Goal: Task Accomplishment & Management: Use online tool/utility

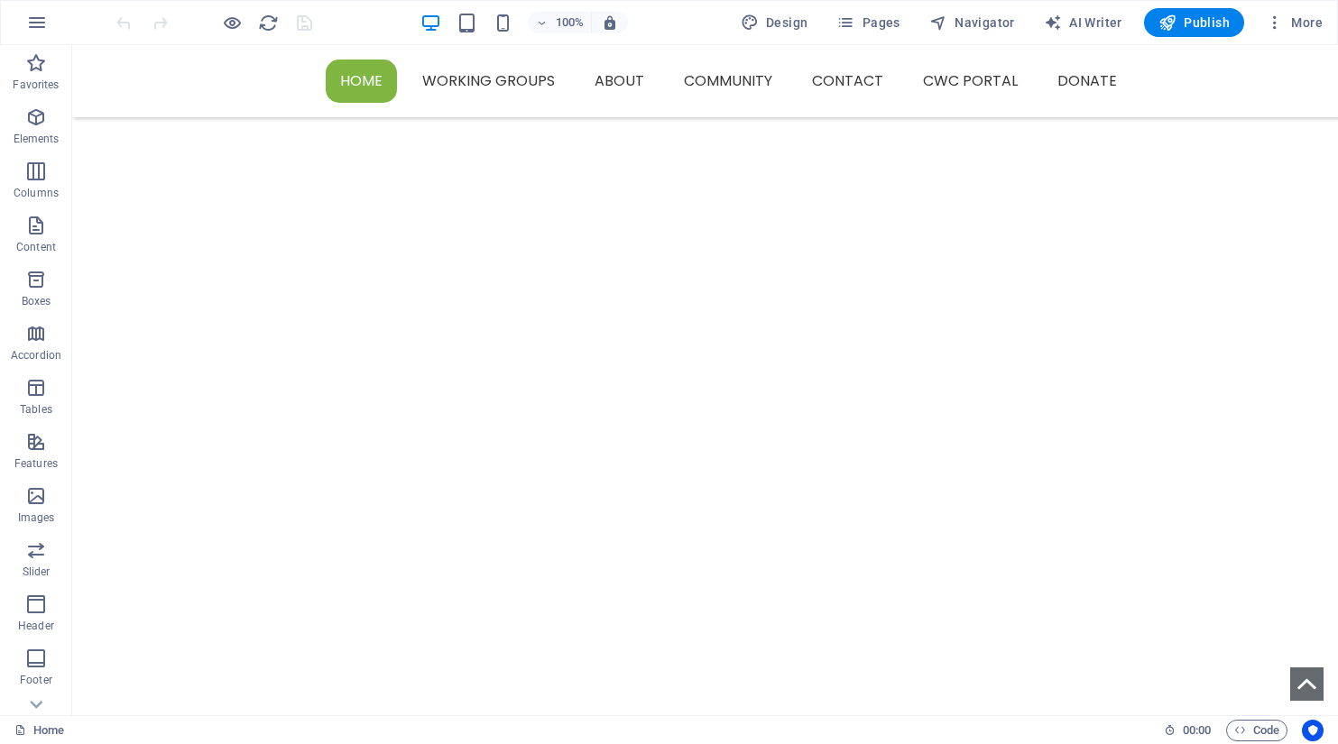
scroll to position [1083, 0]
click at [398, 582] on span "Icon" at bounding box center [405, 584] width 21 height 11
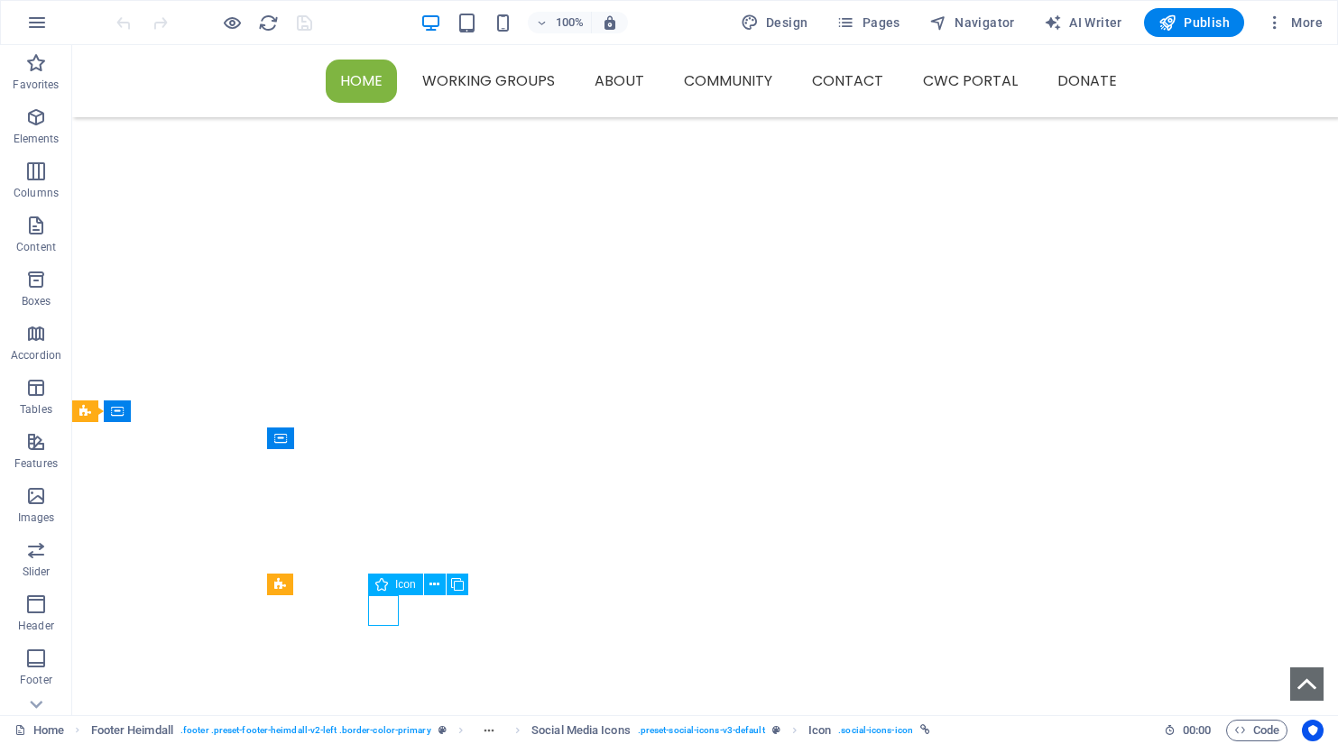
click at [398, 582] on span "Icon" at bounding box center [405, 584] width 21 height 11
select select "xMidYMid"
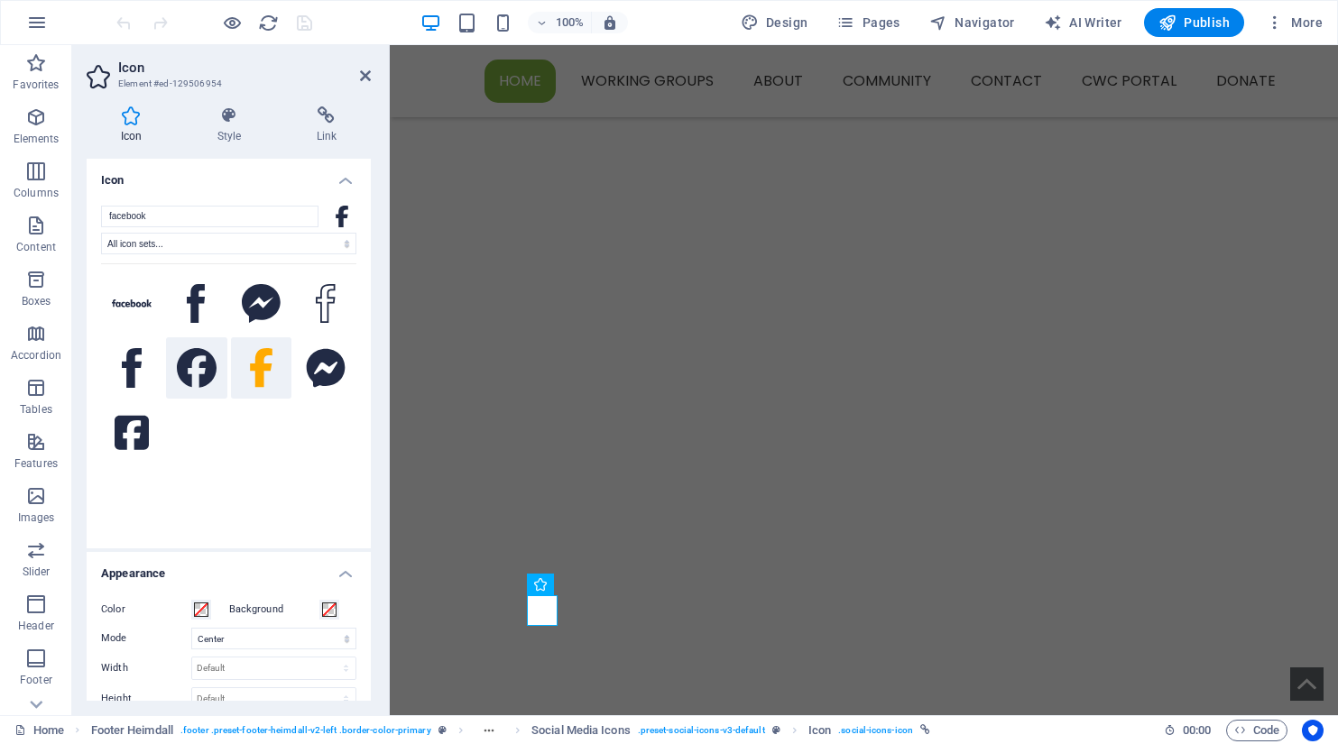
click at [199, 368] on icon at bounding box center [197, 368] width 40 height 40
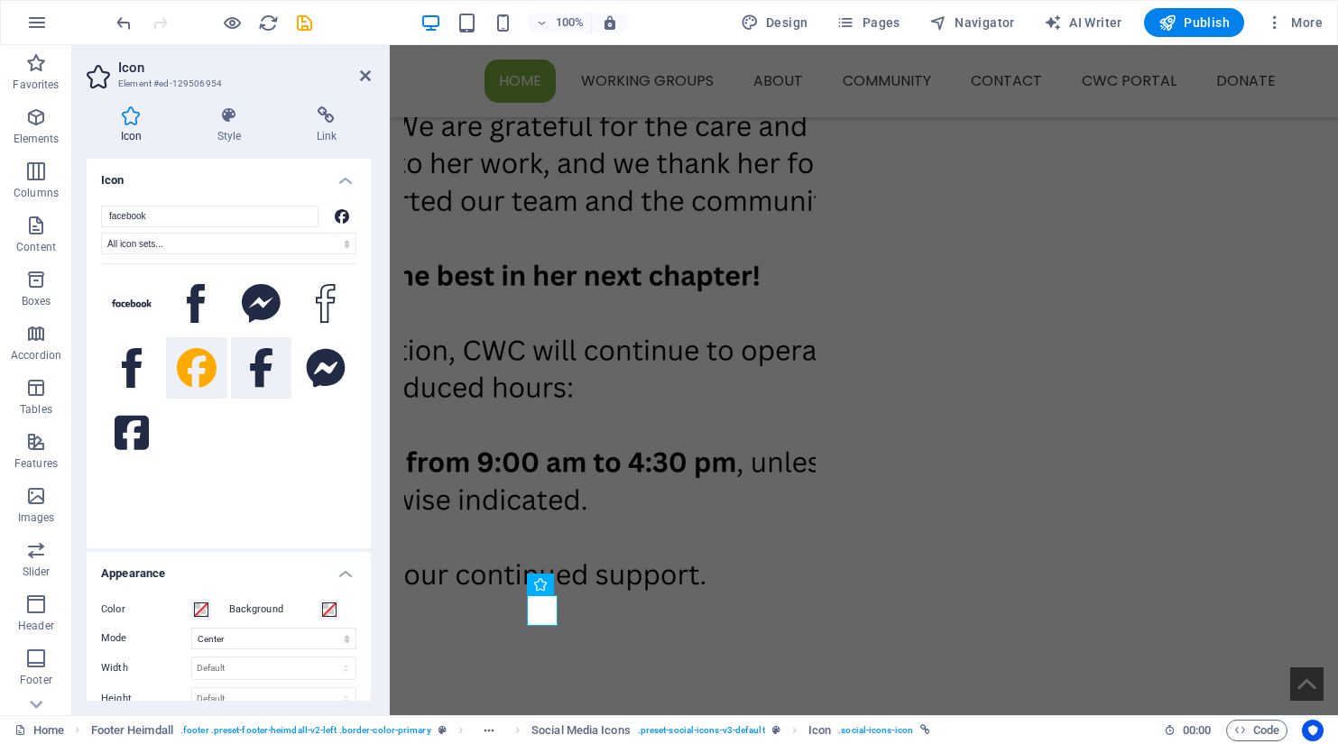
click at [254, 360] on icon at bounding box center [261, 368] width 23 height 40
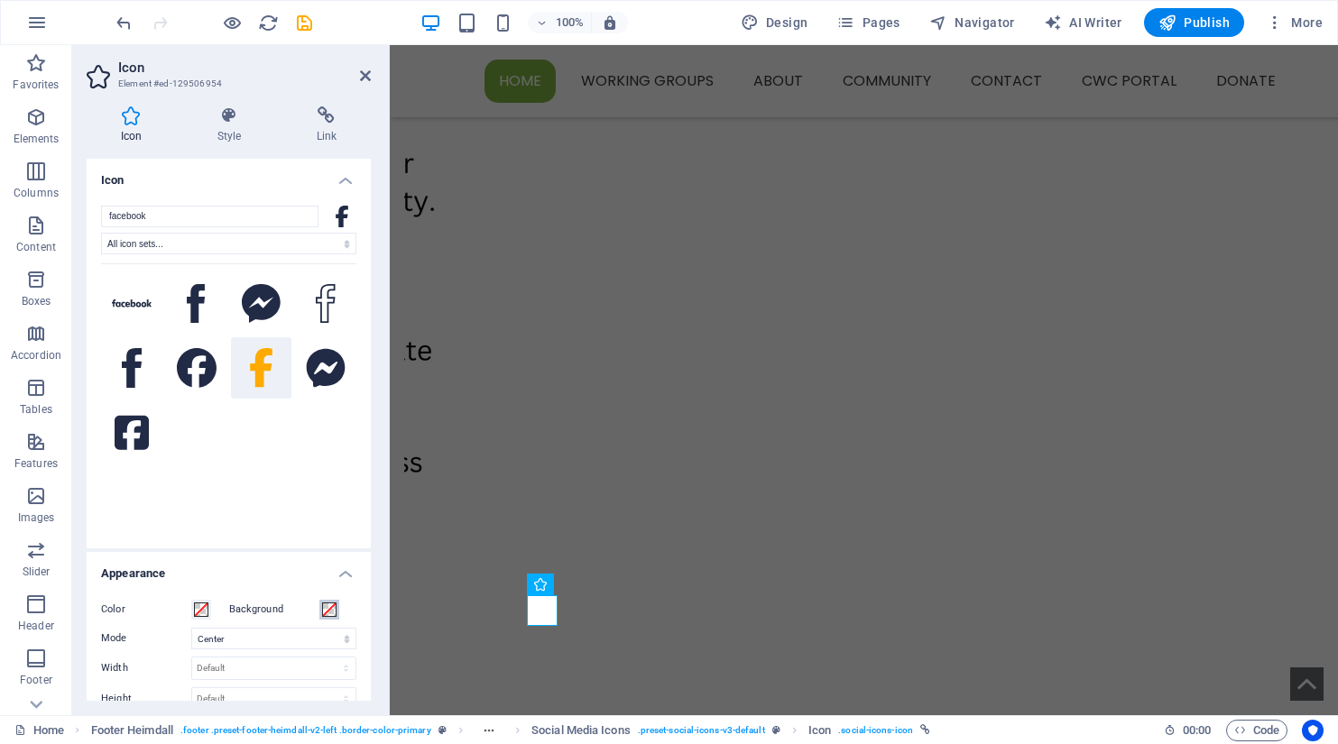
click at [328, 610] on span at bounding box center [329, 610] width 14 height 14
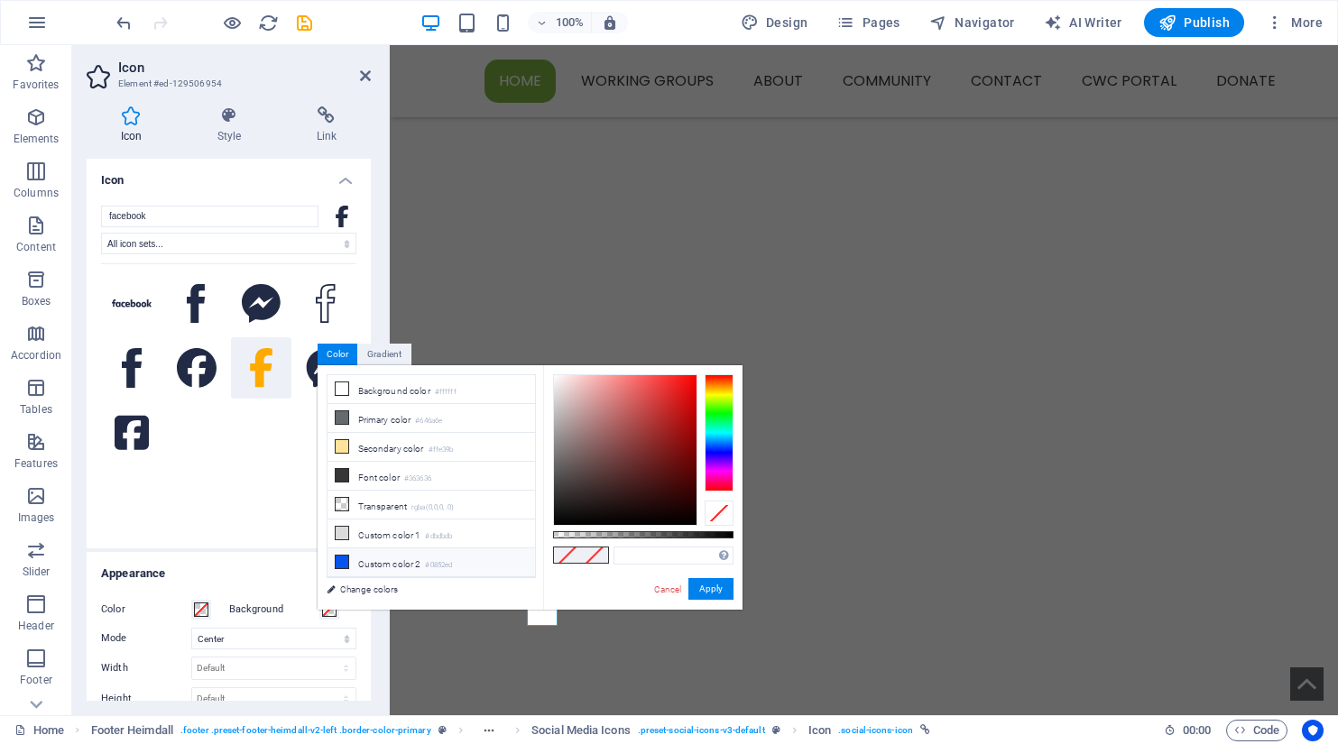
click at [340, 557] on icon at bounding box center [342, 562] width 13 height 13
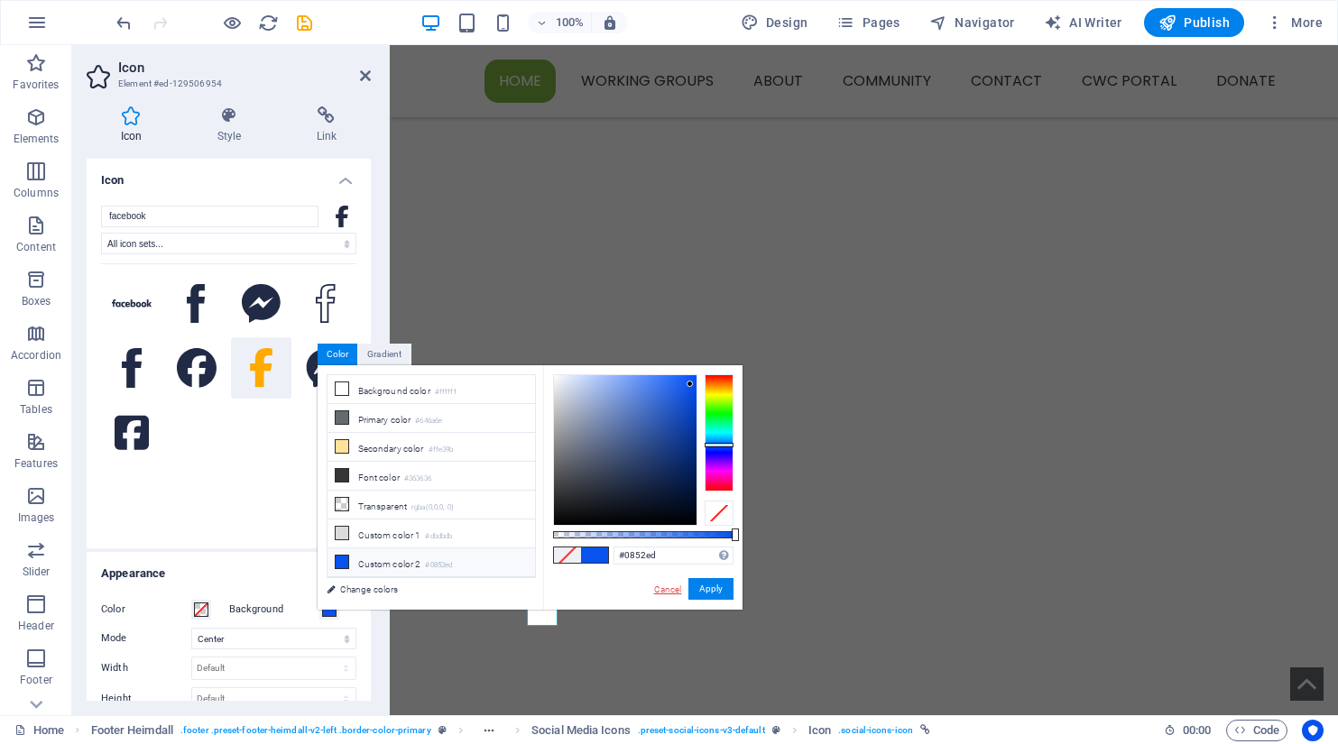
click at [673, 591] on link "Cancel" at bounding box center [668, 590] width 32 height 14
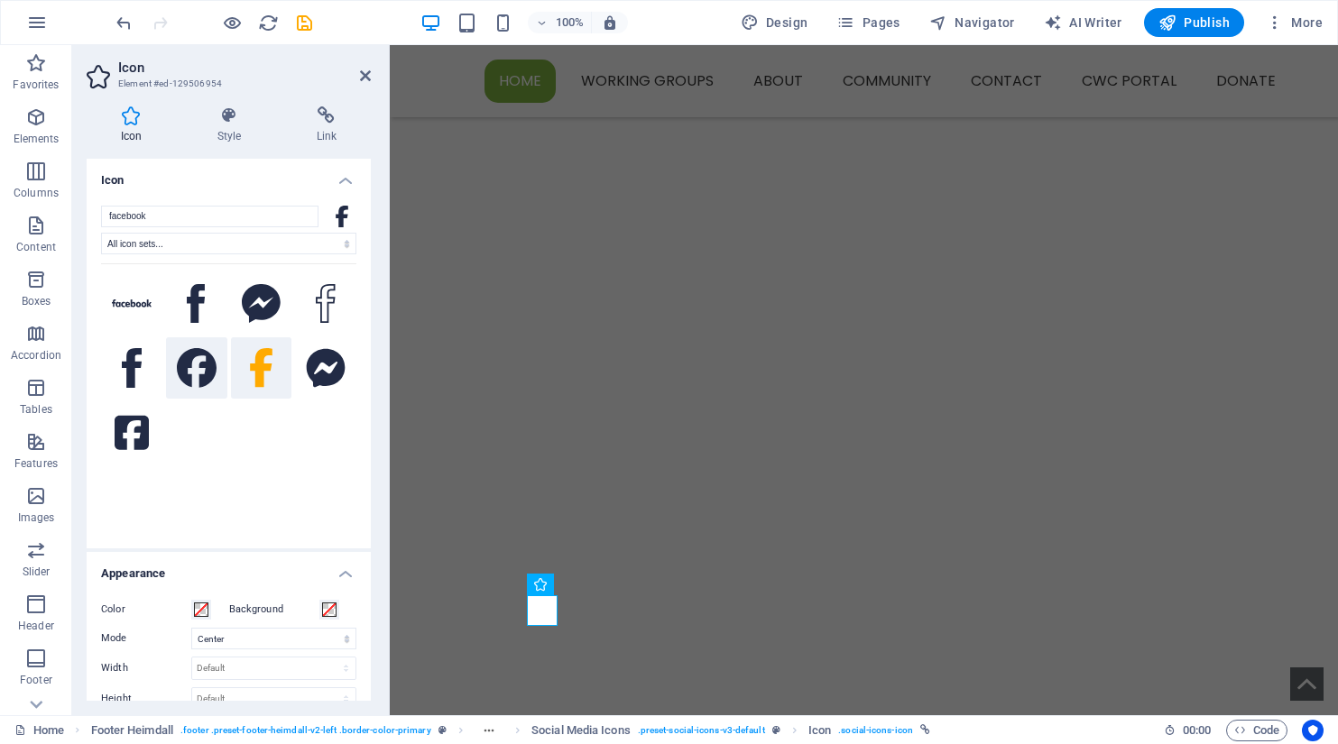
click at [190, 370] on icon at bounding box center [197, 368] width 40 height 40
click at [327, 612] on span at bounding box center [329, 610] width 14 height 14
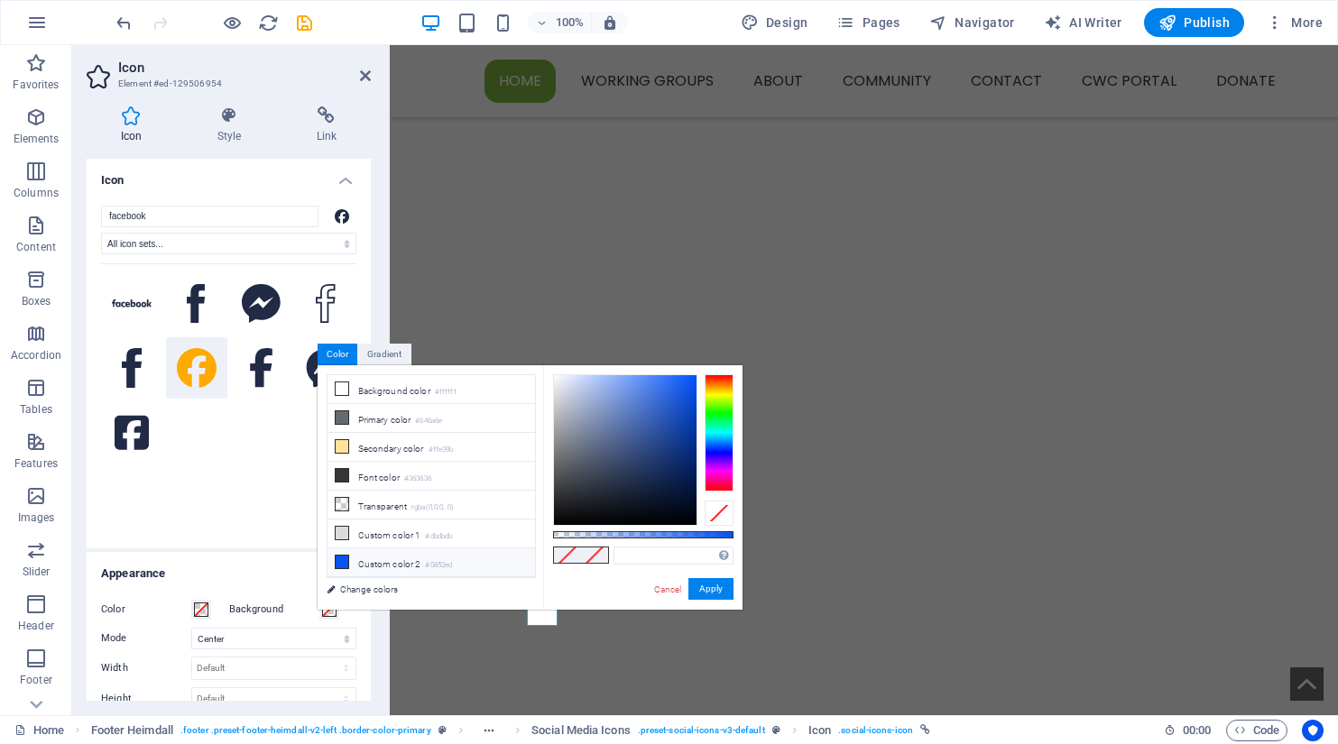
click at [347, 556] on icon at bounding box center [342, 562] width 13 height 13
type input "#0852ed"
click at [263, 527] on div "facebook All icon sets... IcoFont Ionicons FontAwesome Brands FontAwesome Duoto…" at bounding box center [228, 370] width 255 height 328
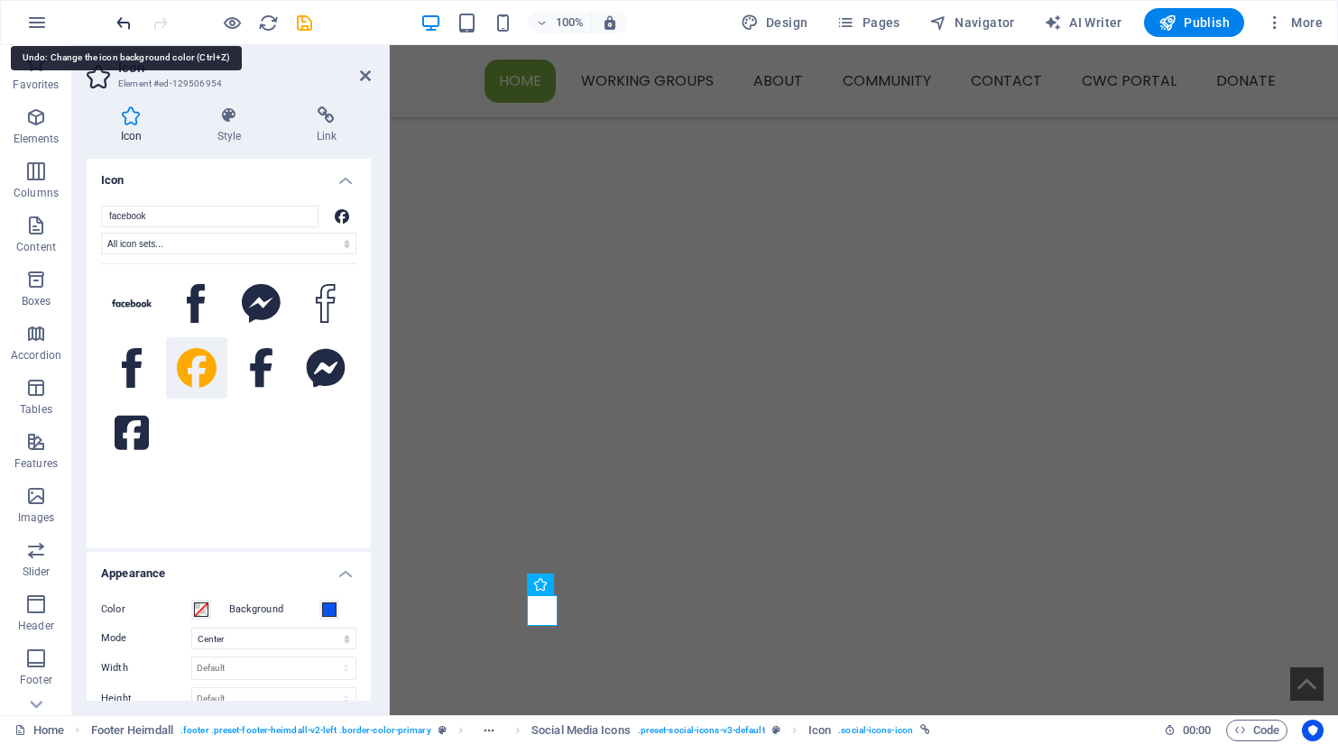
click at [116, 15] on icon "undo" at bounding box center [124, 23] width 21 height 21
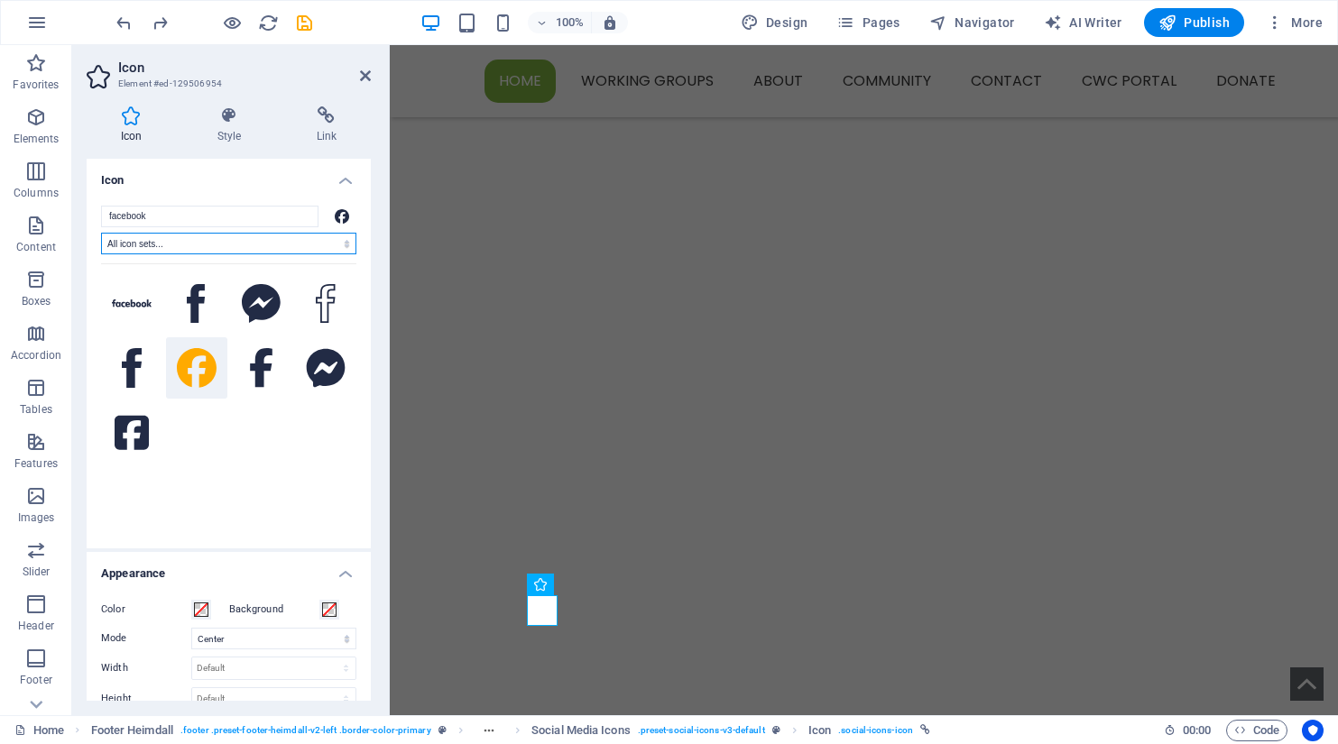
click at [235, 249] on select "All icon sets... IcoFont Ionicons FontAwesome Brands FontAwesome Duotone FontAw…" at bounding box center [228, 244] width 255 height 22
click at [162, 218] on input "facebook" at bounding box center [209, 217] width 217 height 22
click at [194, 302] on icon at bounding box center [197, 304] width 18 height 40
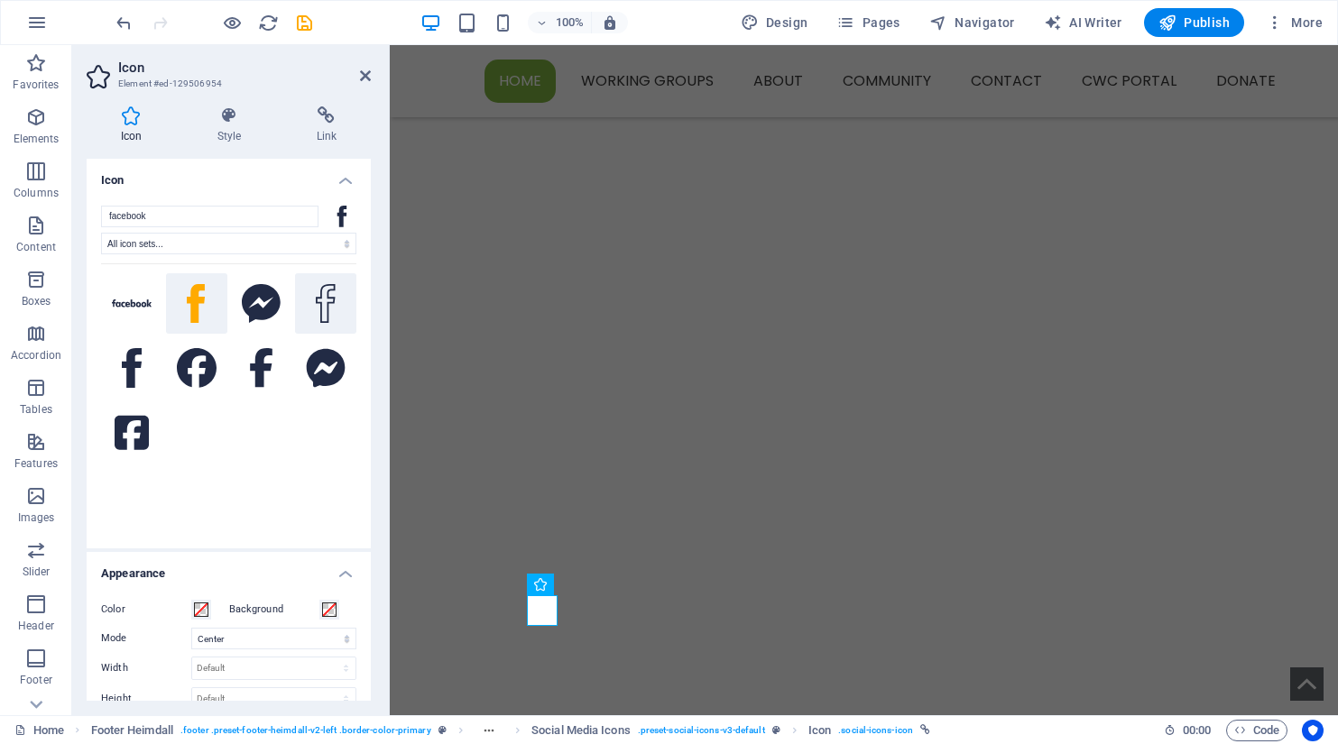
click at [322, 308] on icon at bounding box center [326, 304] width 20 height 40
click at [196, 307] on icon at bounding box center [197, 304] width 18 height 40
click at [250, 369] on icon at bounding box center [261, 368] width 23 height 40
click at [198, 609] on span at bounding box center [201, 610] width 14 height 14
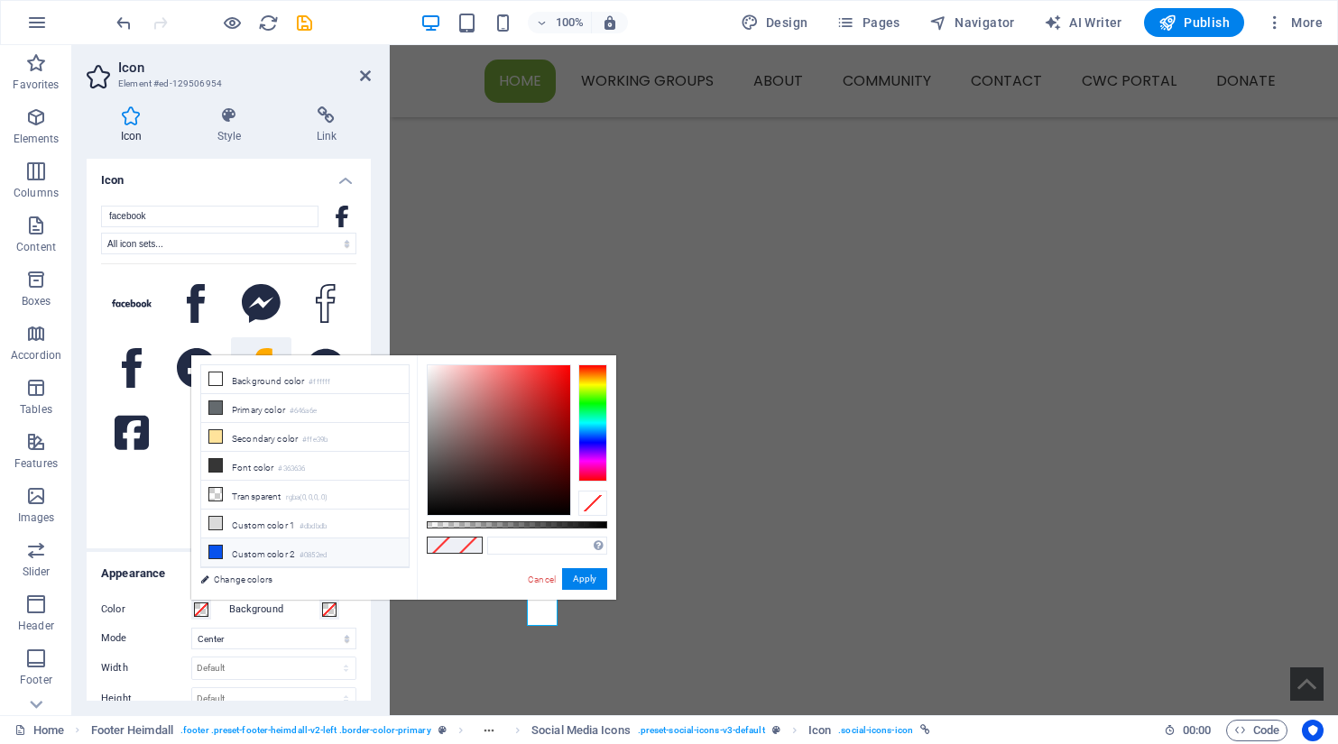
click at [219, 551] on icon at bounding box center [215, 552] width 13 height 13
type input "#0852ed"
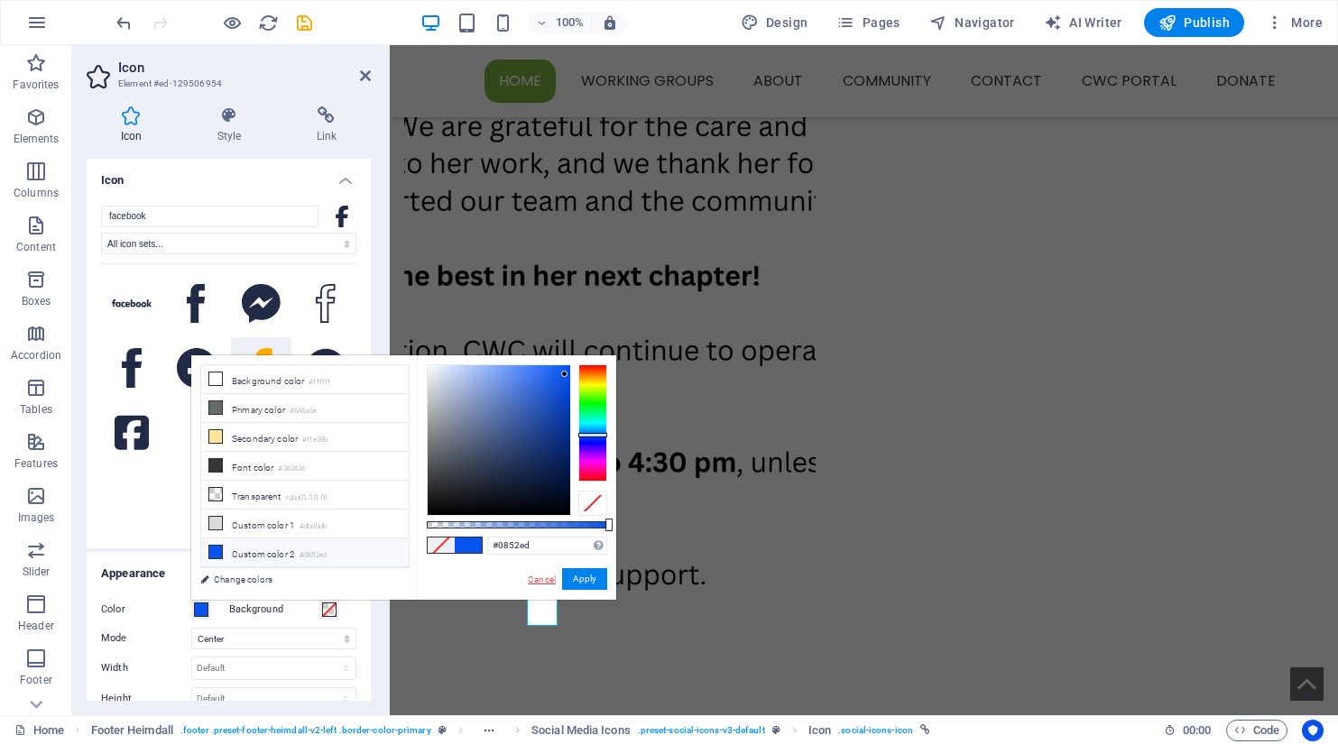
click at [537, 578] on link "Cancel" at bounding box center [542, 580] width 32 height 14
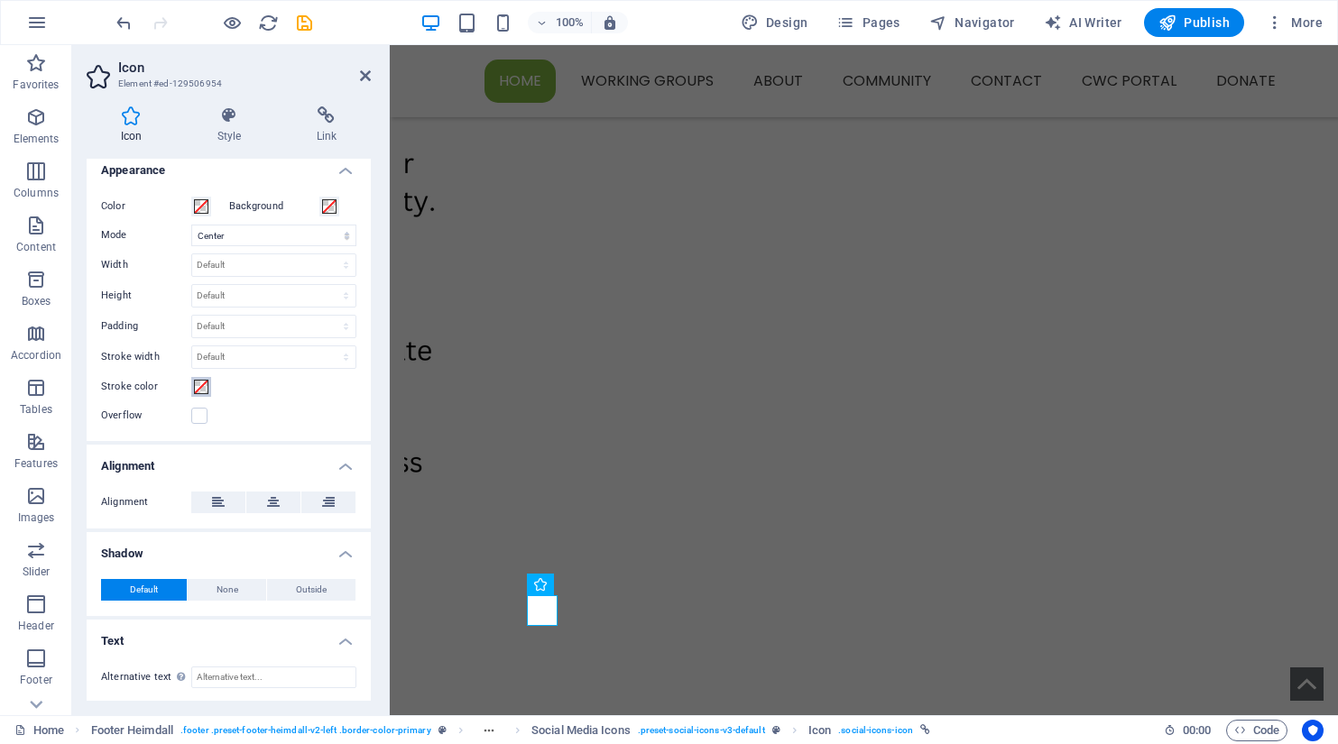
scroll to position [405, 0]
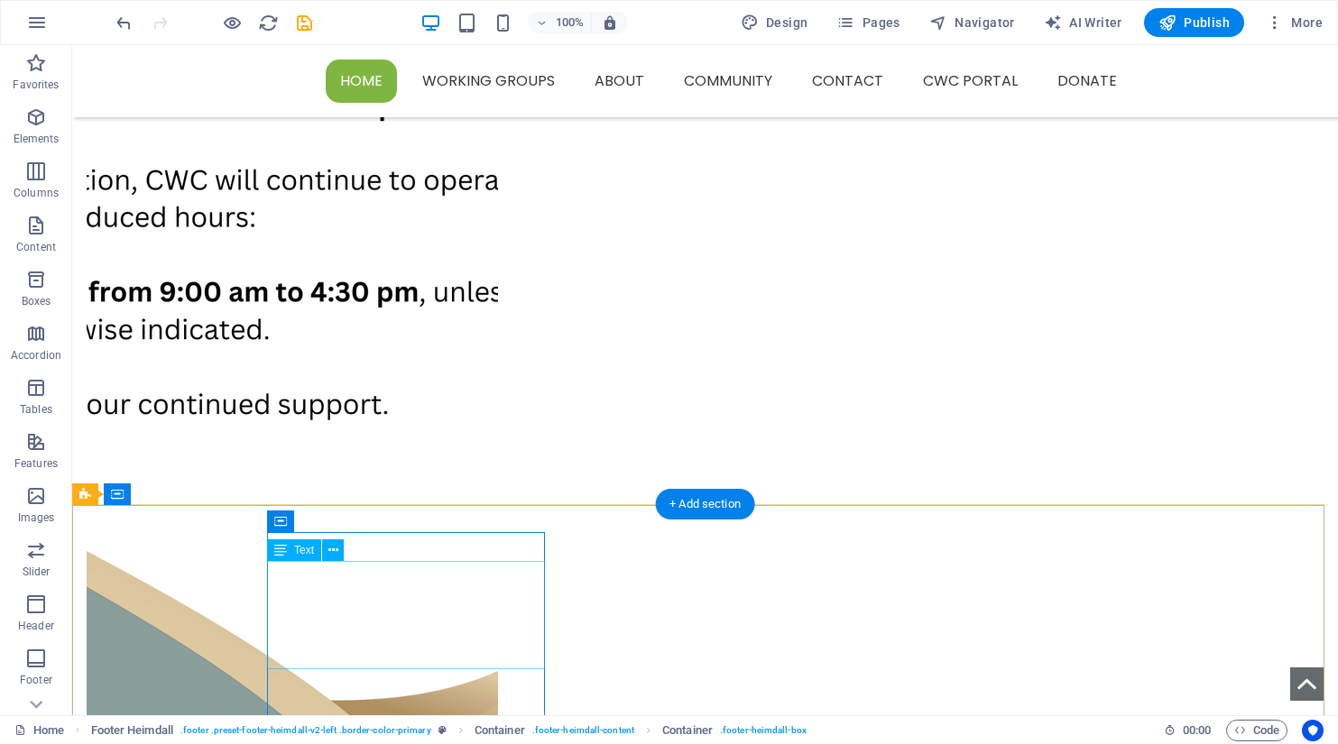
scroll to position [1263, 0]
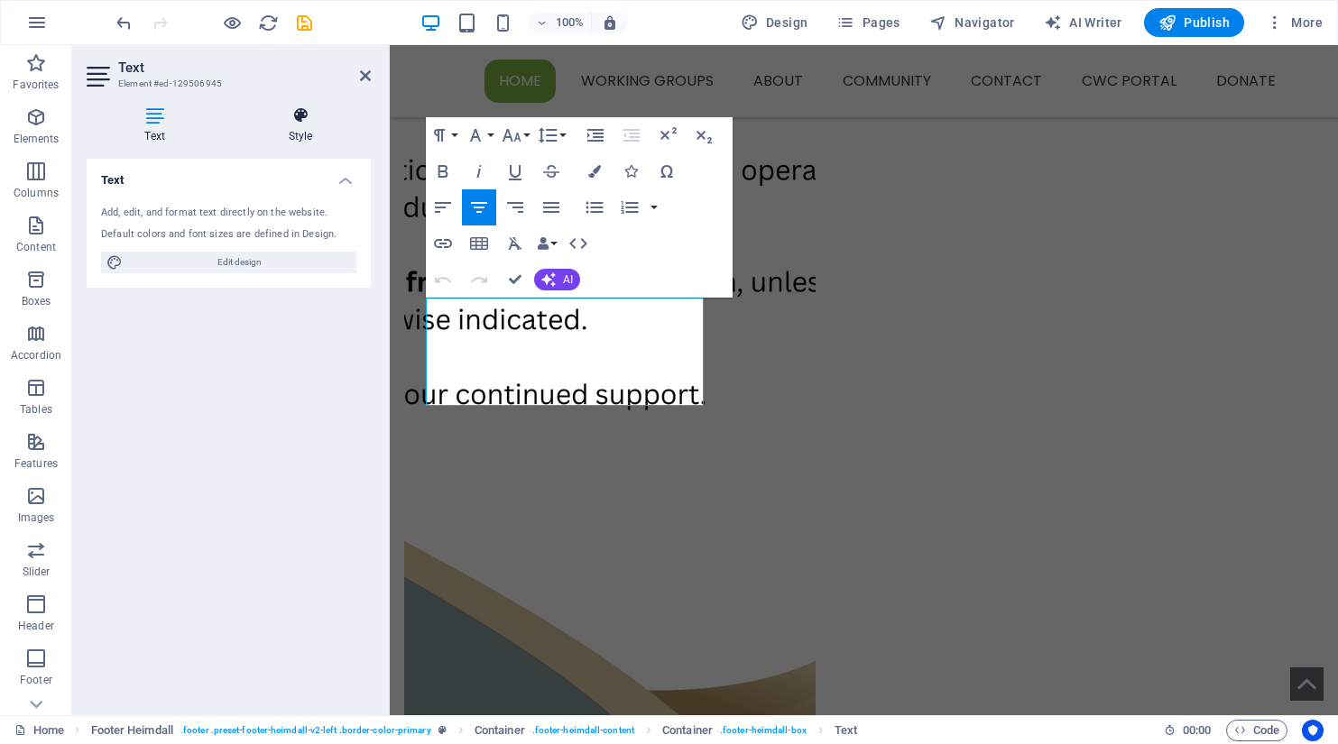
click at [308, 115] on icon at bounding box center [300, 115] width 141 height 18
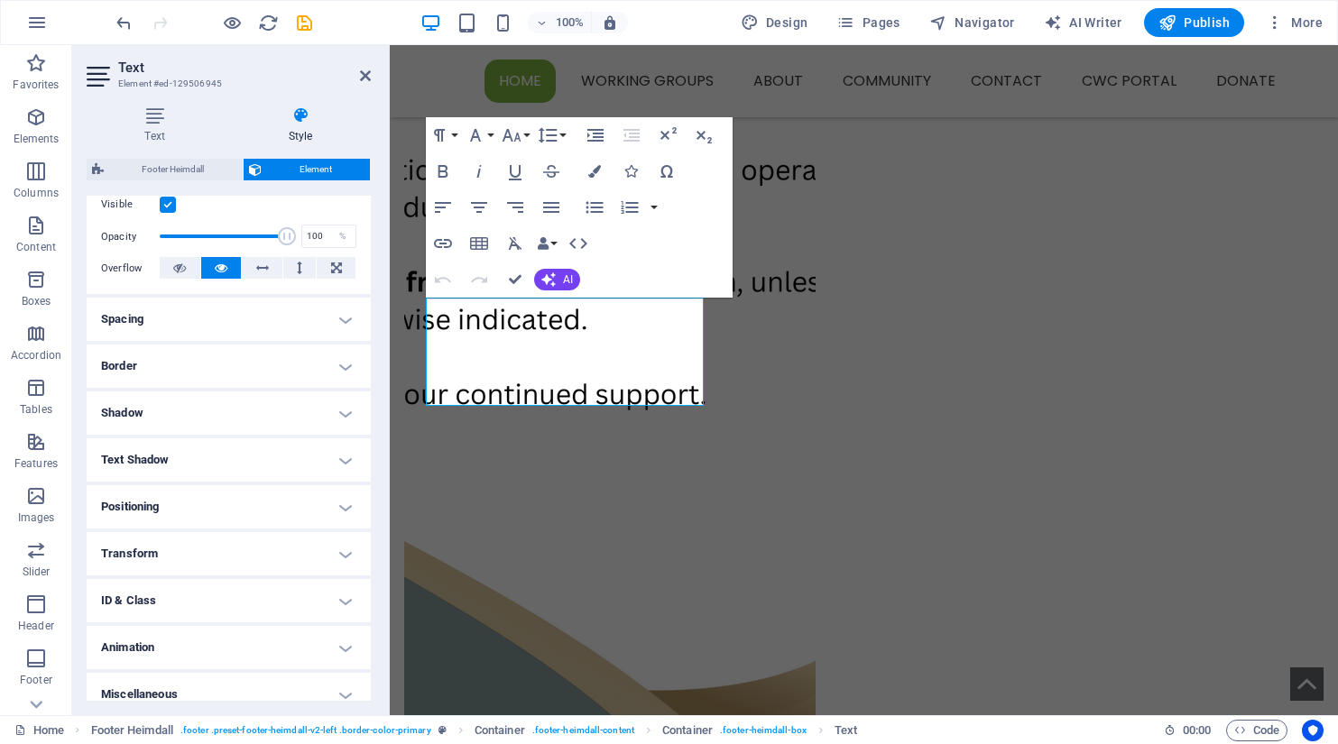
scroll to position [257, 0]
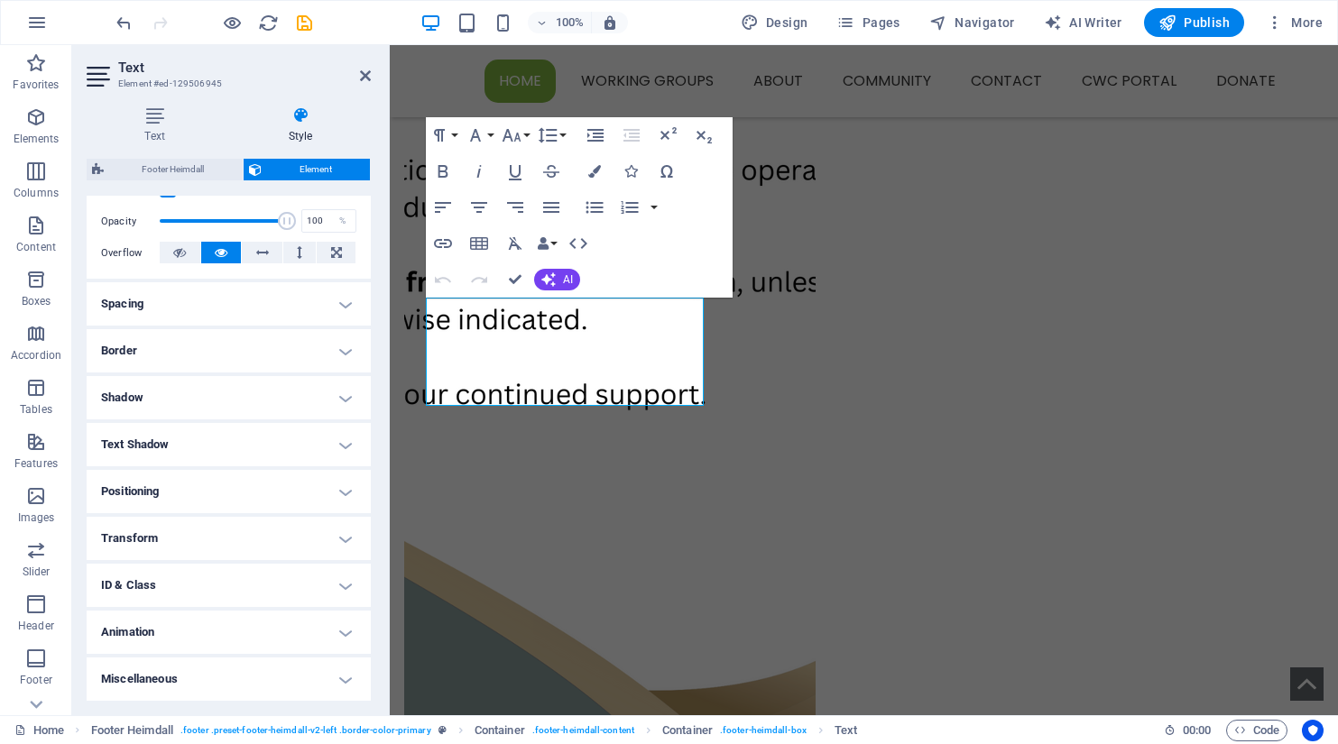
click at [341, 298] on h4 "Spacing" at bounding box center [229, 303] width 284 height 43
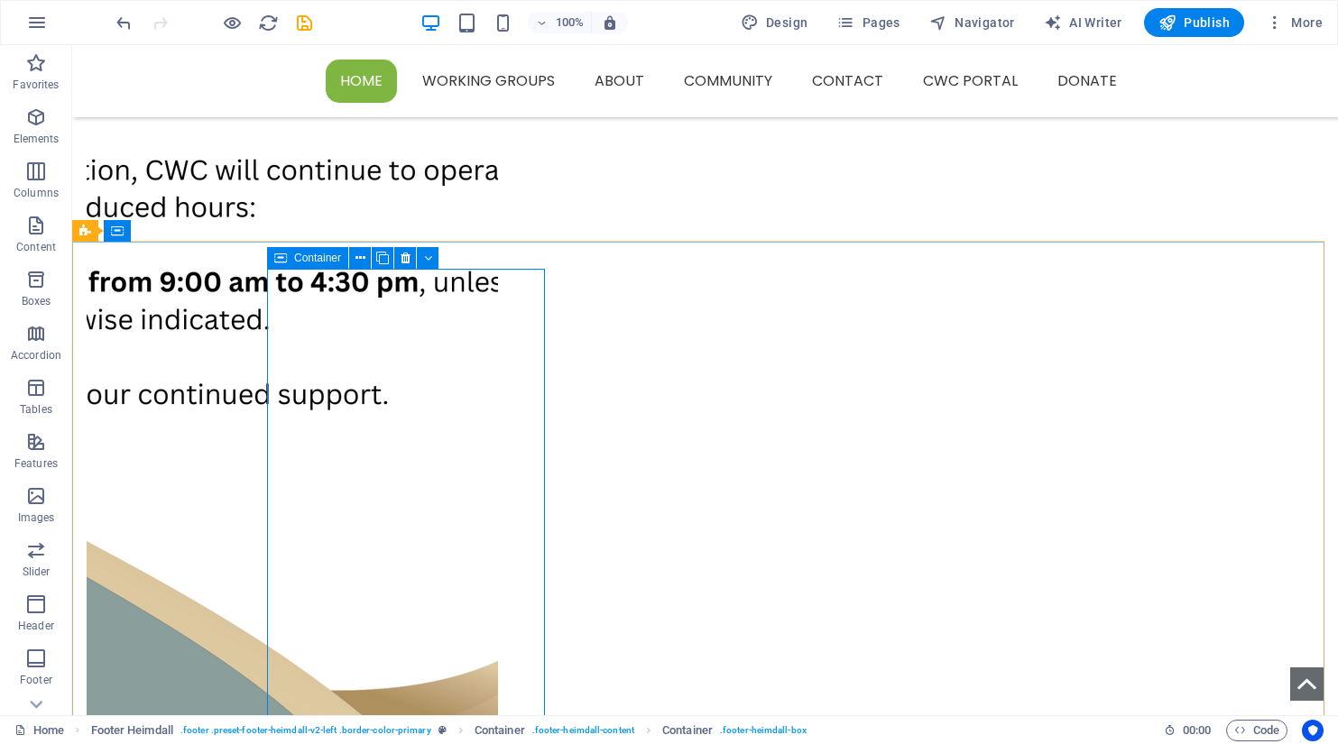
click at [297, 254] on span "Container" at bounding box center [317, 258] width 47 height 11
click at [298, 254] on span "Container" at bounding box center [317, 258] width 47 height 11
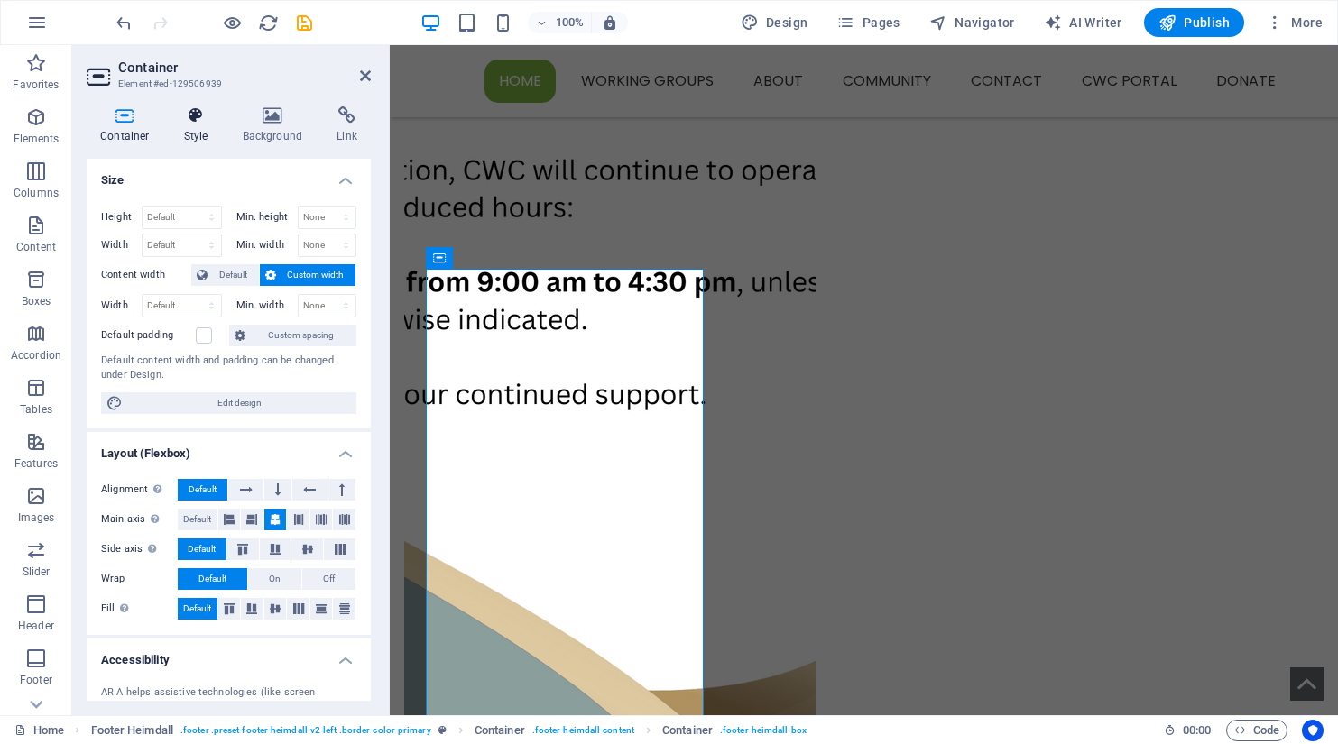
click at [199, 115] on icon at bounding box center [196, 115] width 51 height 18
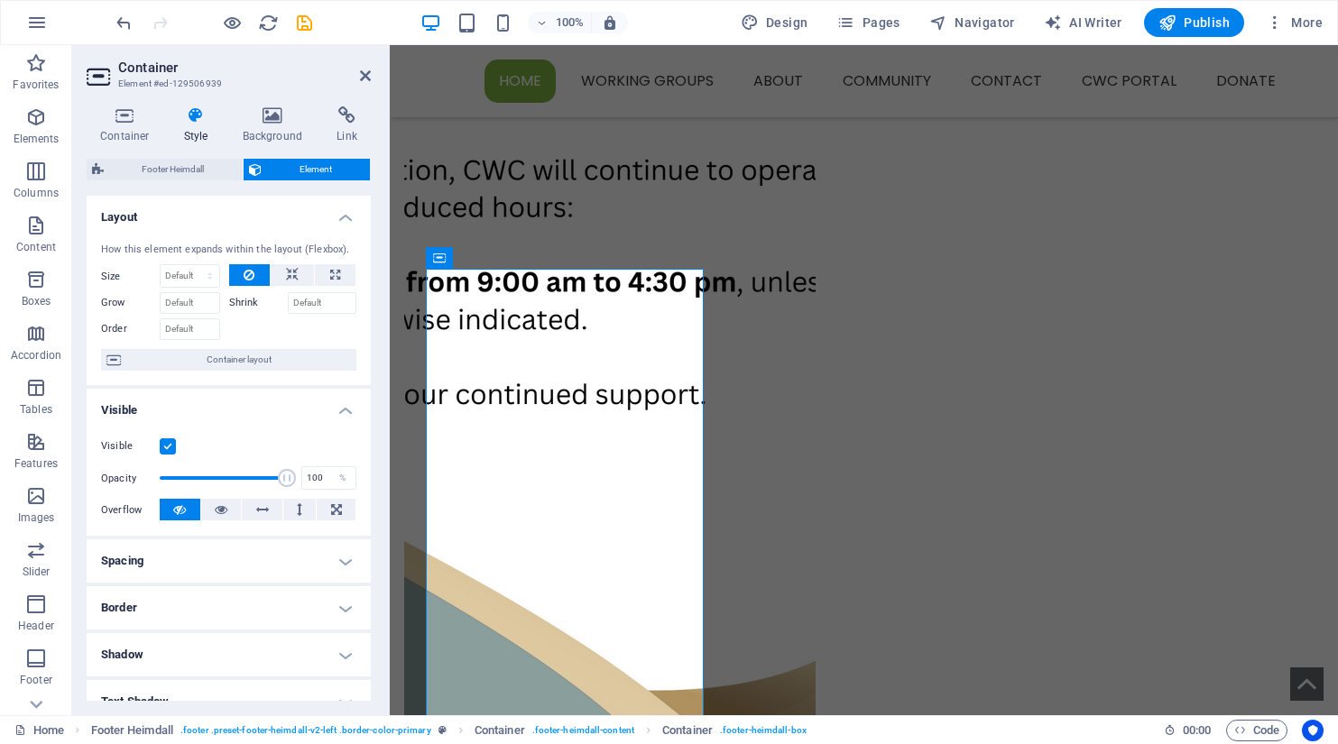
click at [340, 563] on h4 "Spacing" at bounding box center [229, 561] width 284 height 43
click at [217, 629] on select "Default px rem % vh vw Custom" at bounding box center [215, 629] width 83 height 22
select select "px"
click at [230, 618] on select "Default px rem % vh vw Custom" at bounding box center [215, 629] width 83 height 22
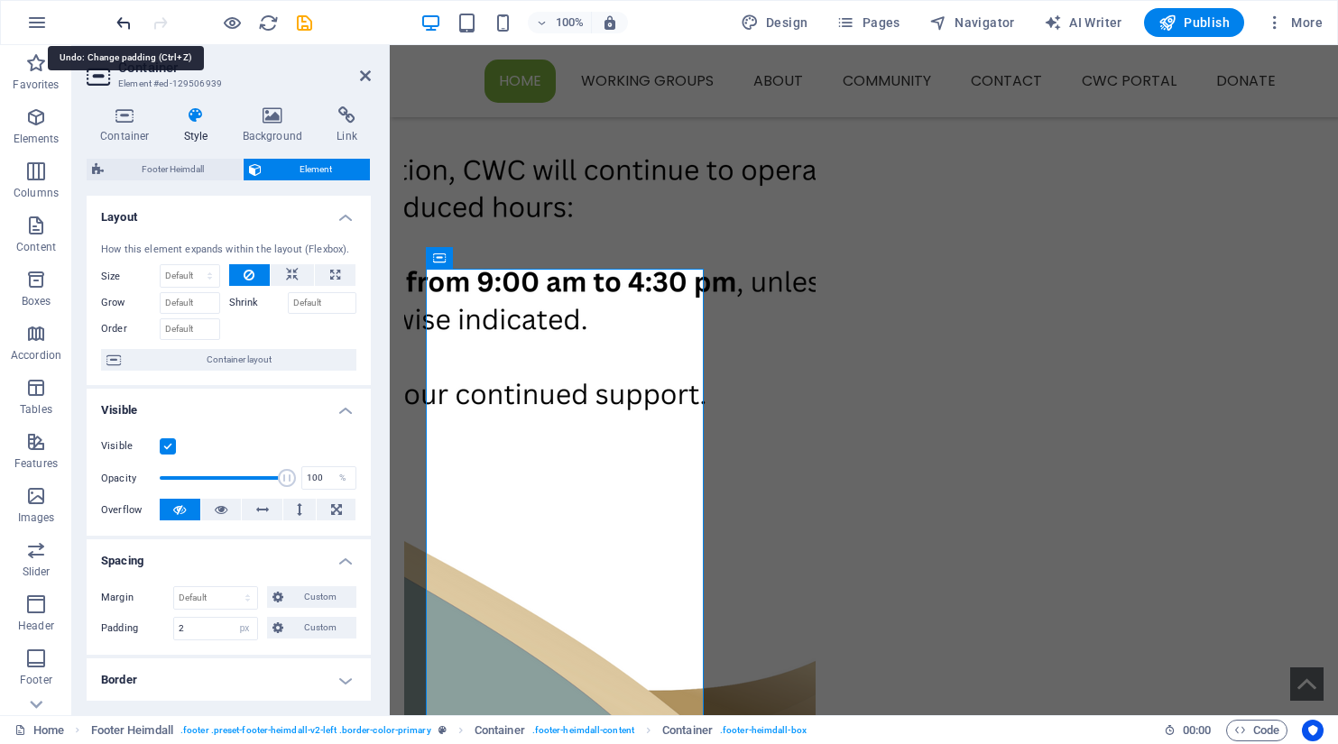
click at [119, 23] on icon "undo" at bounding box center [124, 23] width 21 height 21
type input "0"
click at [119, 23] on icon "undo" at bounding box center [124, 23] width 21 height 21
select select "DISABLED_OPTION_VALUE"
click at [465, 291] on span "Text" at bounding box center [463, 287] width 20 height 11
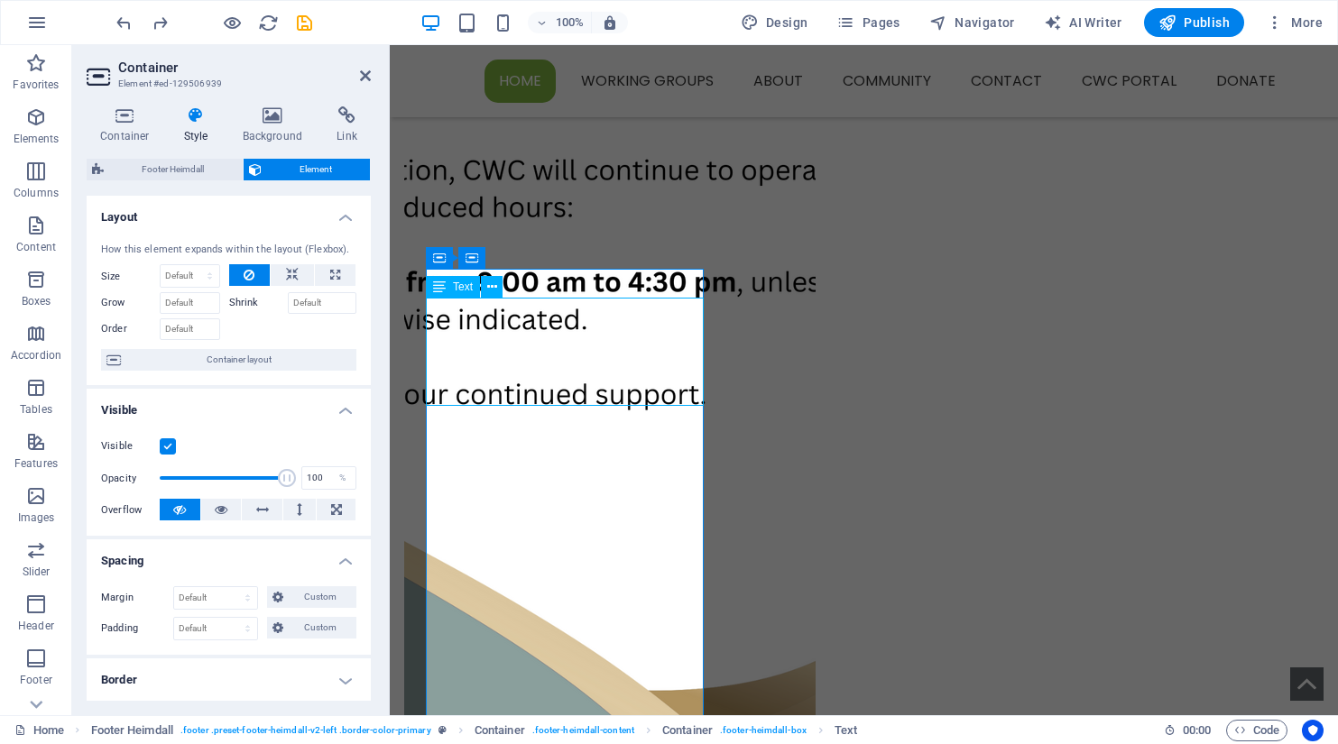
click at [465, 291] on span "Text" at bounding box center [463, 287] width 20 height 11
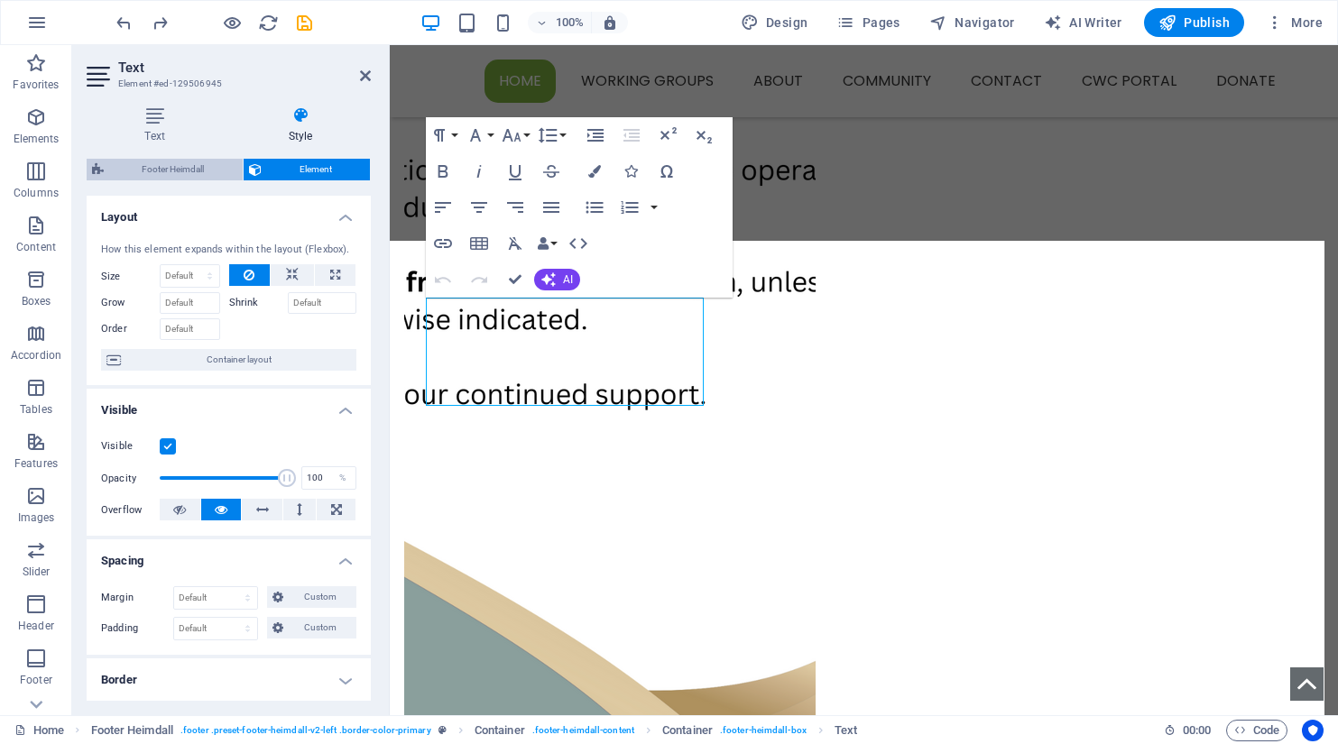
click at [185, 169] on span "Footer Heimdall" at bounding box center [173, 170] width 128 height 22
select select "rem"
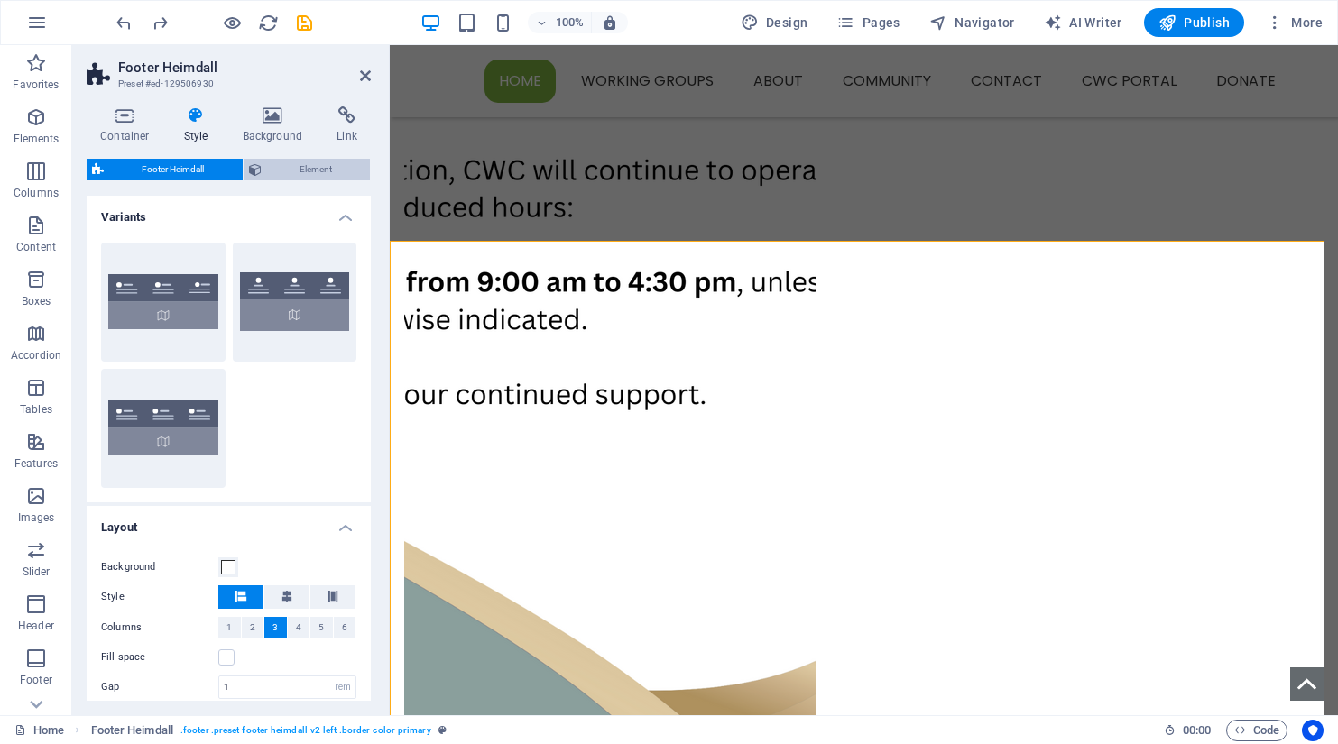
click at [314, 163] on span "Element" at bounding box center [316, 170] width 98 height 22
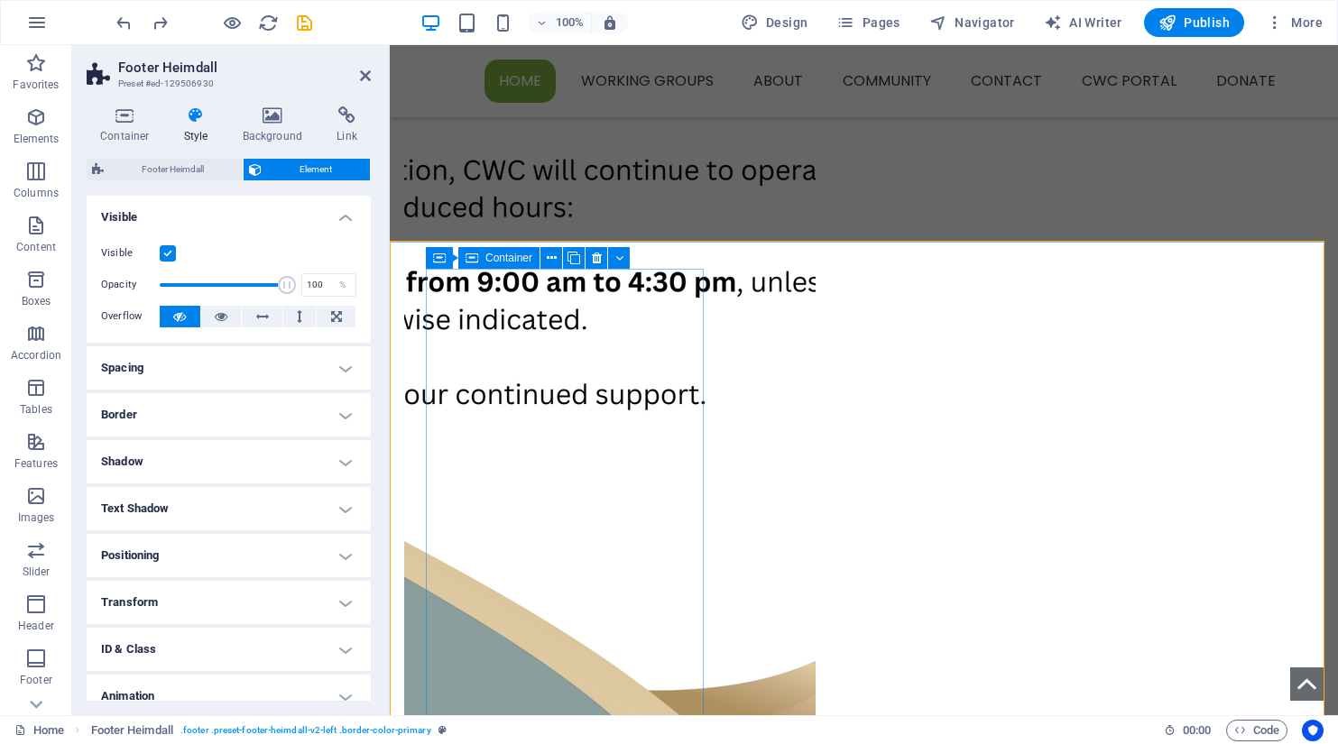
click at [466, 259] on icon at bounding box center [472, 258] width 13 height 22
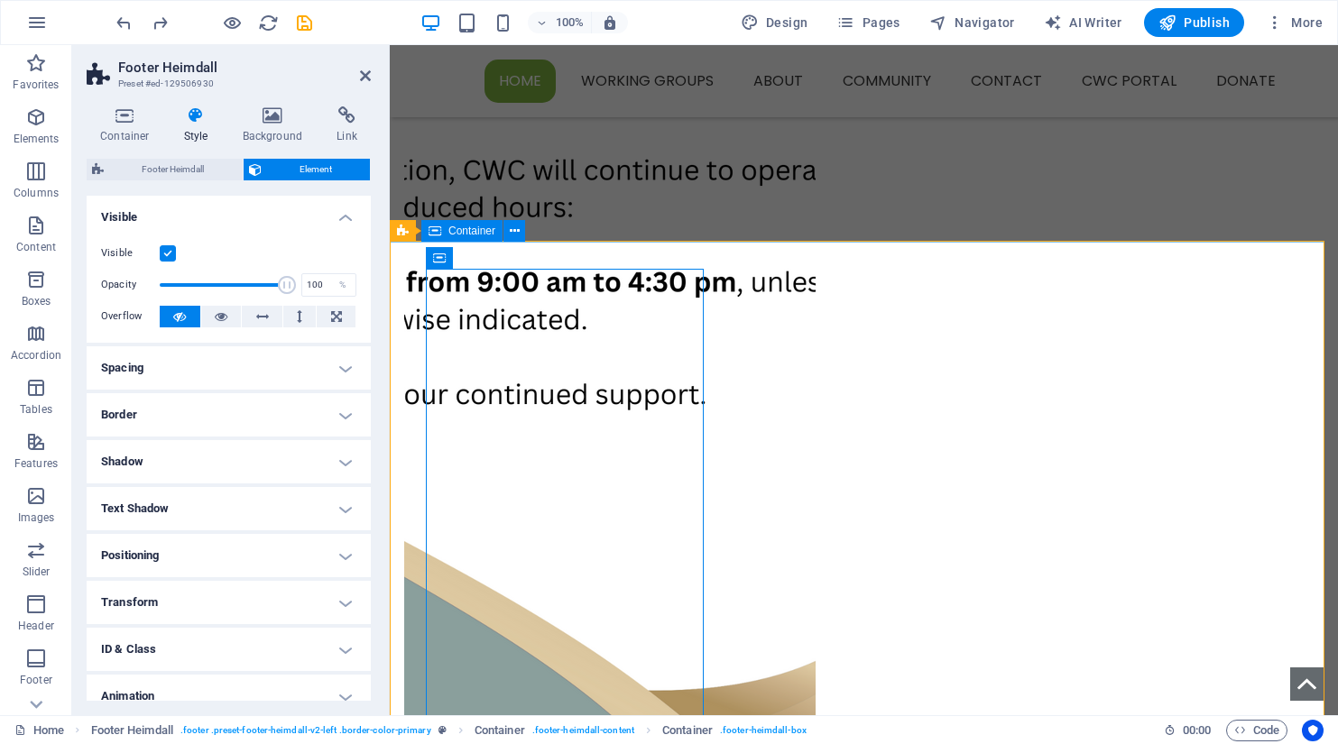
click at [442, 259] on icon at bounding box center [439, 258] width 13 height 22
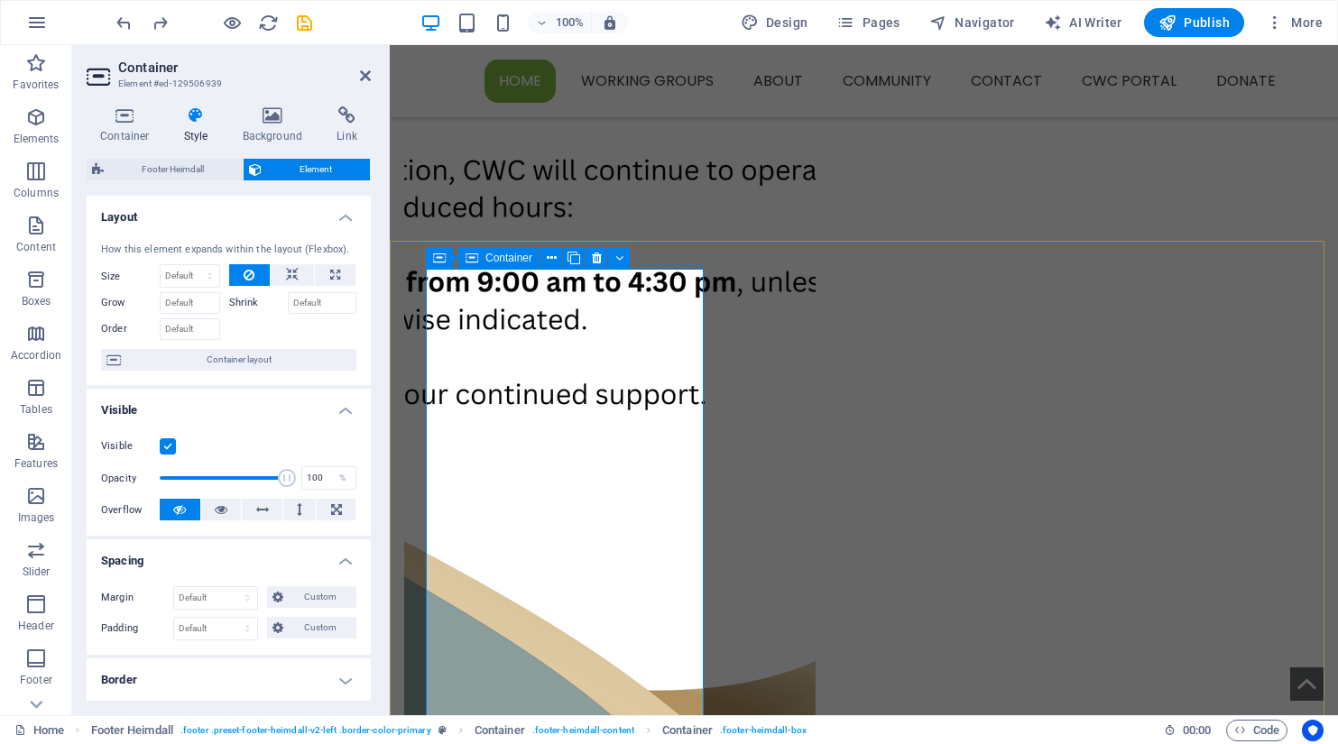
click at [487, 255] on span "Container" at bounding box center [508, 258] width 47 height 11
click at [461, 287] on span "Text" at bounding box center [463, 287] width 20 height 11
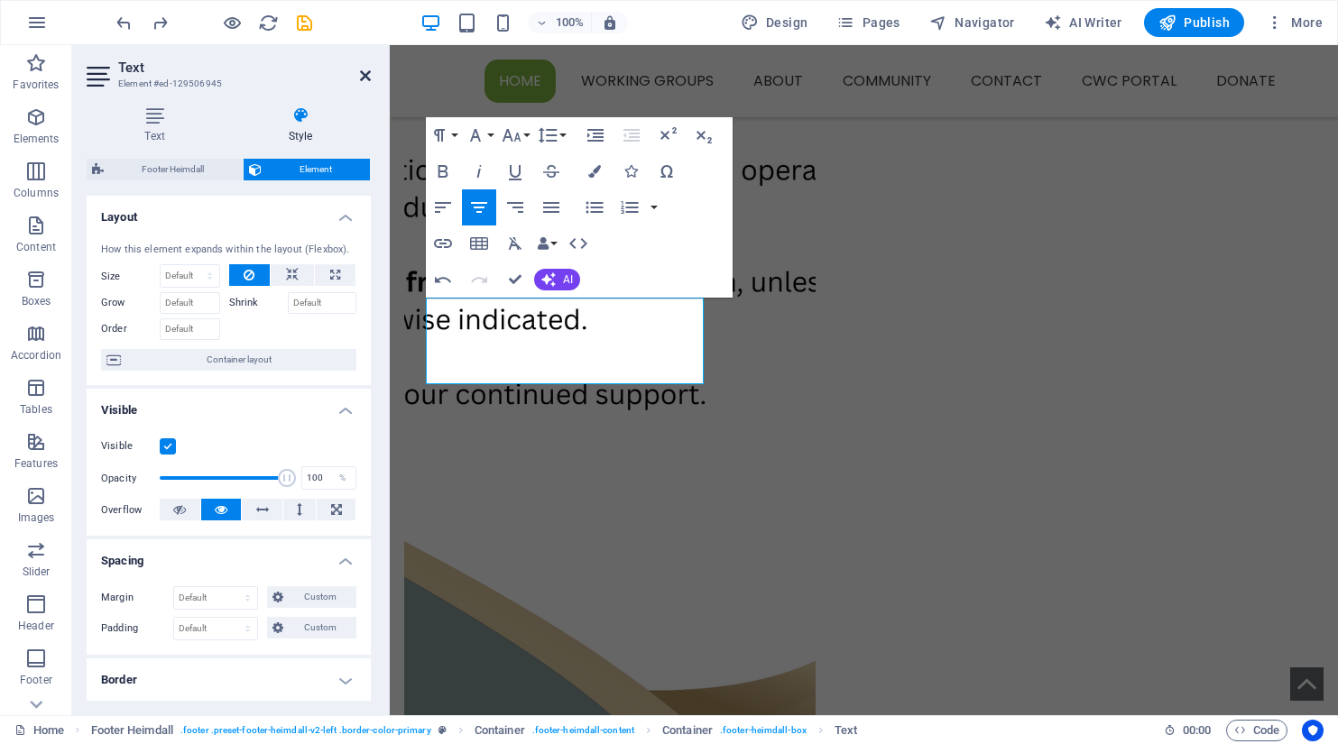
click at [368, 73] on icon at bounding box center [365, 76] width 11 height 14
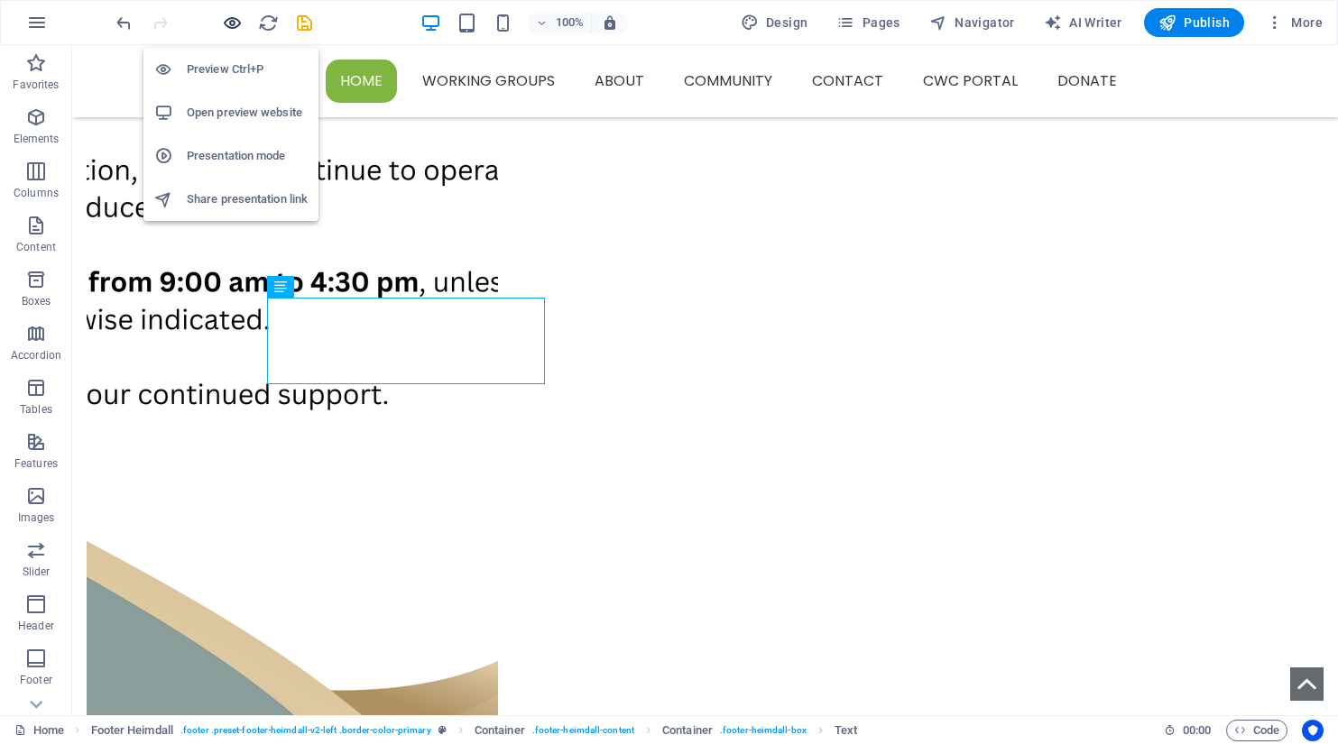
click at [227, 20] on icon "button" at bounding box center [232, 23] width 21 height 21
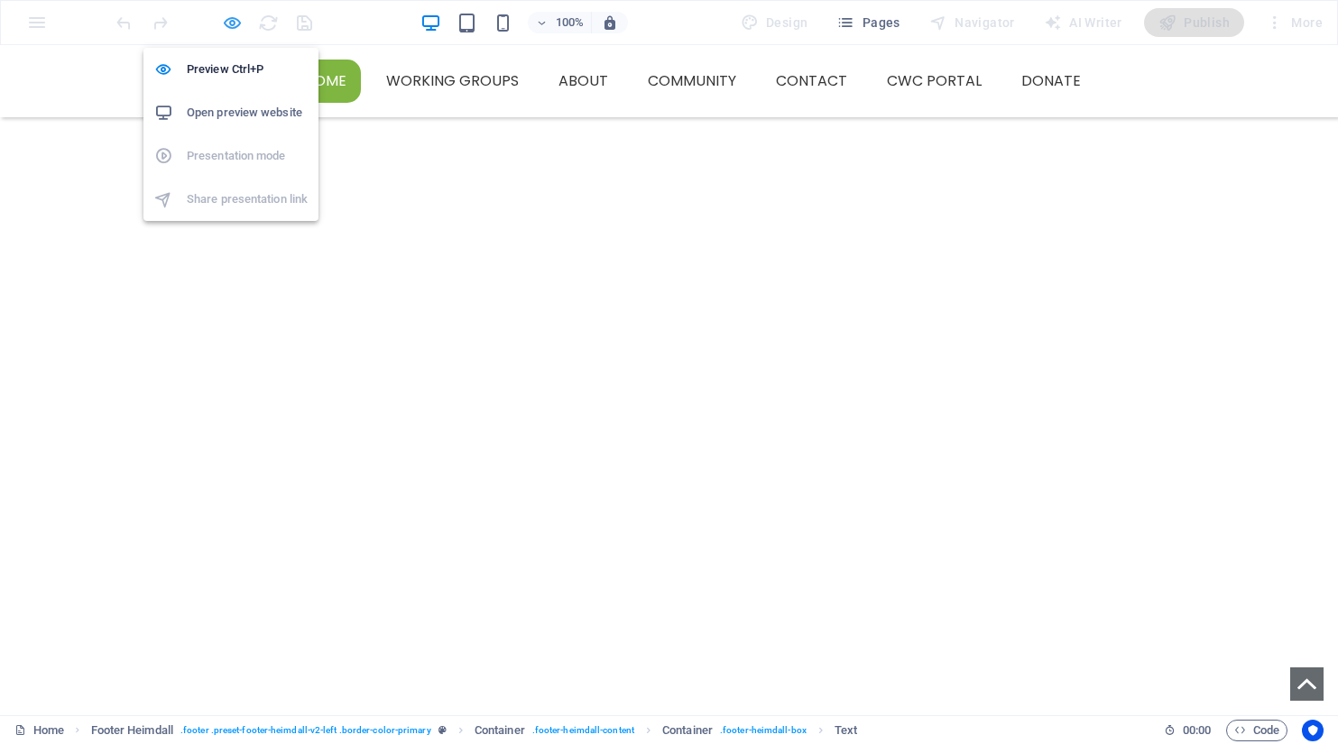
click at [230, 20] on icon "button" at bounding box center [232, 23] width 21 height 21
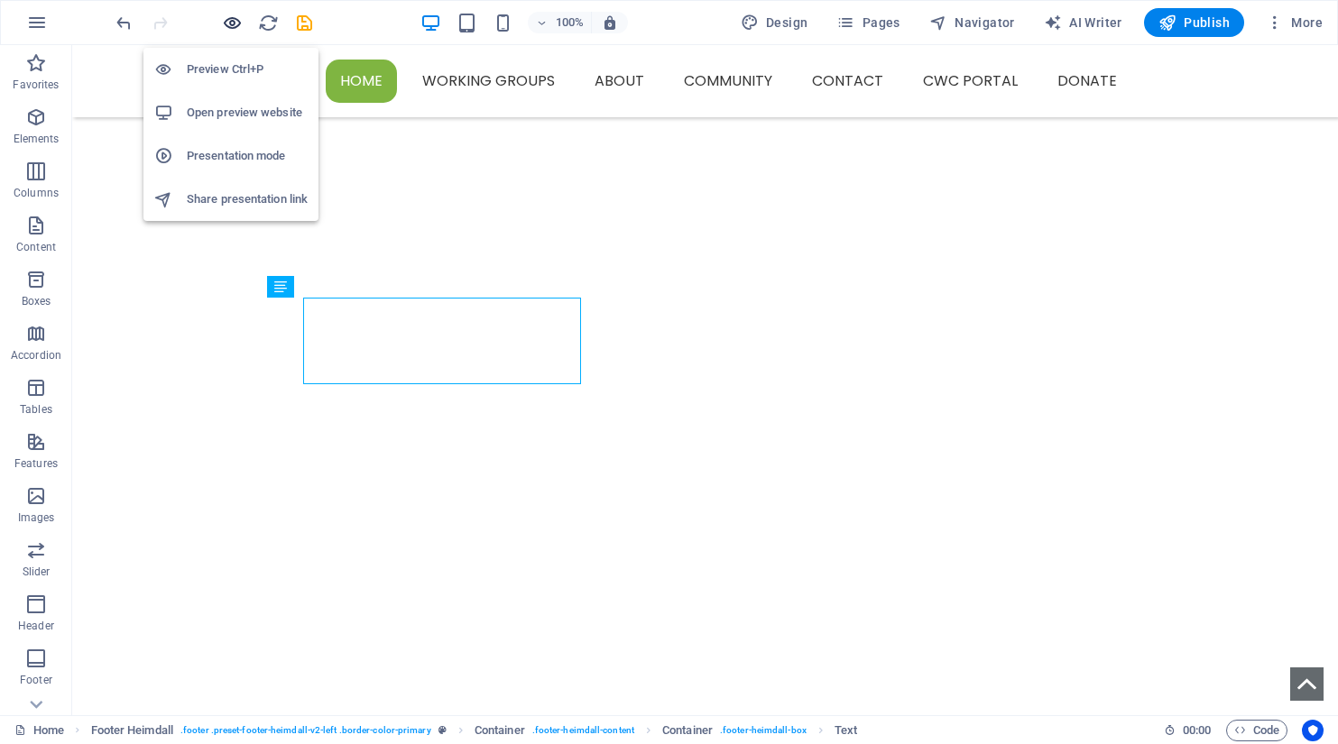
scroll to position [1263, 0]
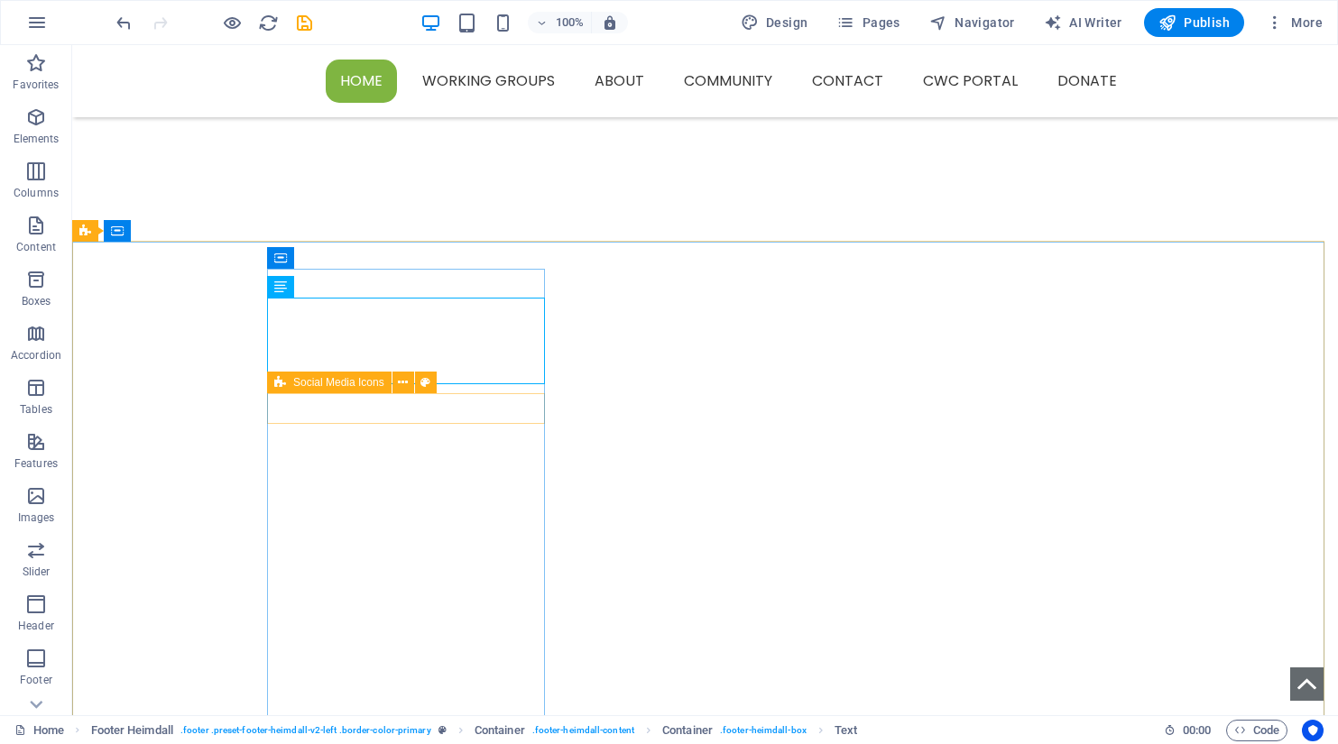
click at [306, 388] on span "Social Media Icons" at bounding box center [338, 382] width 91 height 11
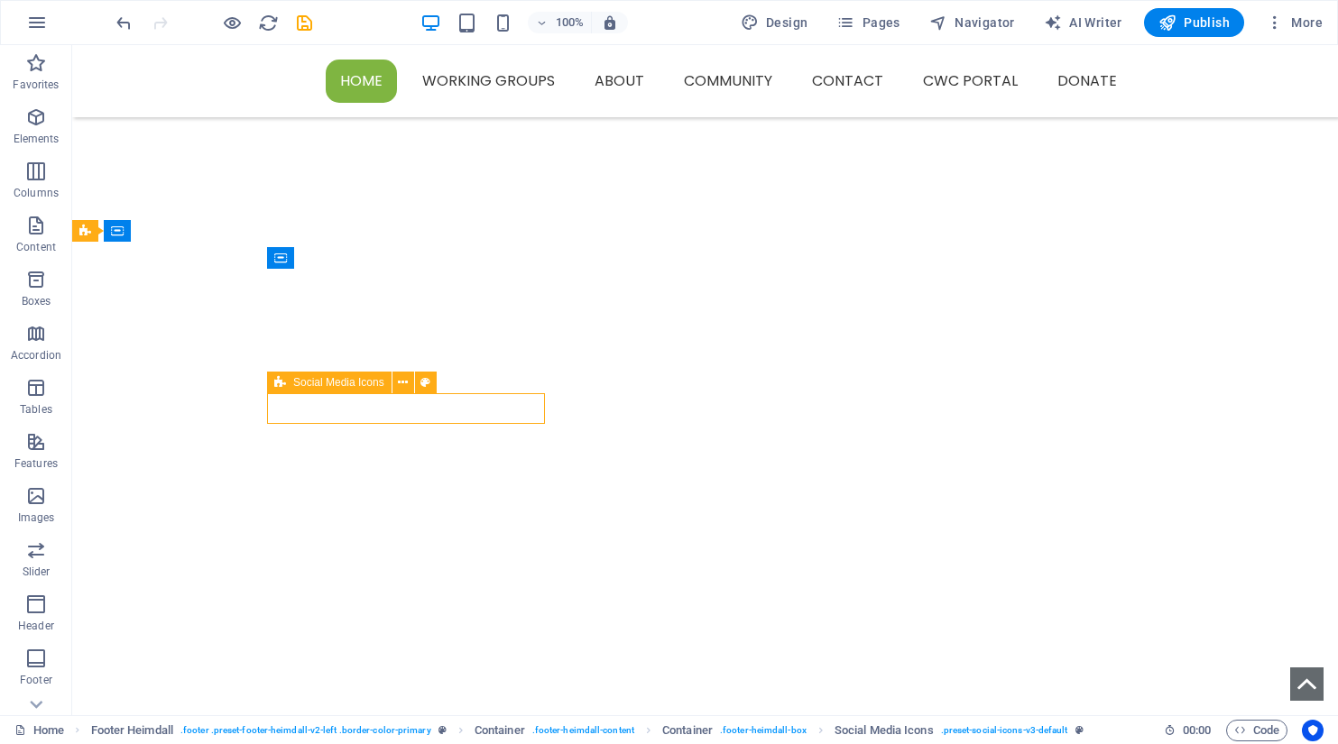
click at [306, 388] on span "Social Media Icons" at bounding box center [338, 382] width 91 height 11
select select "rem"
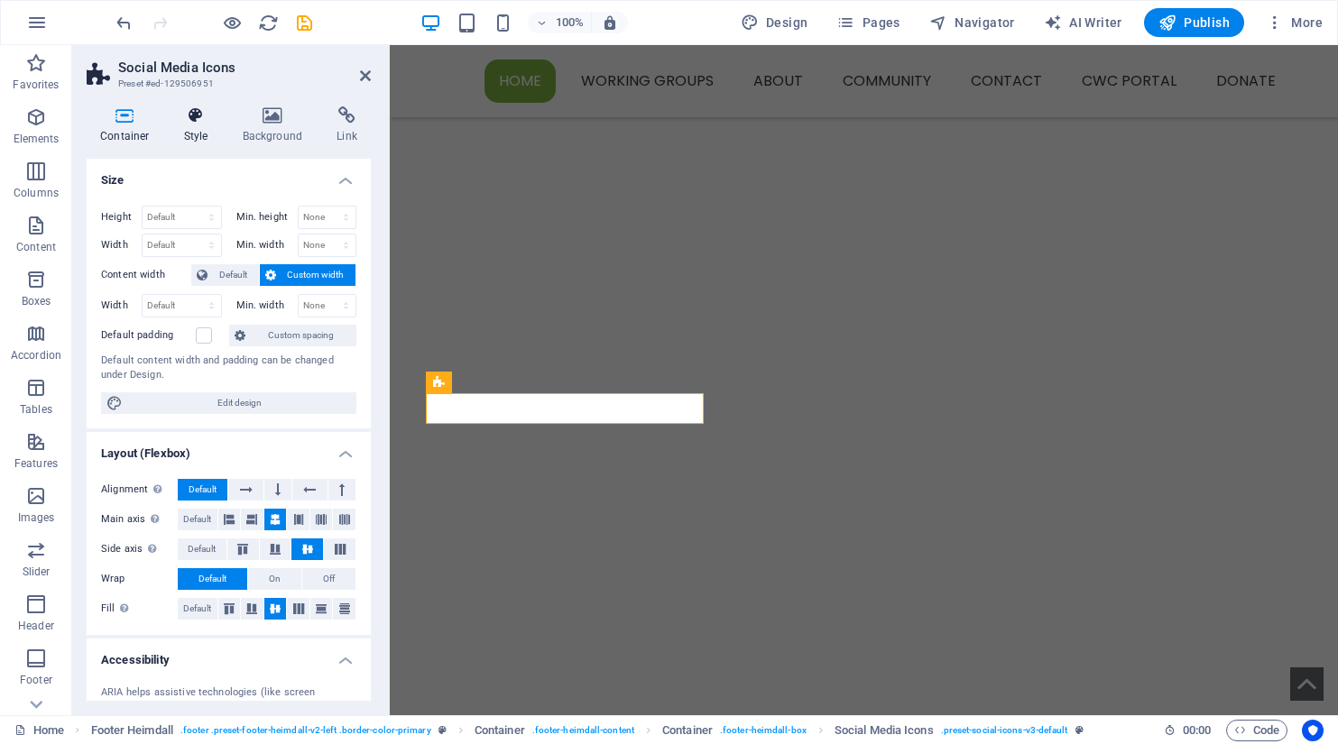
click at [194, 112] on icon at bounding box center [196, 115] width 51 height 18
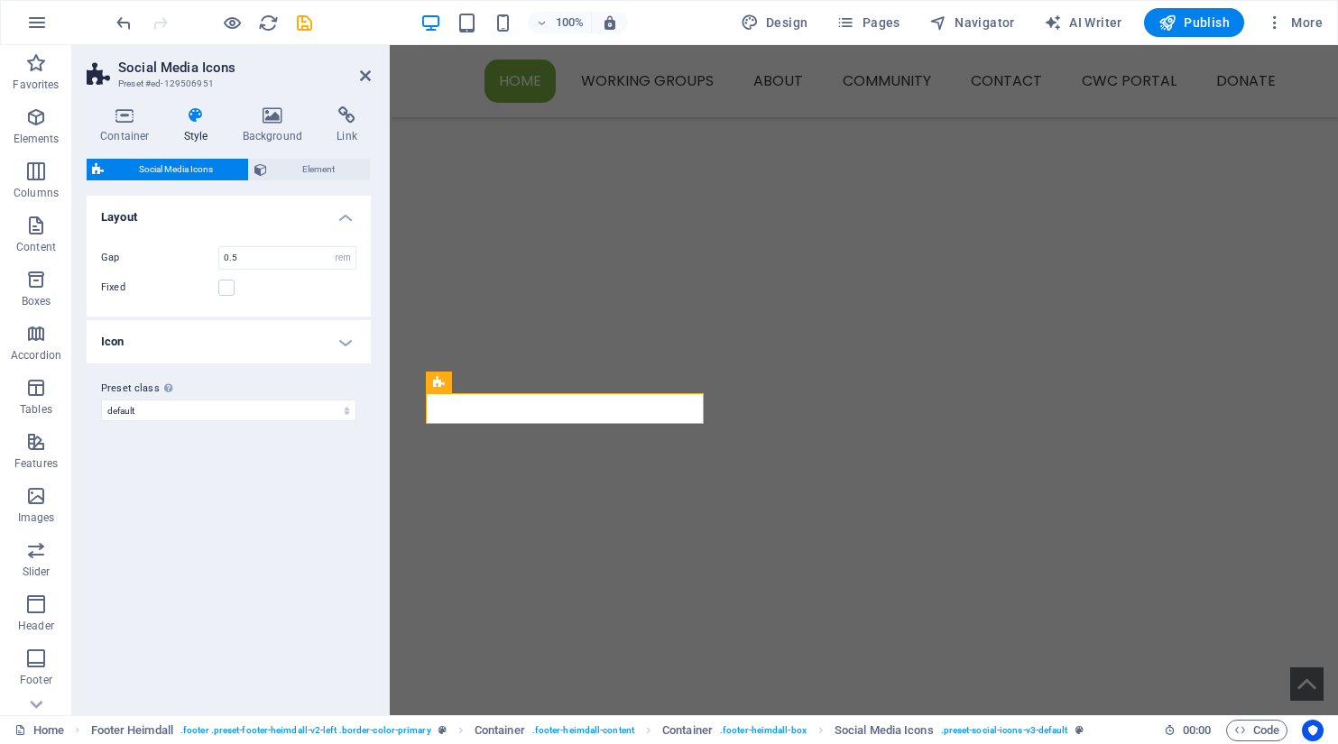
click at [346, 341] on h4 "Icon" at bounding box center [229, 341] width 284 height 43
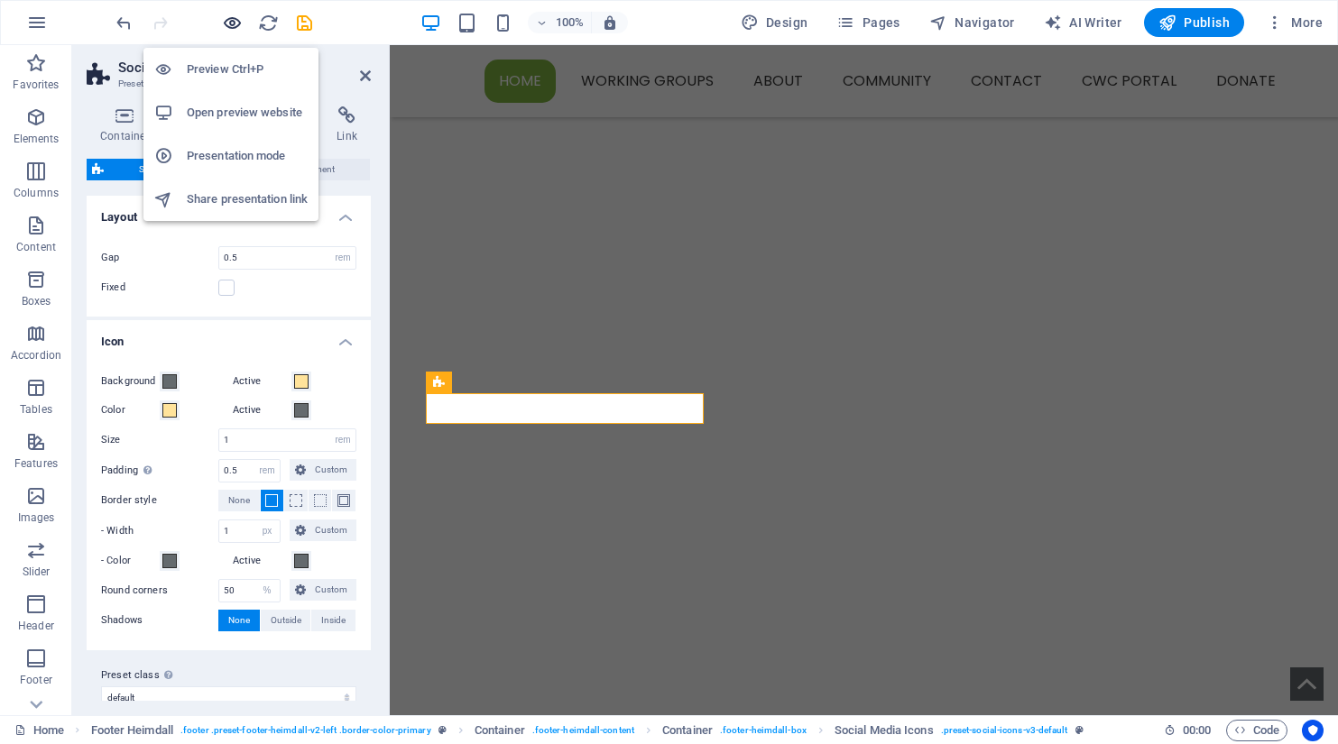
click at [240, 26] on icon "button" at bounding box center [232, 23] width 21 height 21
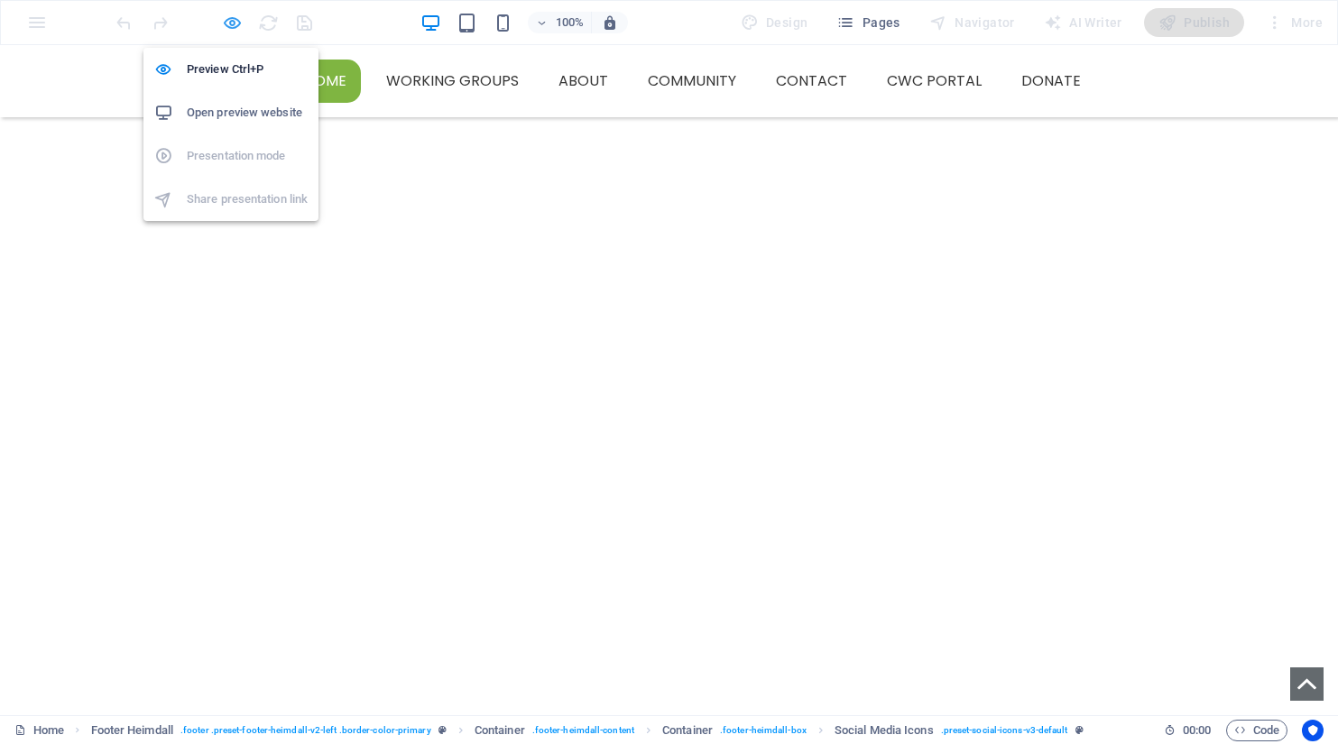
scroll to position [1059, 0]
click at [231, 24] on icon "button" at bounding box center [232, 23] width 21 height 21
select select "rem"
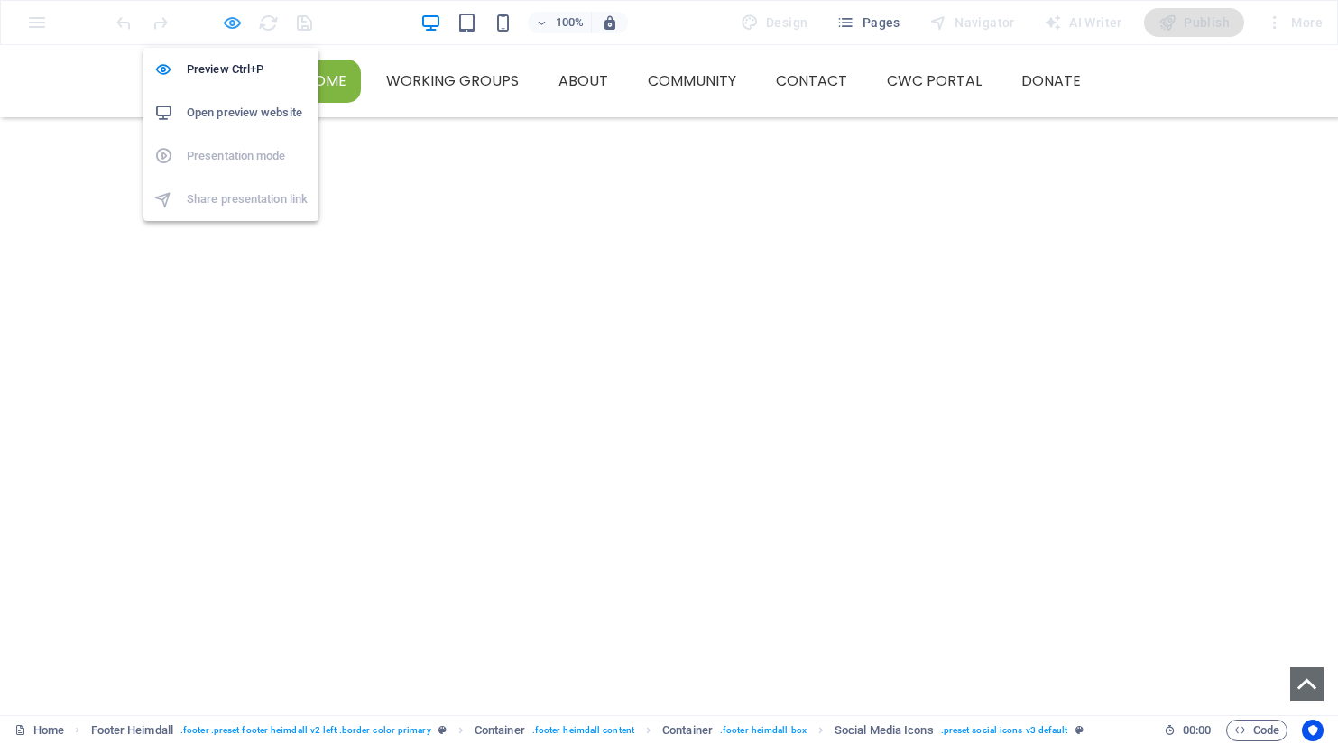
select select "px"
select select "%"
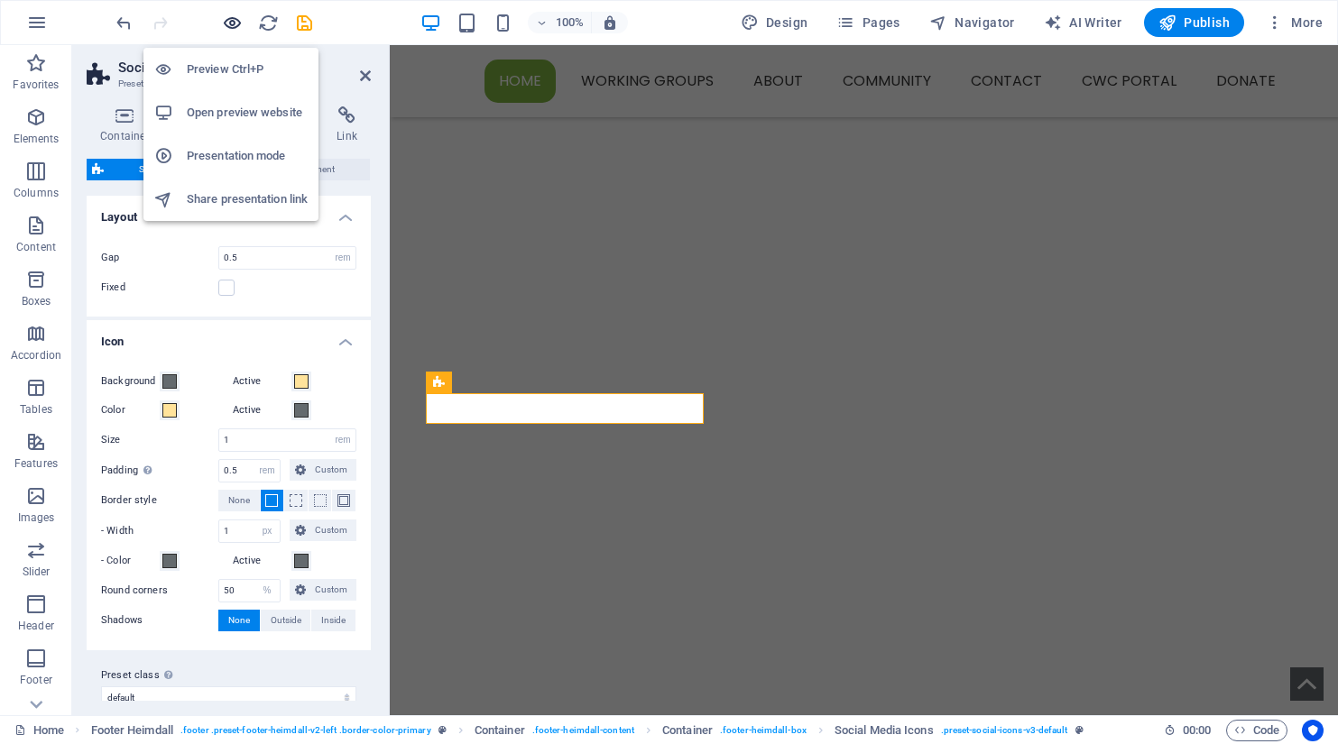
scroll to position [1263, 0]
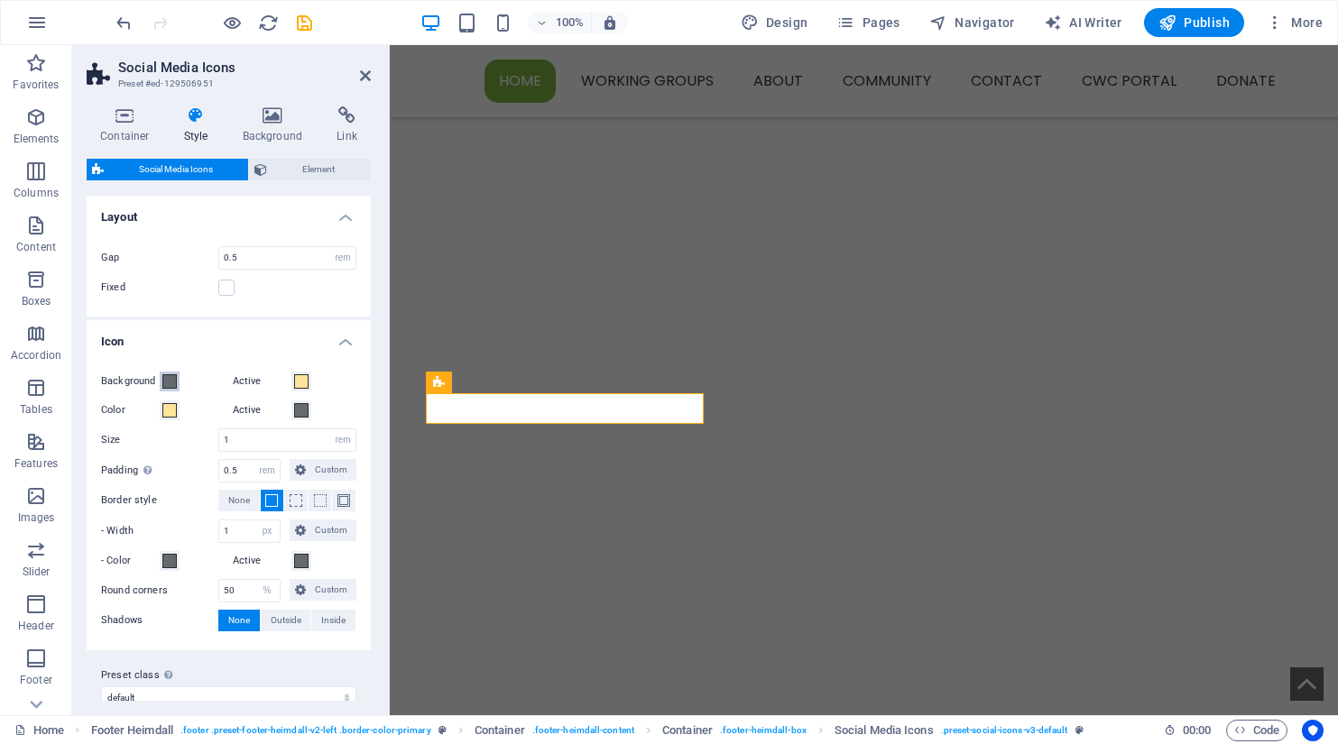
click at [169, 380] on span at bounding box center [169, 381] width 14 height 14
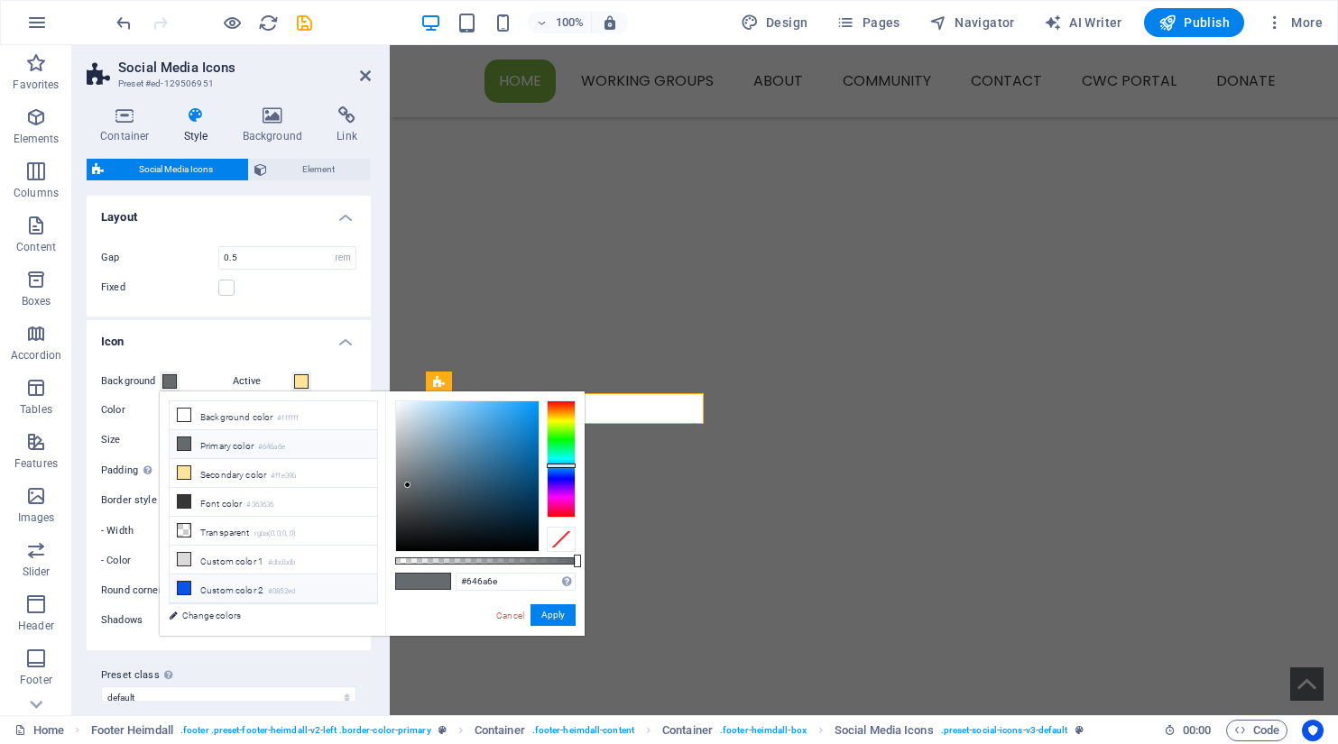
click at [179, 585] on icon at bounding box center [184, 588] width 13 height 13
type input "#0852ed"
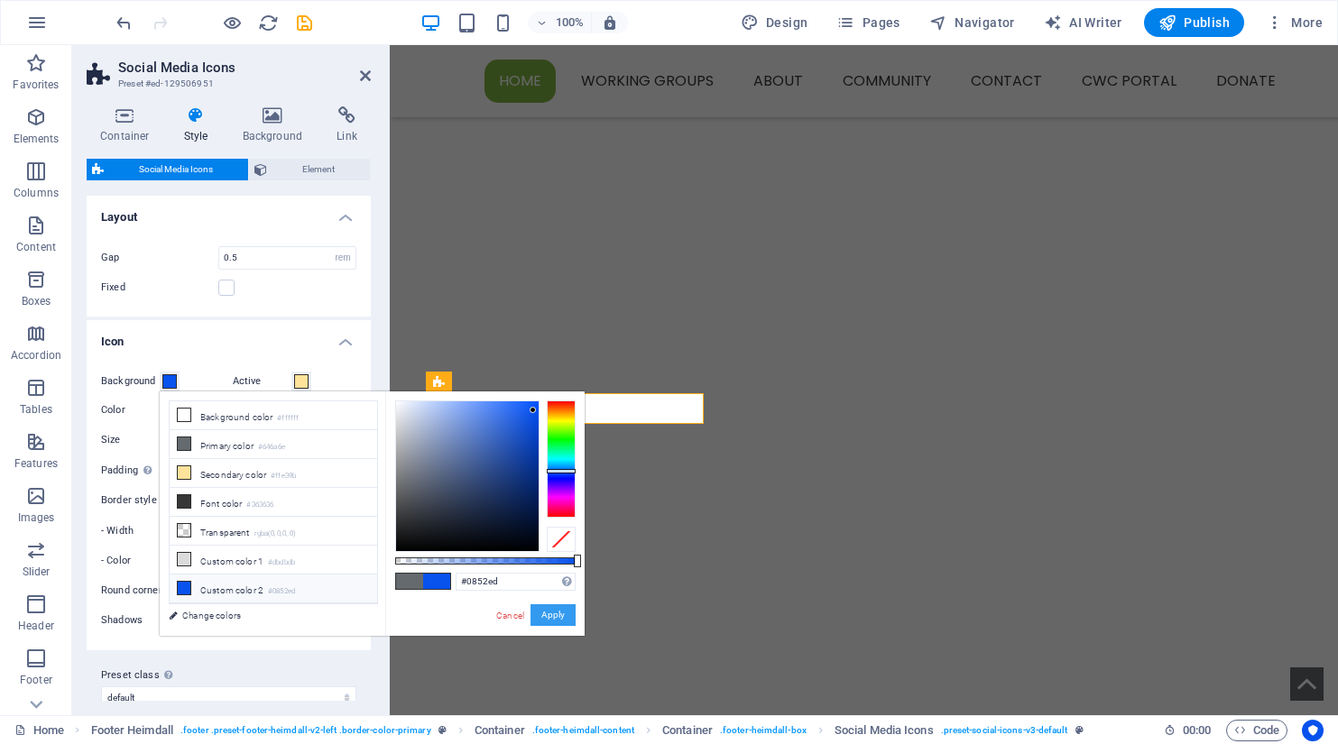
drag, startPoint x: 558, startPoint y: 614, endPoint x: 196, endPoint y: 548, distance: 367.9
click at [558, 614] on button "Apply" at bounding box center [553, 616] width 45 height 22
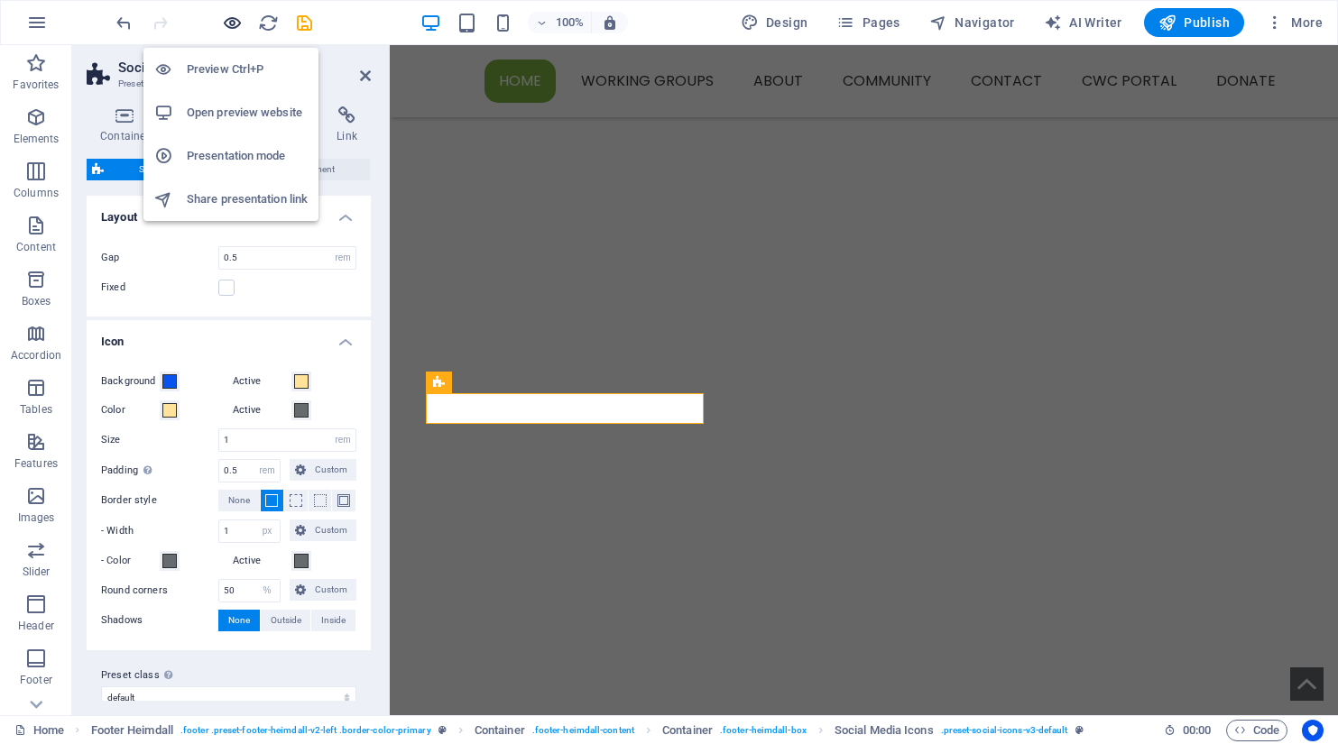
click at [231, 24] on icon "button" at bounding box center [232, 23] width 21 height 21
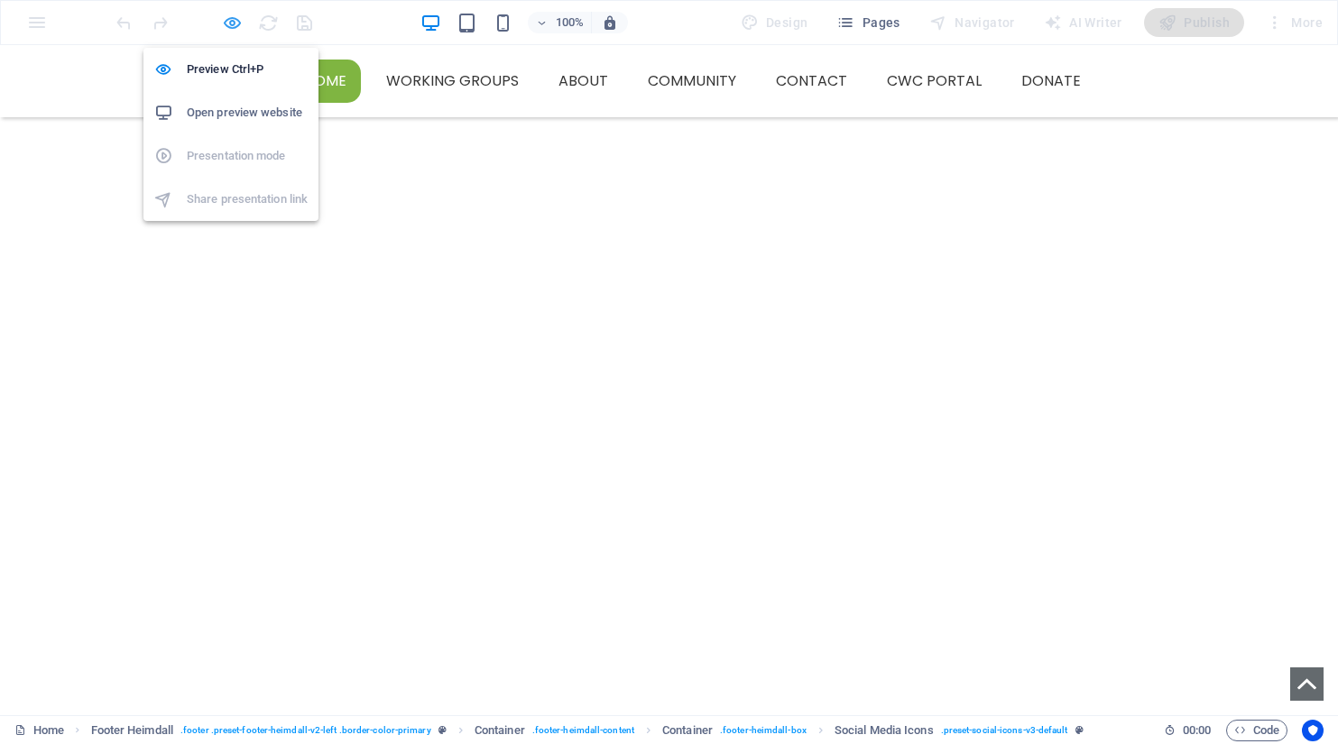
click at [232, 28] on icon "button" at bounding box center [232, 23] width 21 height 21
select select "rem"
select select "px"
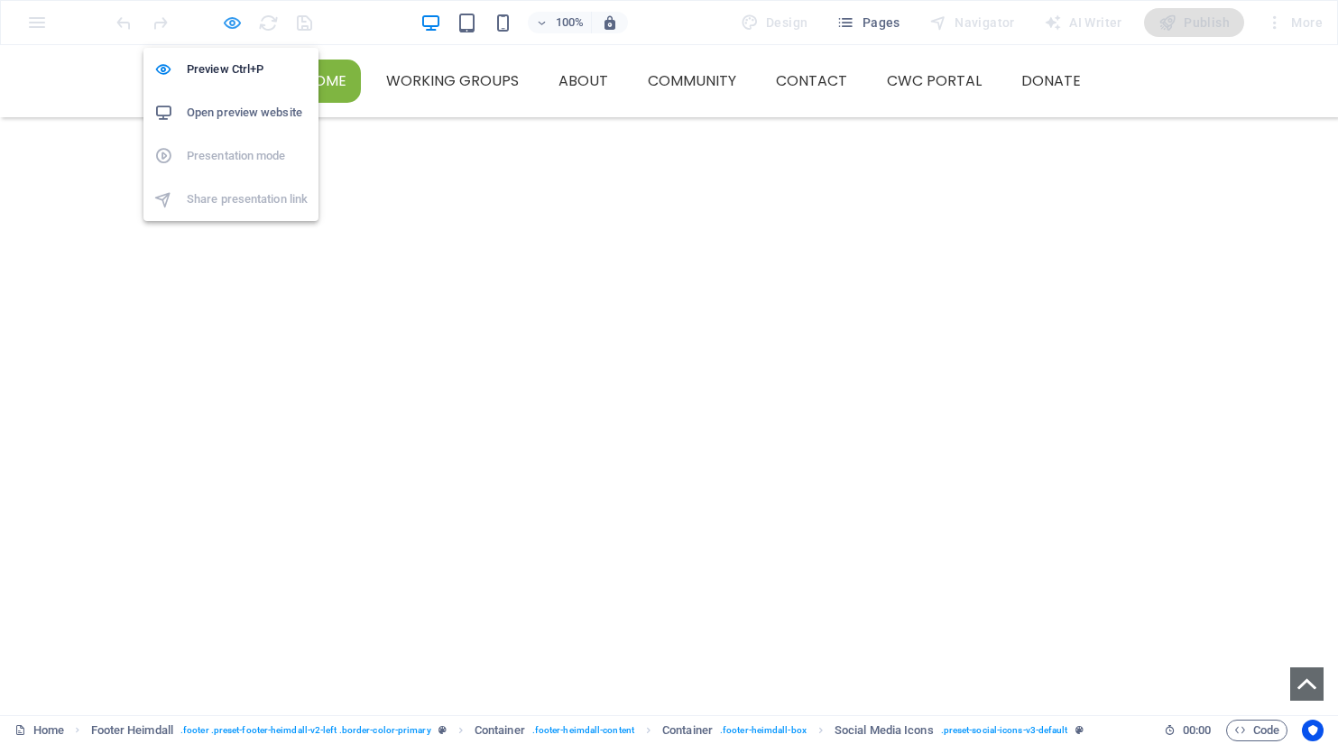
select select "%"
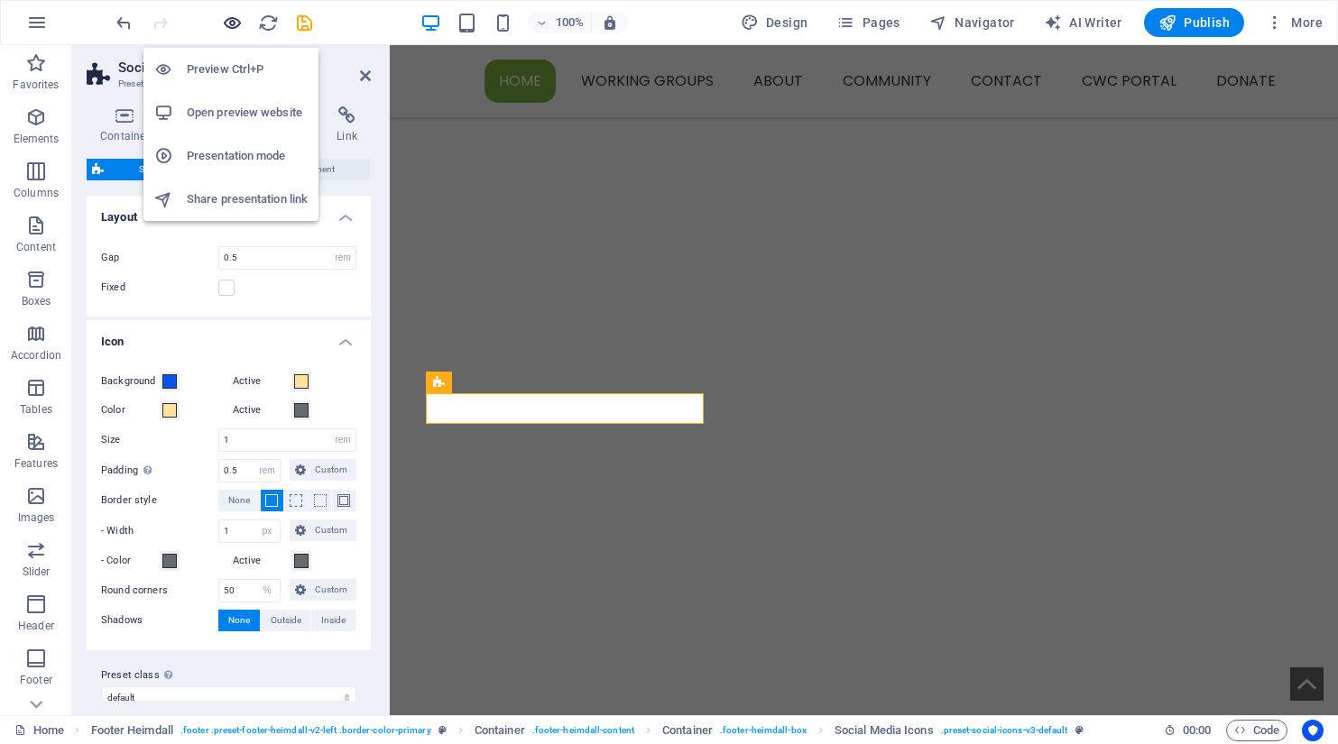
scroll to position [1263, 0]
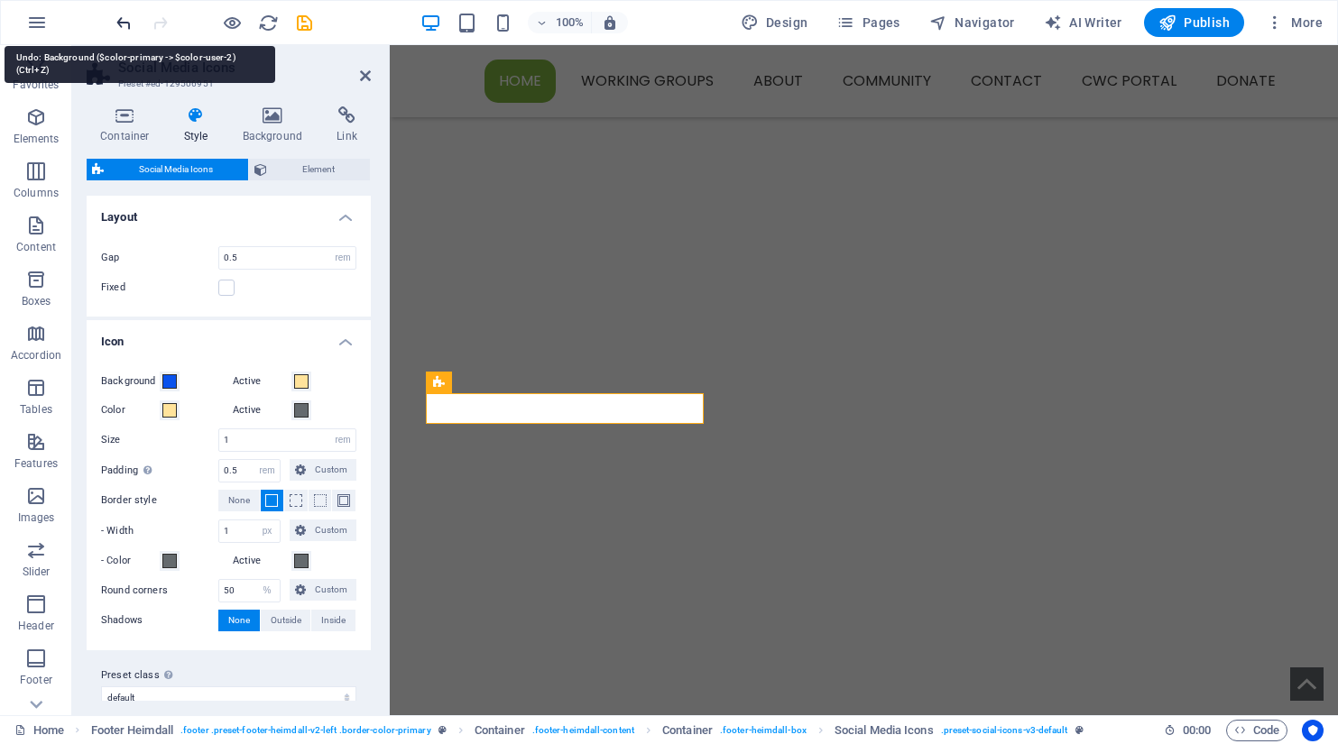
click at [123, 27] on icon "undo" at bounding box center [124, 23] width 21 height 21
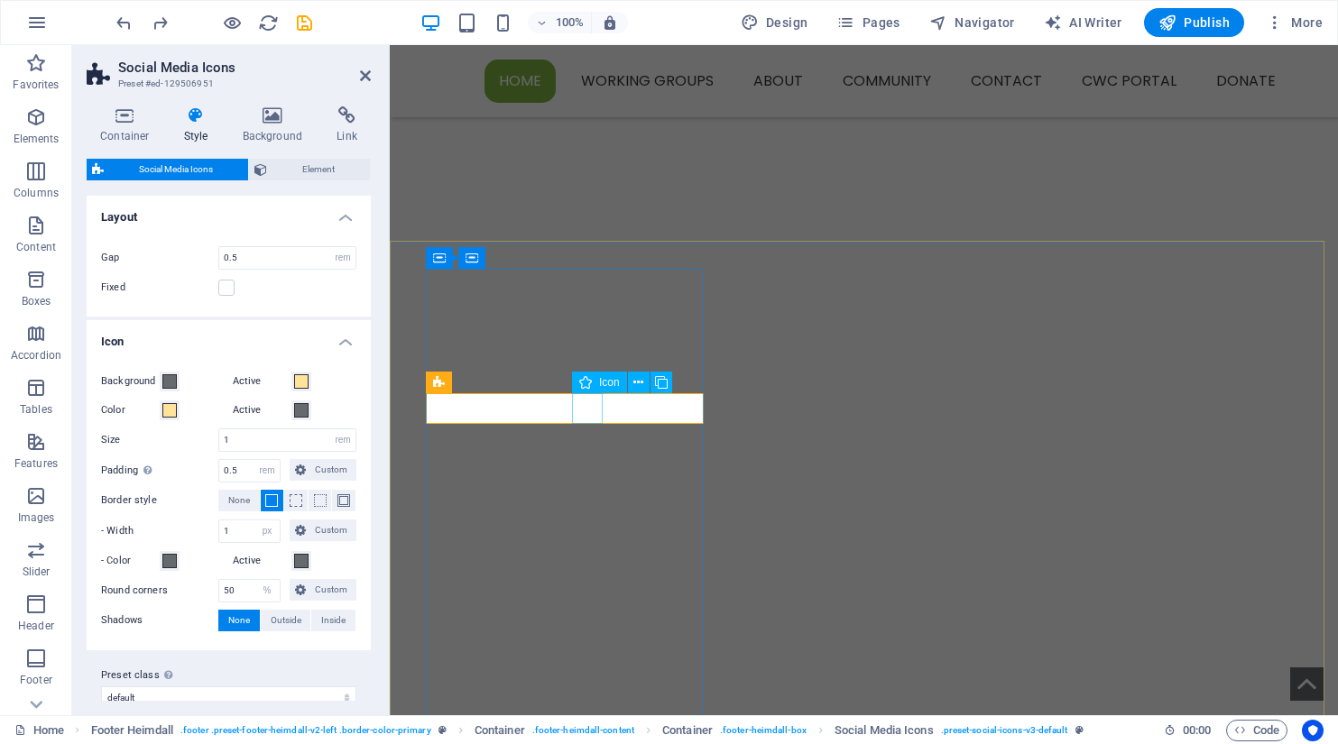
click at [591, 384] on icon at bounding box center [585, 383] width 13 height 22
select select "xMidYMid"
select select "px"
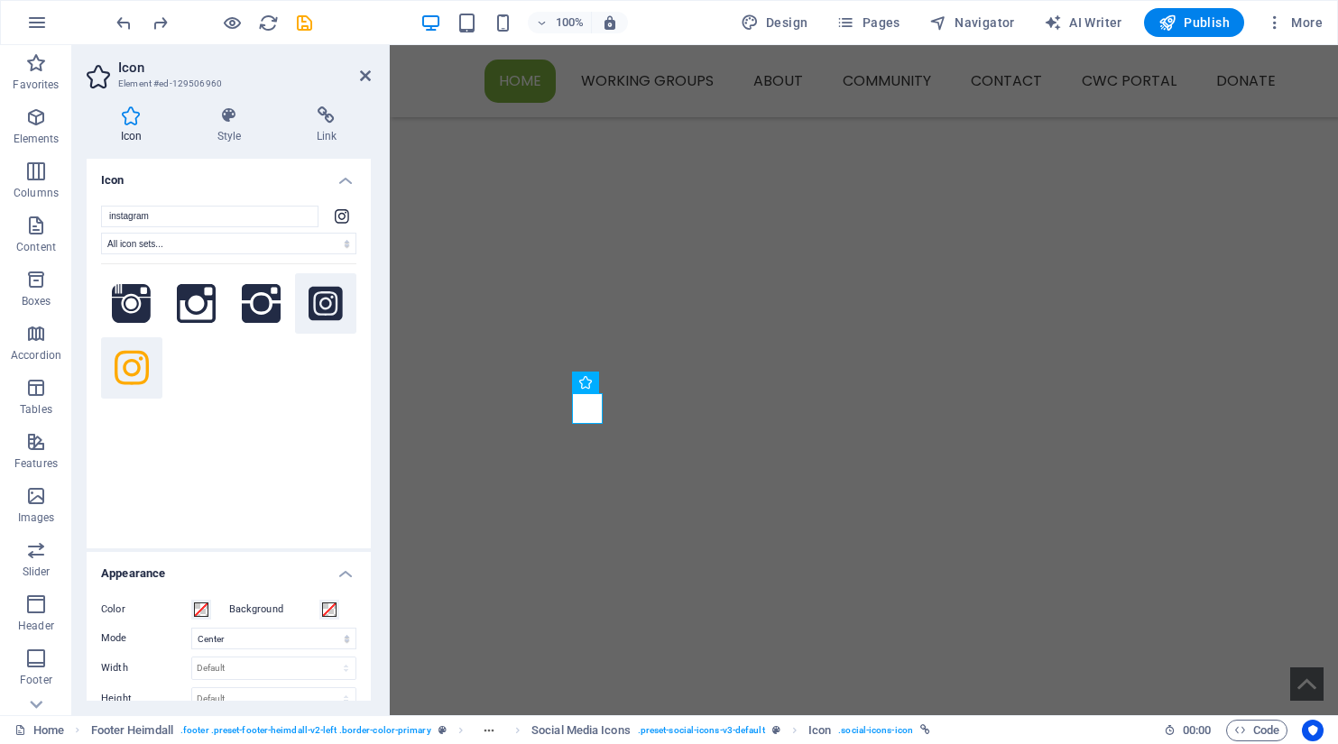
click at [324, 303] on icon at bounding box center [326, 303] width 34 height 34
click at [128, 26] on icon "undo" at bounding box center [124, 23] width 21 height 21
click at [201, 615] on span at bounding box center [201, 610] width 14 height 14
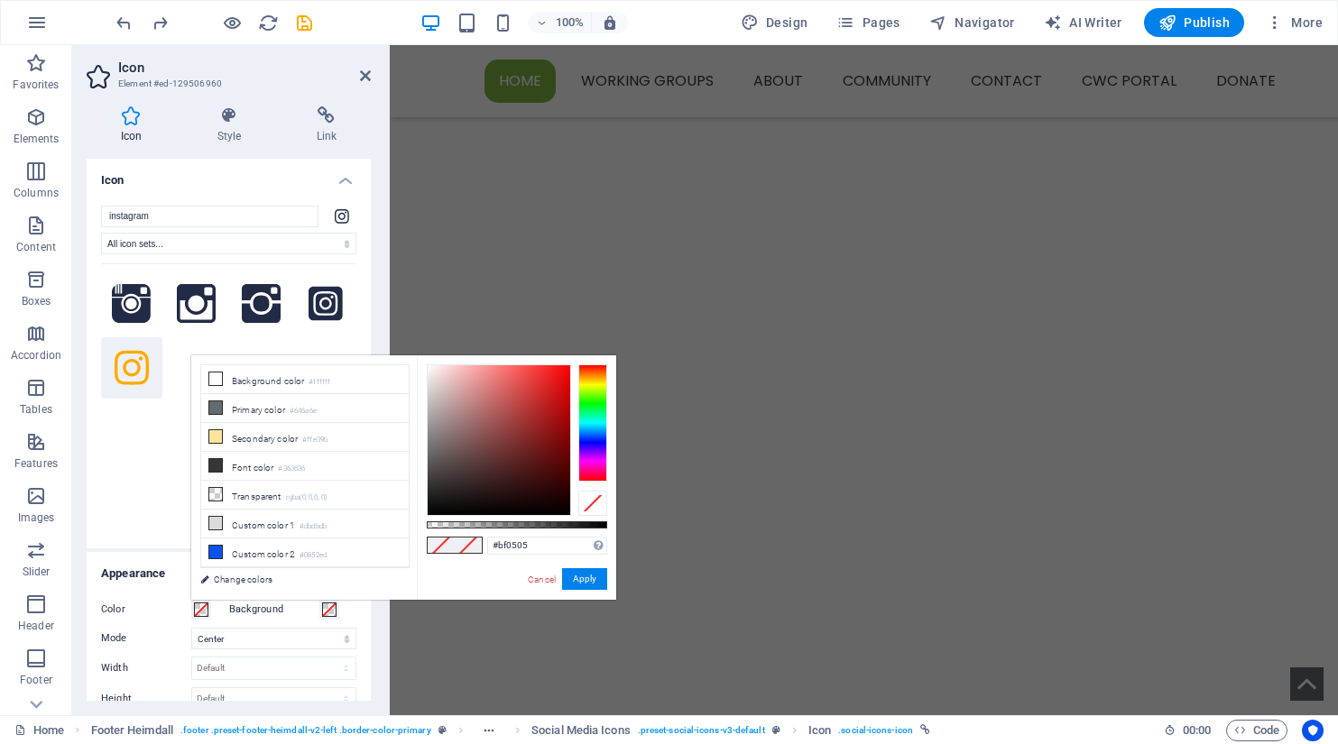
click at [566, 402] on div at bounding box center [499, 440] width 143 height 150
type input "#dd4040"
click at [528, 384] on div at bounding box center [499, 440] width 143 height 150
click at [588, 578] on button "Apply" at bounding box center [584, 579] width 45 height 22
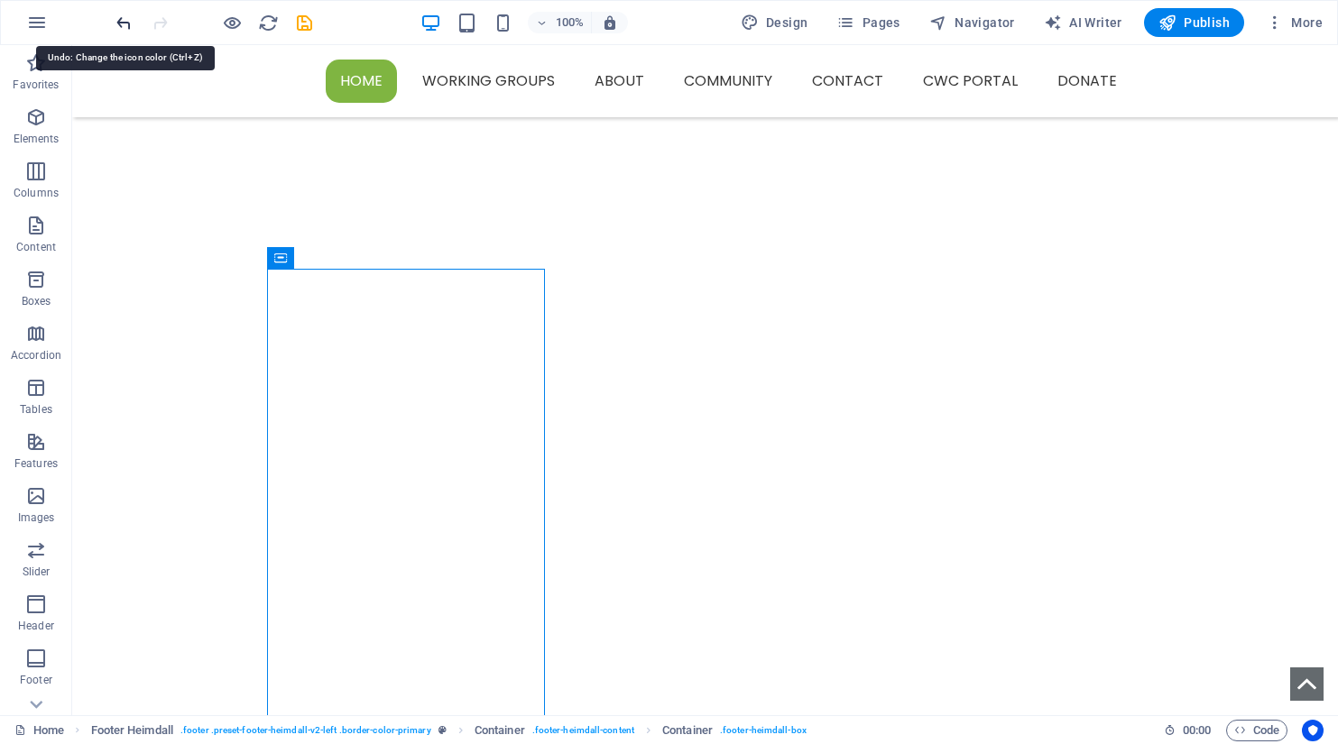
click at [120, 20] on icon "undo" at bounding box center [124, 23] width 21 height 21
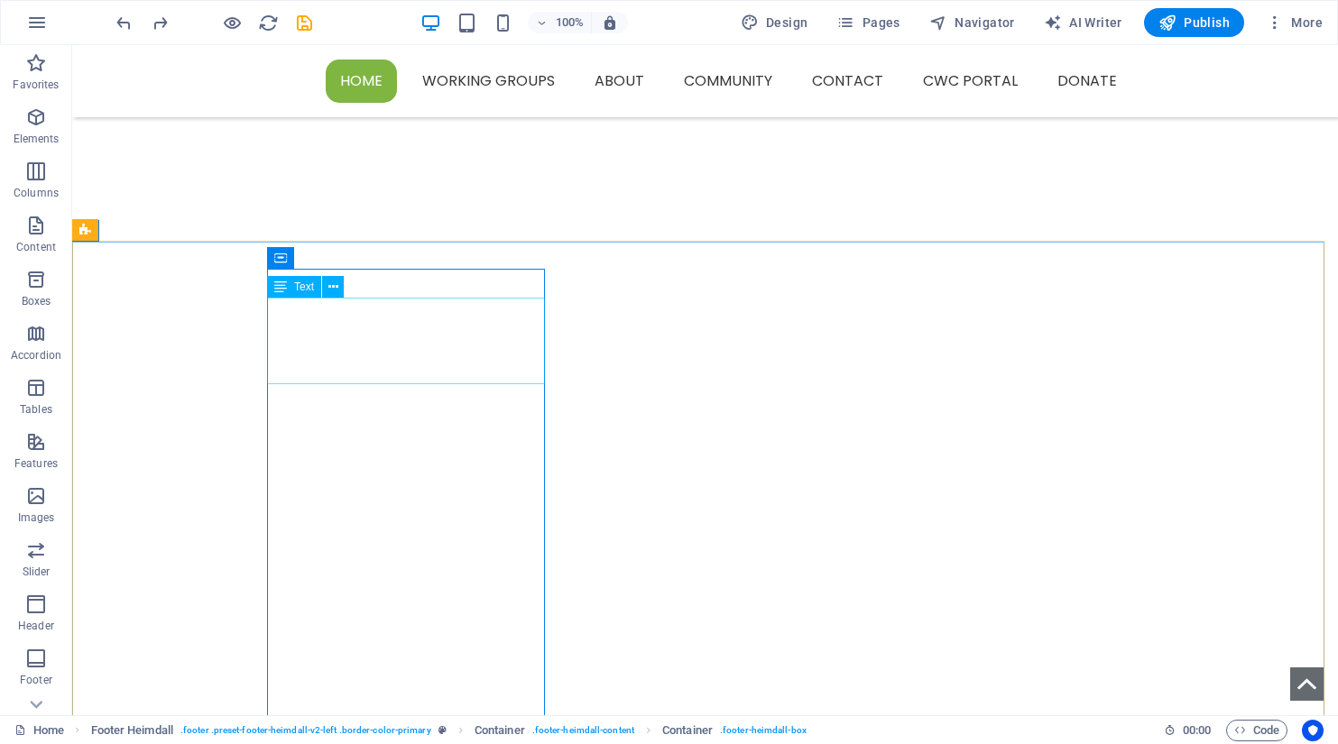
click at [300, 285] on span "Text" at bounding box center [304, 287] width 20 height 11
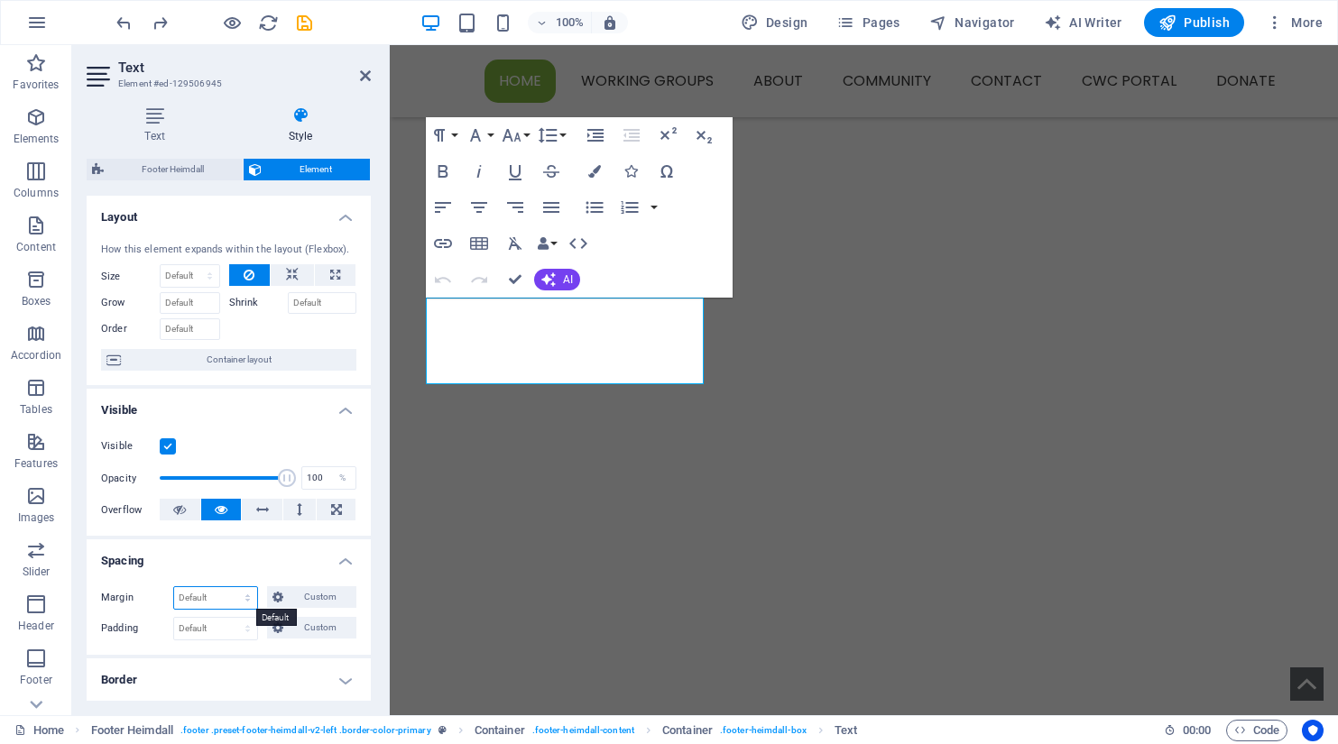
click at [205, 596] on select "Default auto px % rem vw vh Custom" at bounding box center [215, 598] width 83 height 22
select select "px"
click at [230, 587] on select "Default auto px % rem vw vh Custom" at bounding box center [215, 598] width 83 height 22
type input "0"
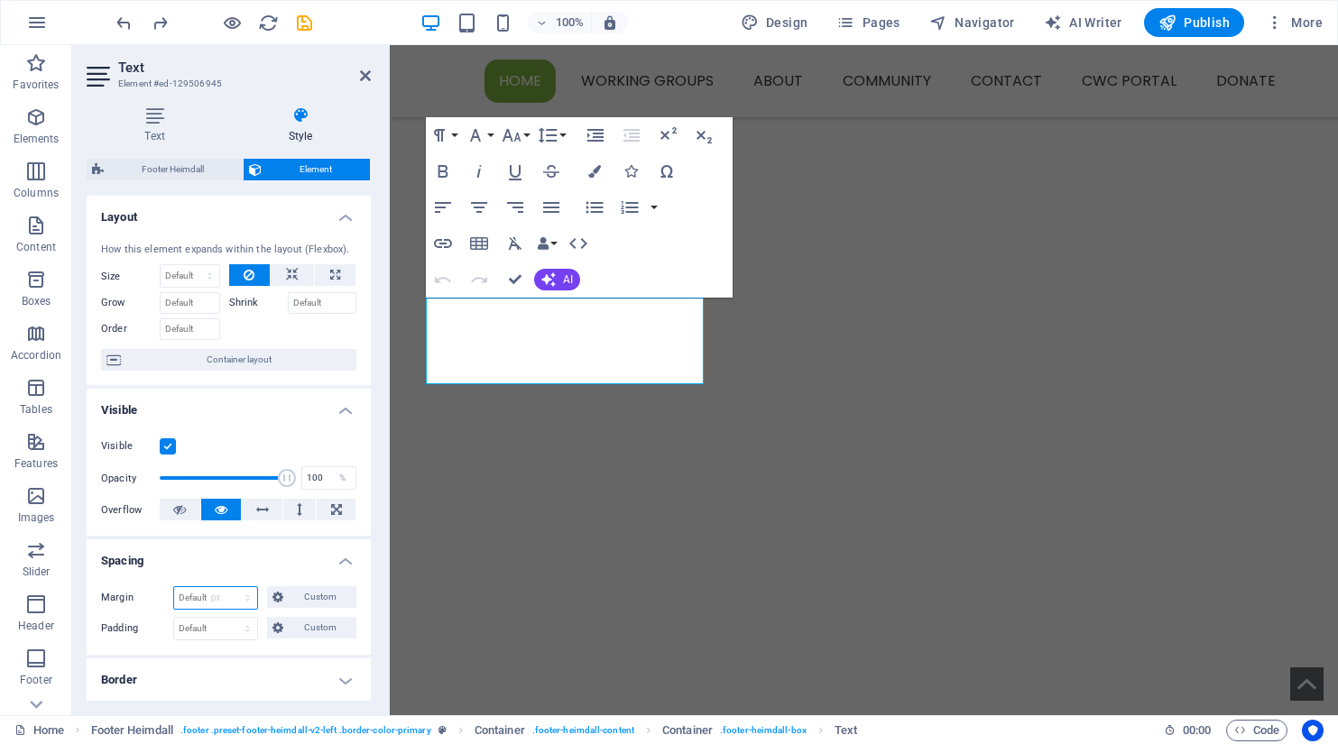
select select "px"
type input "0"
select select "px"
type input "0"
select select "px"
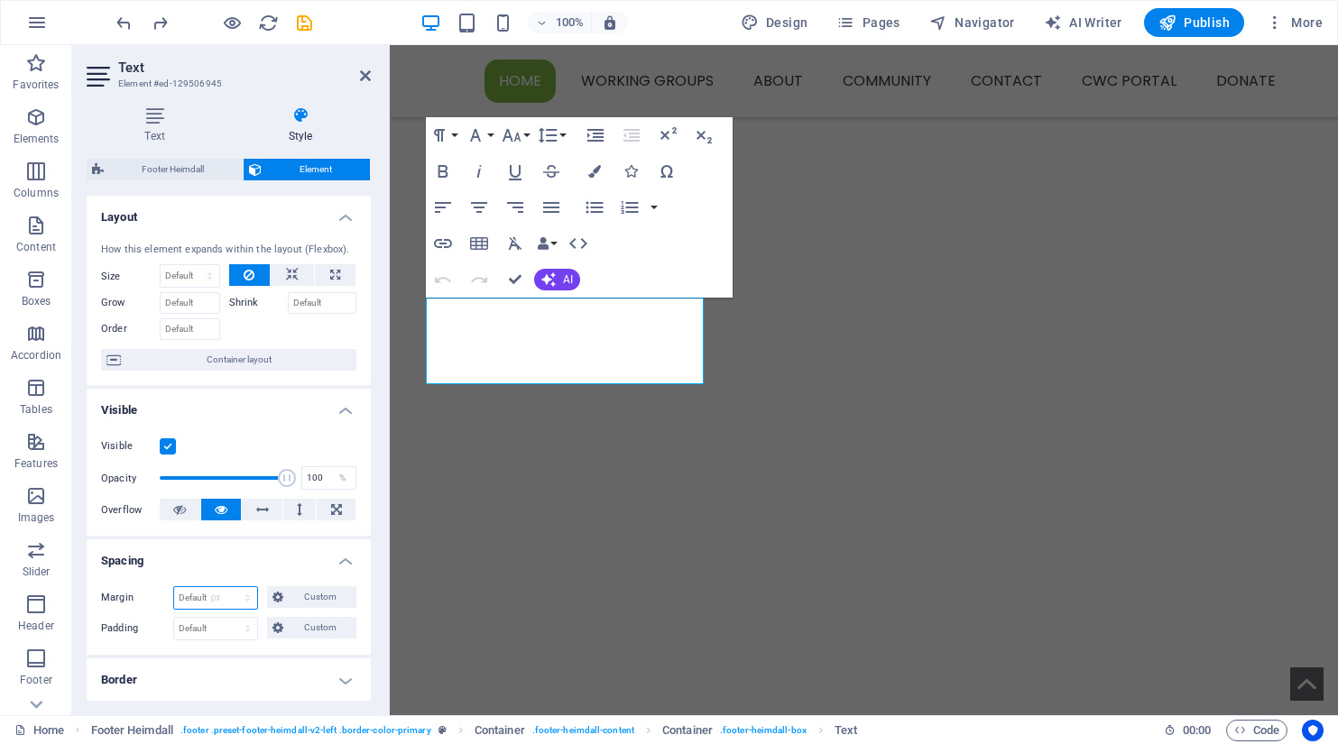
type input "0"
select select "px"
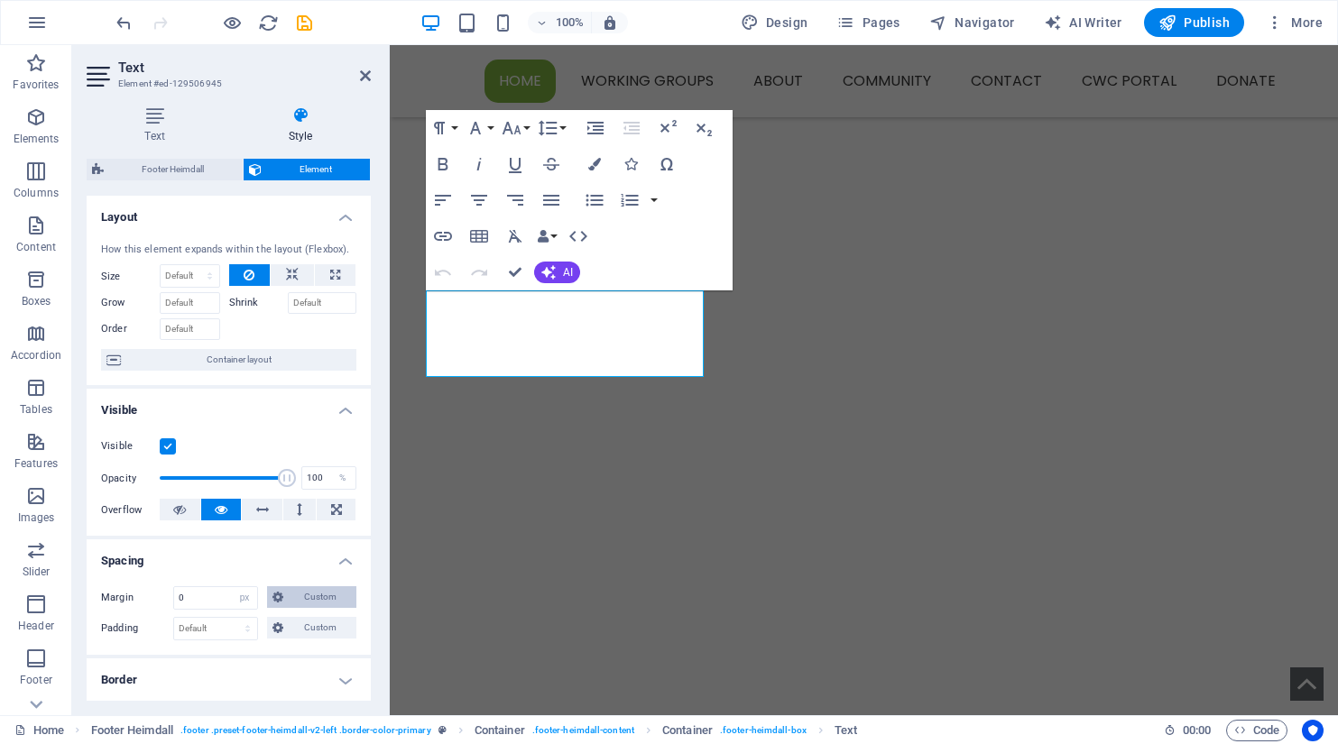
click at [322, 597] on span "Custom" at bounding box center [320, 597] width 62 height 22
drag, startPoint x: 226, startPoint y: 658, endPoint x: 207, endPoint y: 658, distance: 19.9
click at [207, 658] on div "0 auto px % rem vw vh" at bounding box center [228, 659] width 78 height 23
type input "6"
select select "DISABLED_OPTION_VALUE"
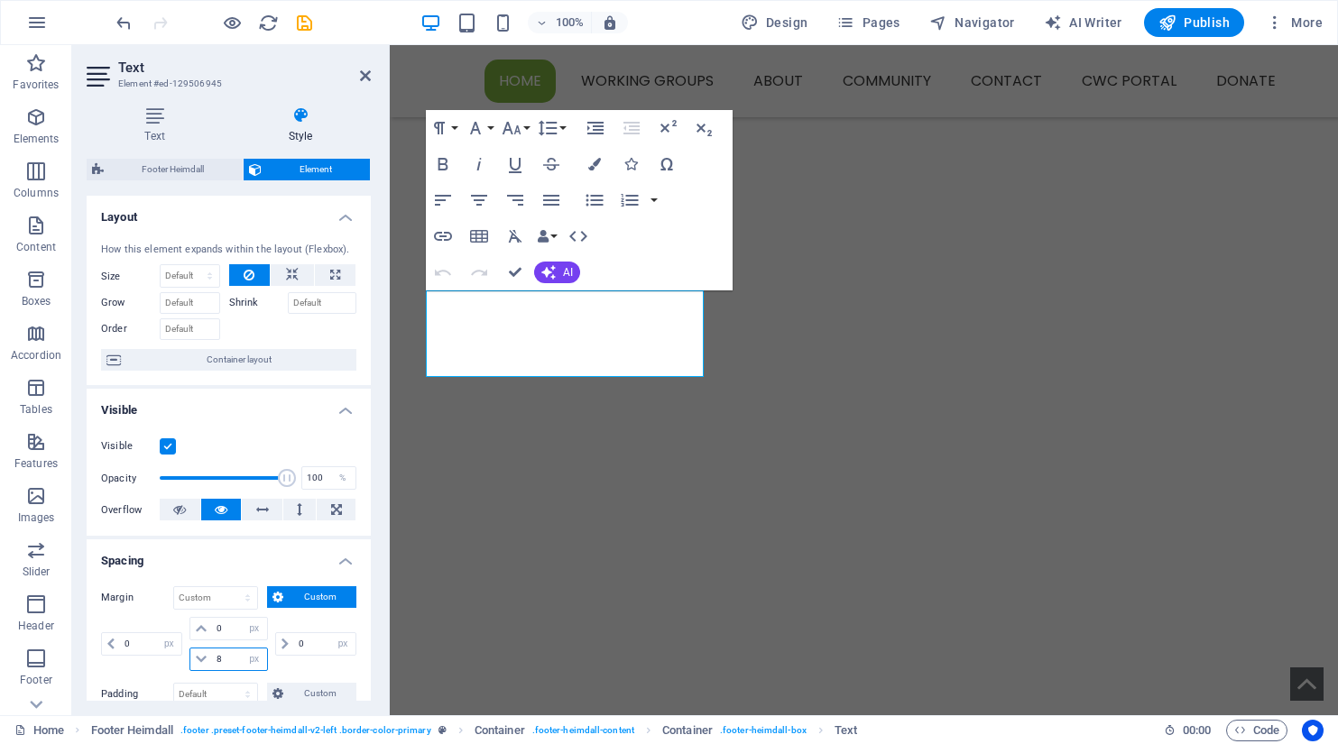
drag, startPoint x: 225, startPoint y: 657, endPoint x: 216, endPoint y: 656, distance: 9.1
click at [216, 656] on input "8" at bounding box center [239, 660] width 54 height 22
drag, startPoint x: 232, startPoint y: 658, endPoint x: 207, endPoint y: 659, distance: 25.3
click at [207, 659] on div "16 auto px % rem vw vh" at bounding box center [228, 659] width 78 height 23
type input "10"
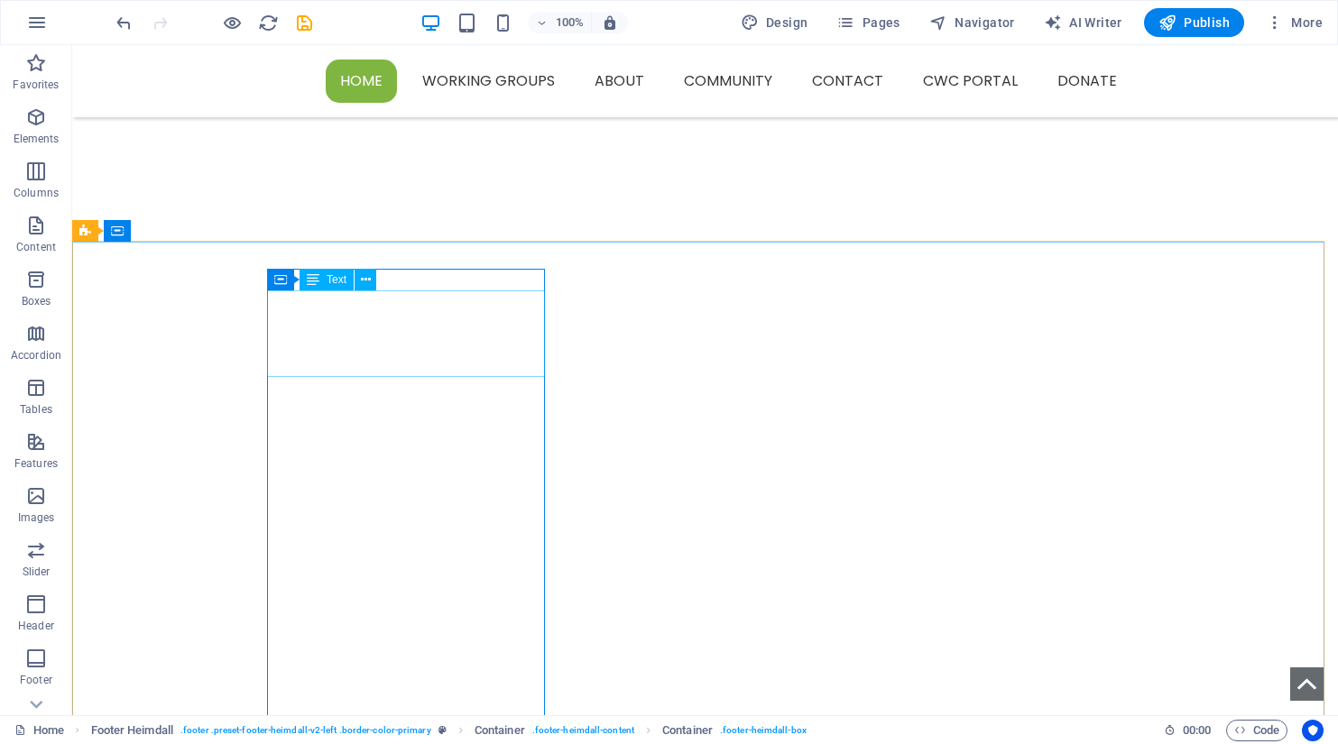
click at [324, 284] on div "Text" at bounding box center [327, 280] width 54 height 22
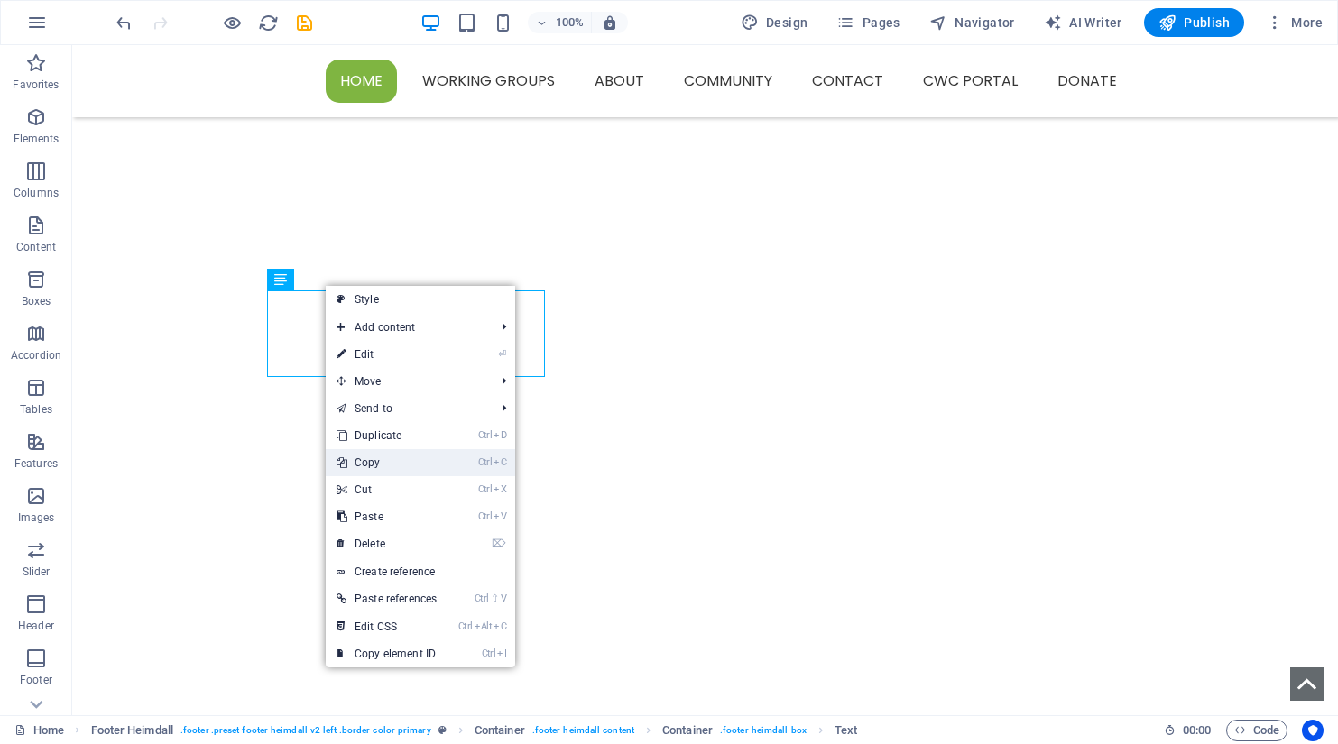
click at [374, 465] on link "Ctrl C Copy" at bounding box center [387, 462] width 122 height 27
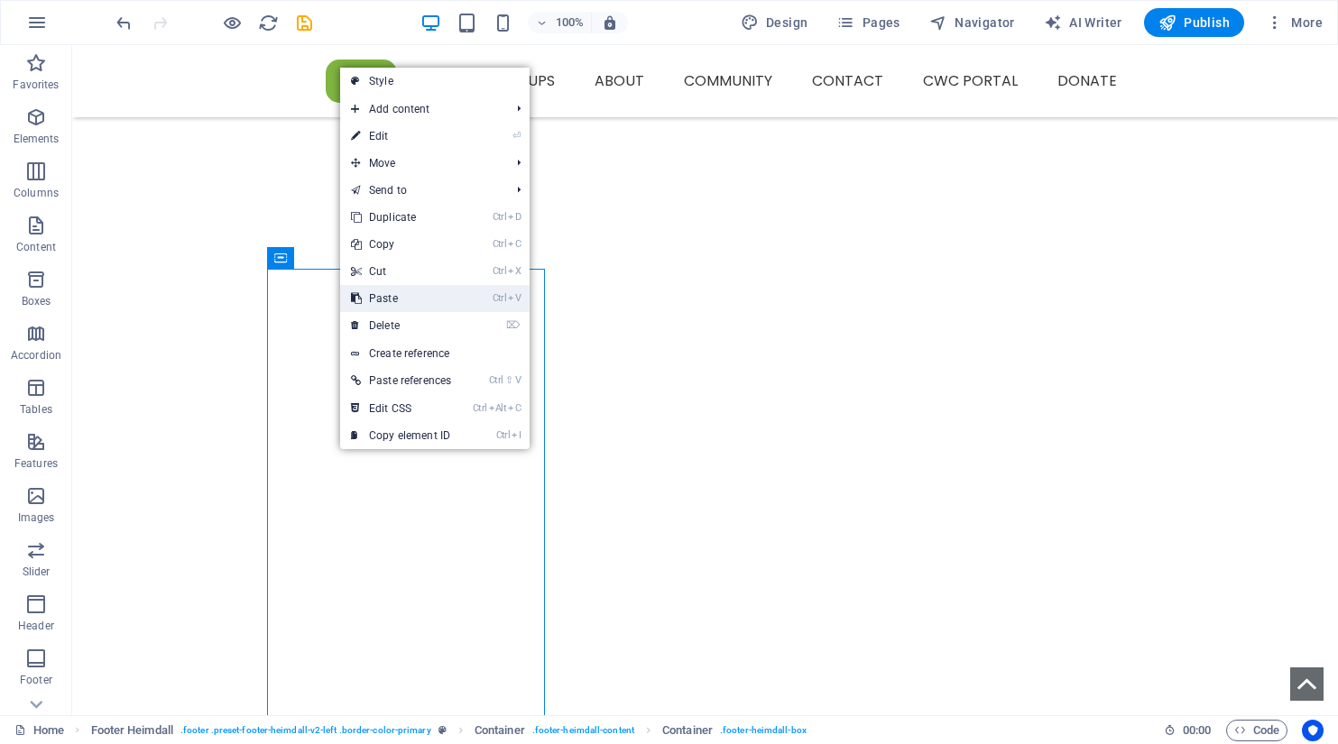
click at [382, 300] on link "Ctrl V Paste" at bounding box center [401, 298] width 122 height 27
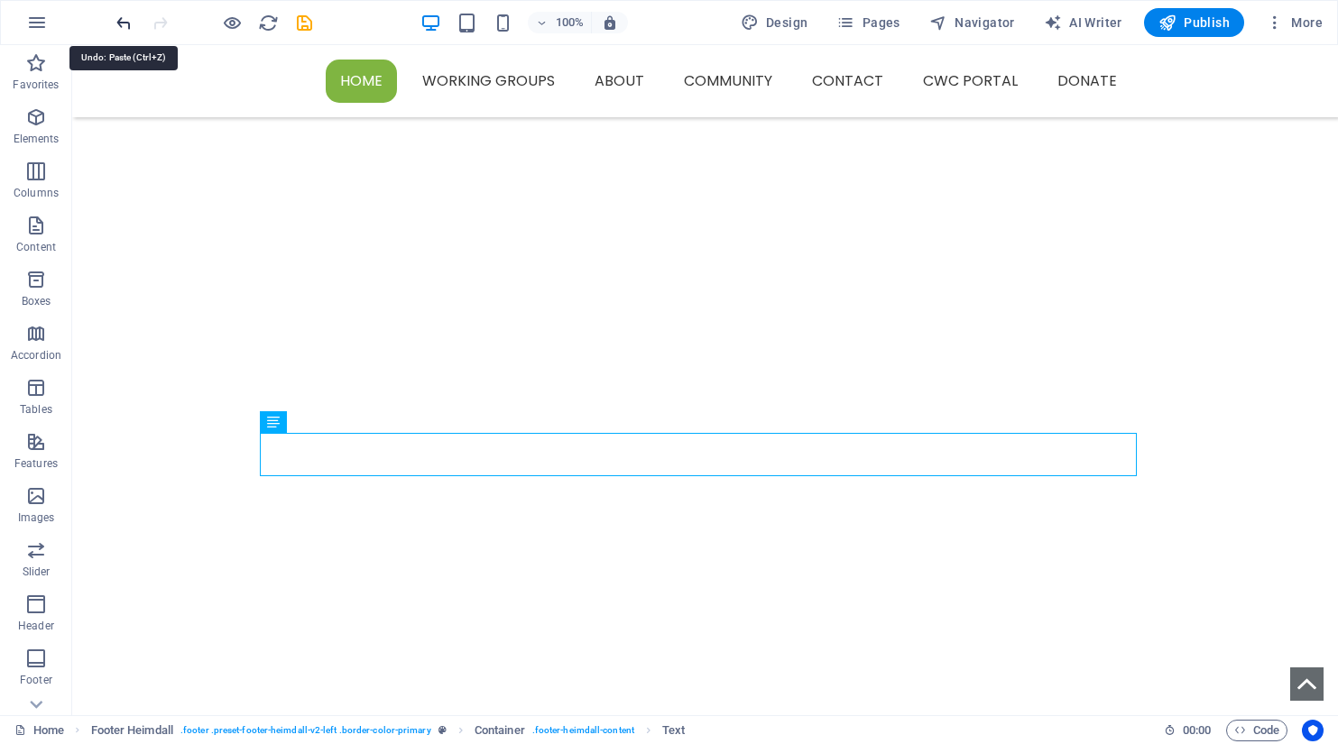
click at [122, 20] on icon "undo" at bounding box center [124, 23] width 21 height 21
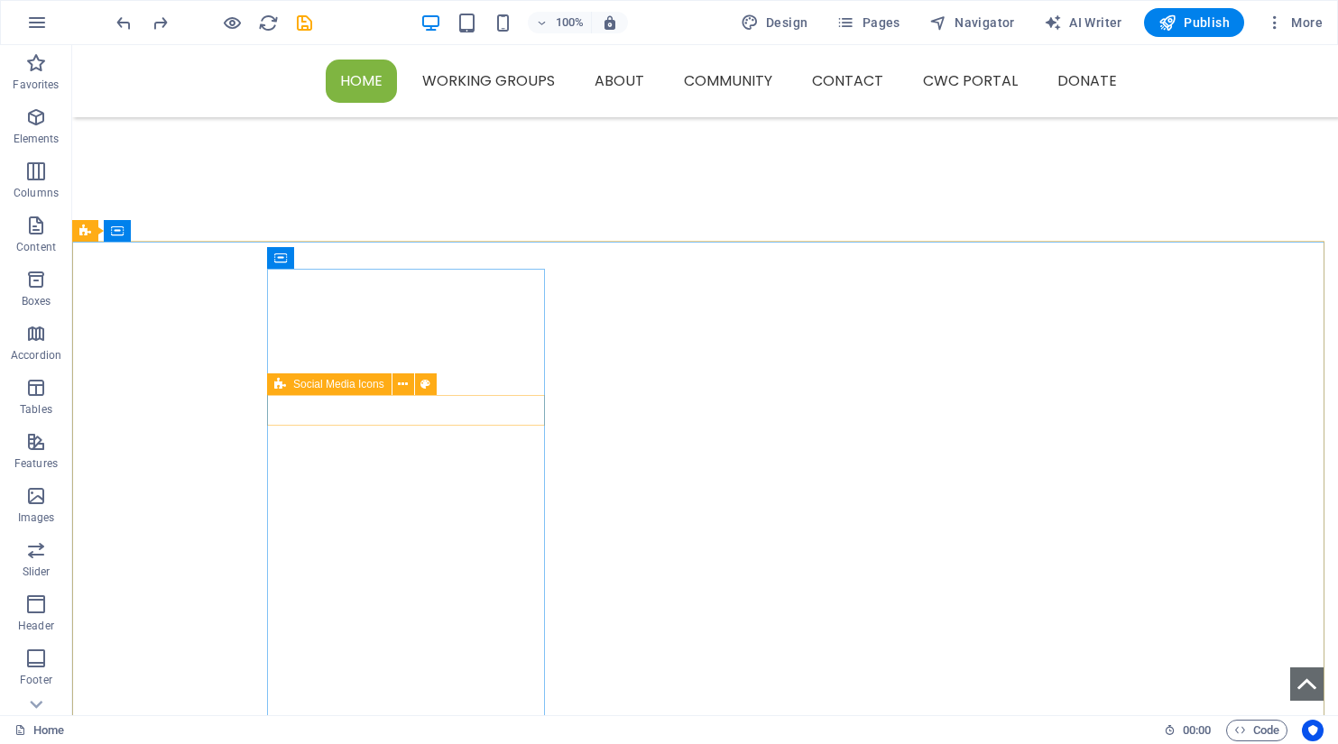
click at [318, 384] on span "Social Media Icons" at bounding box center [338, 384] width 91 height 11
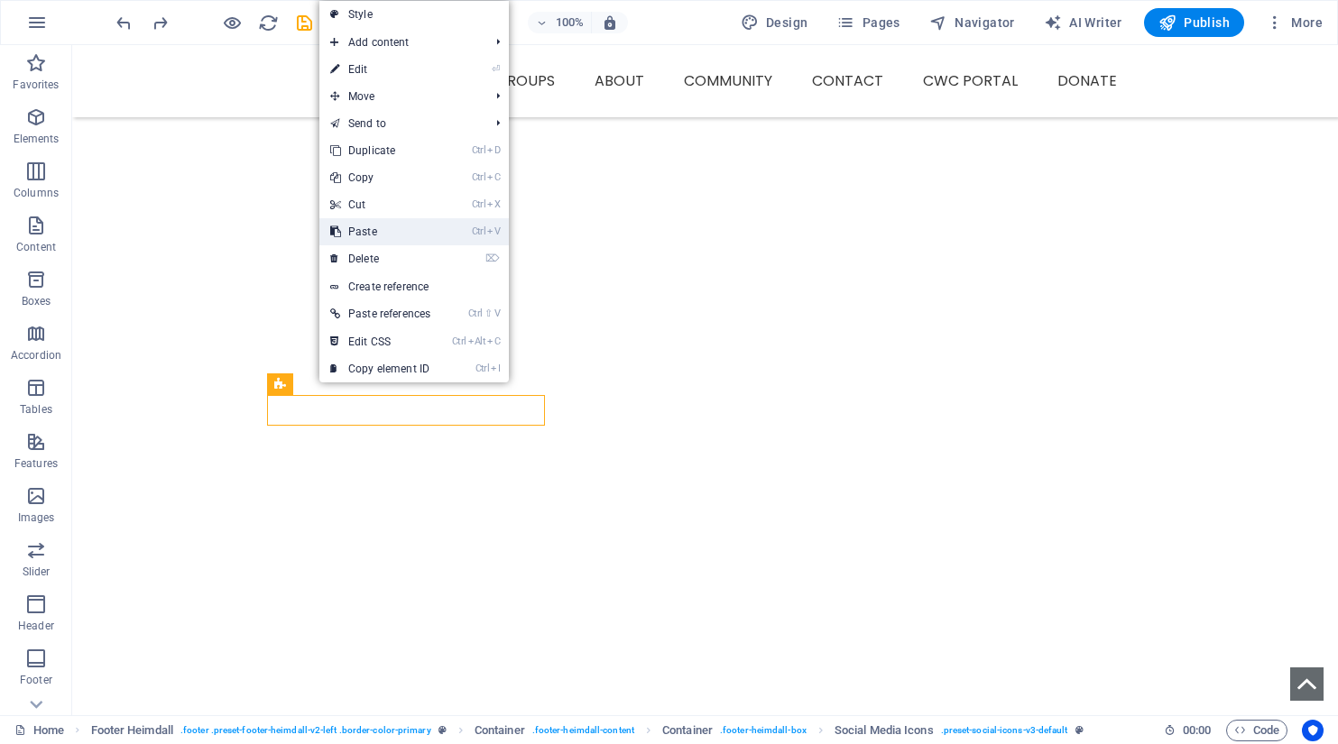
click at [348, 229] on link "Ctrl V Paste" at bounding box center [380, 231] width 122 height 27
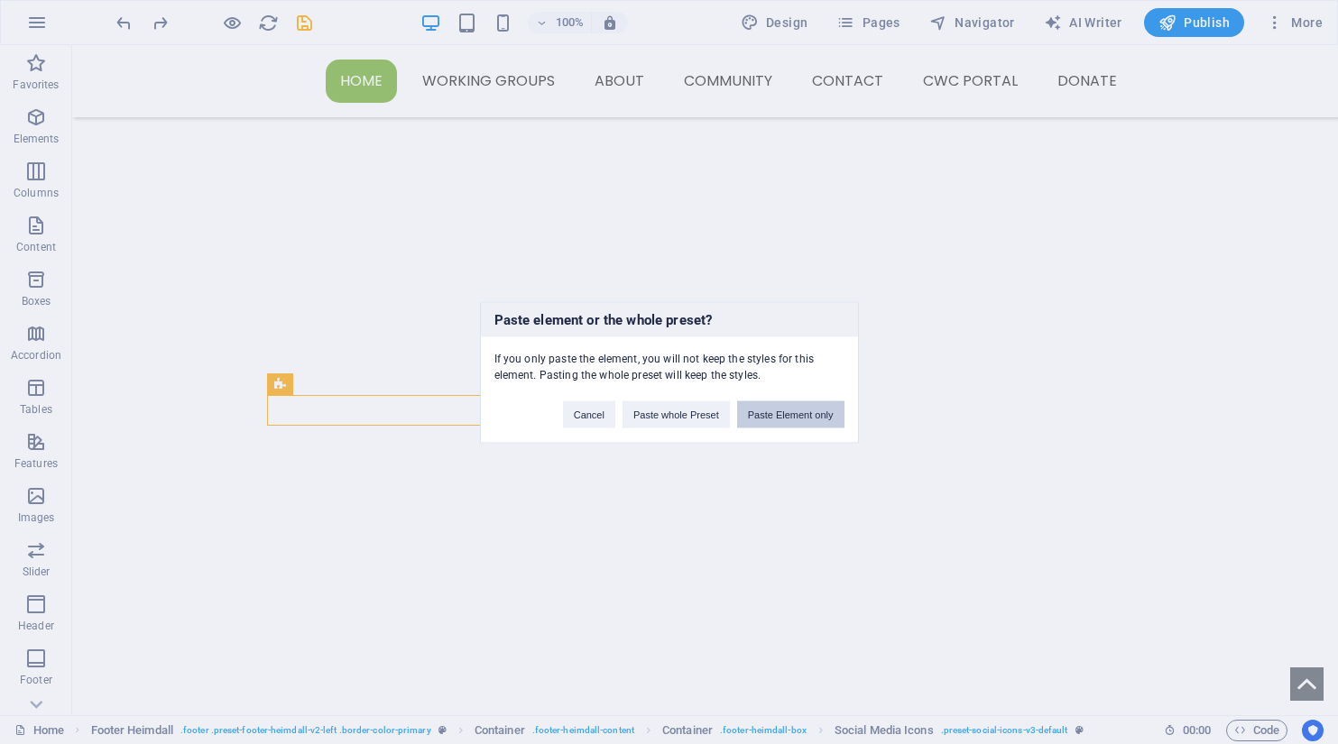
click at [771, 421] on button "Paste Element only" at bounding box center [790, 414] width 107 height 27
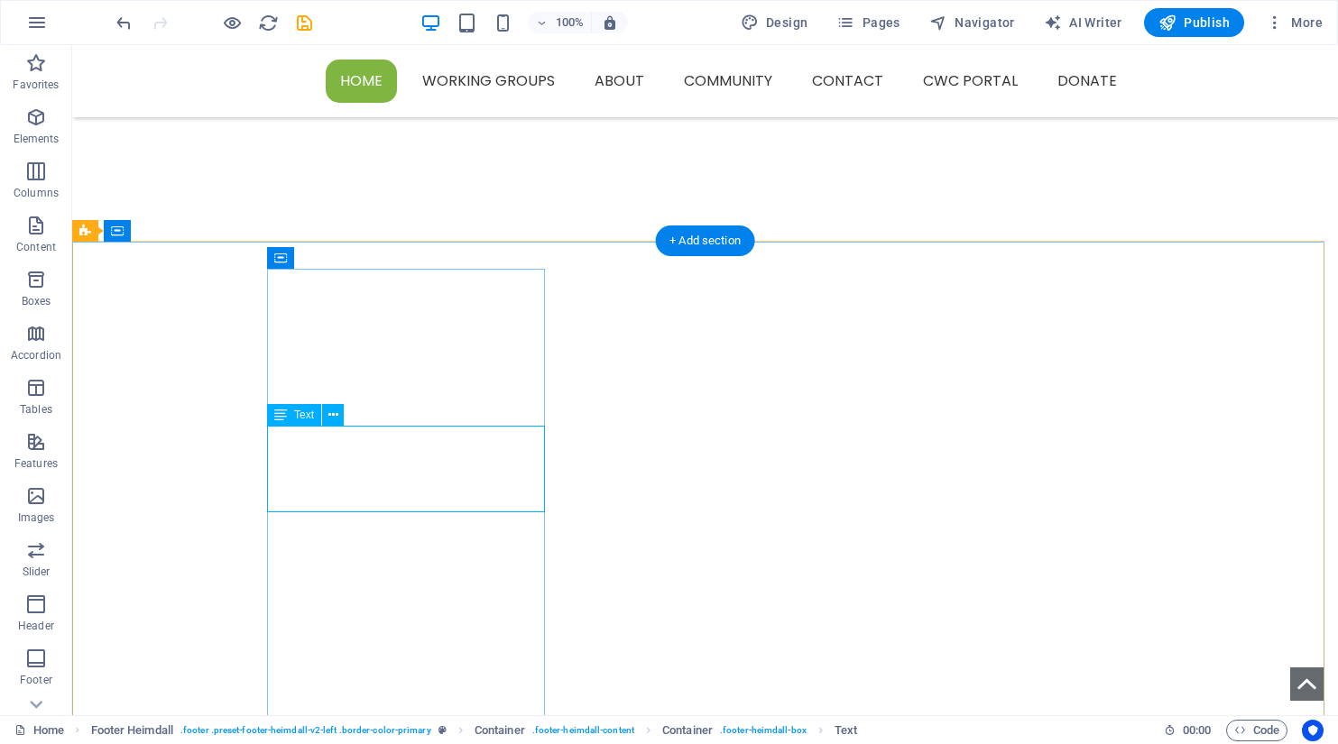
click at [304, 416] on span "Text" at bounding box center [304, 415] width 20 height 11
click at [304, 415] on span "Text" at bounding box center [304, 415] width 20 height 11
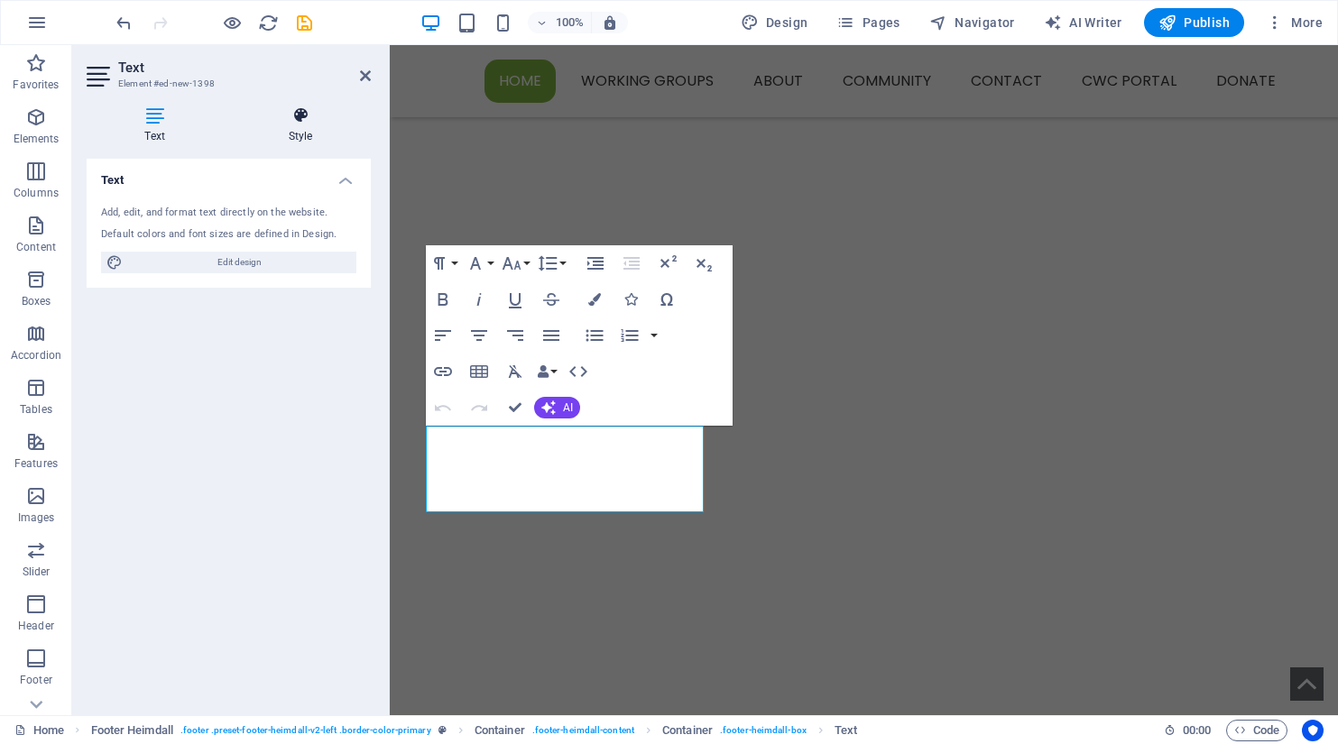
click at [310, 115] on icon at bounding box center [300, 115] width 141 height 18
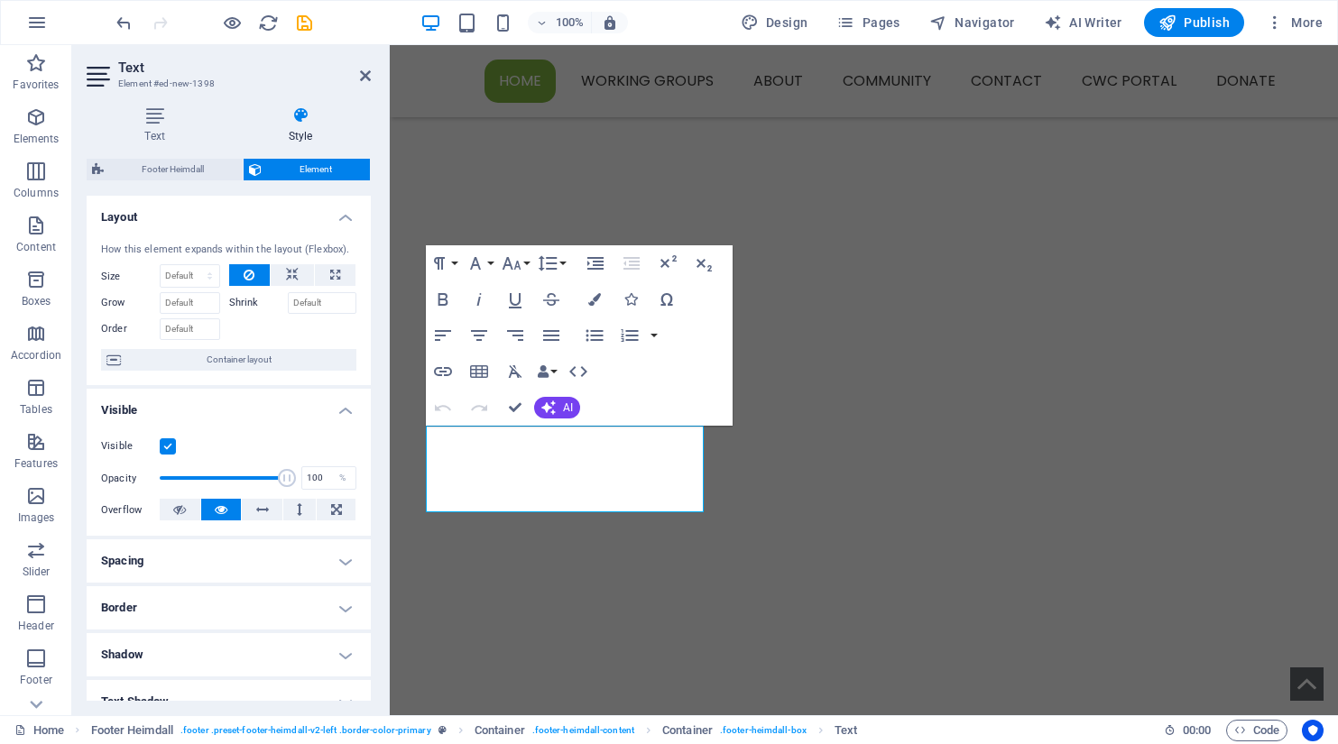
click at [238, 558] on h4 "Spacing" at bounding box center [229, 561] width 284 height 43
drag, startPoint x: 228, startPoint y: 657, endPoint x: 187, endPoint y: 660, distance: 41.7
click at [187, 660] on div "0 auto px % rem vw vh 10 auto px % rem vw vh" at bounding box center [228, 644] width 85 height 54
type input "0"
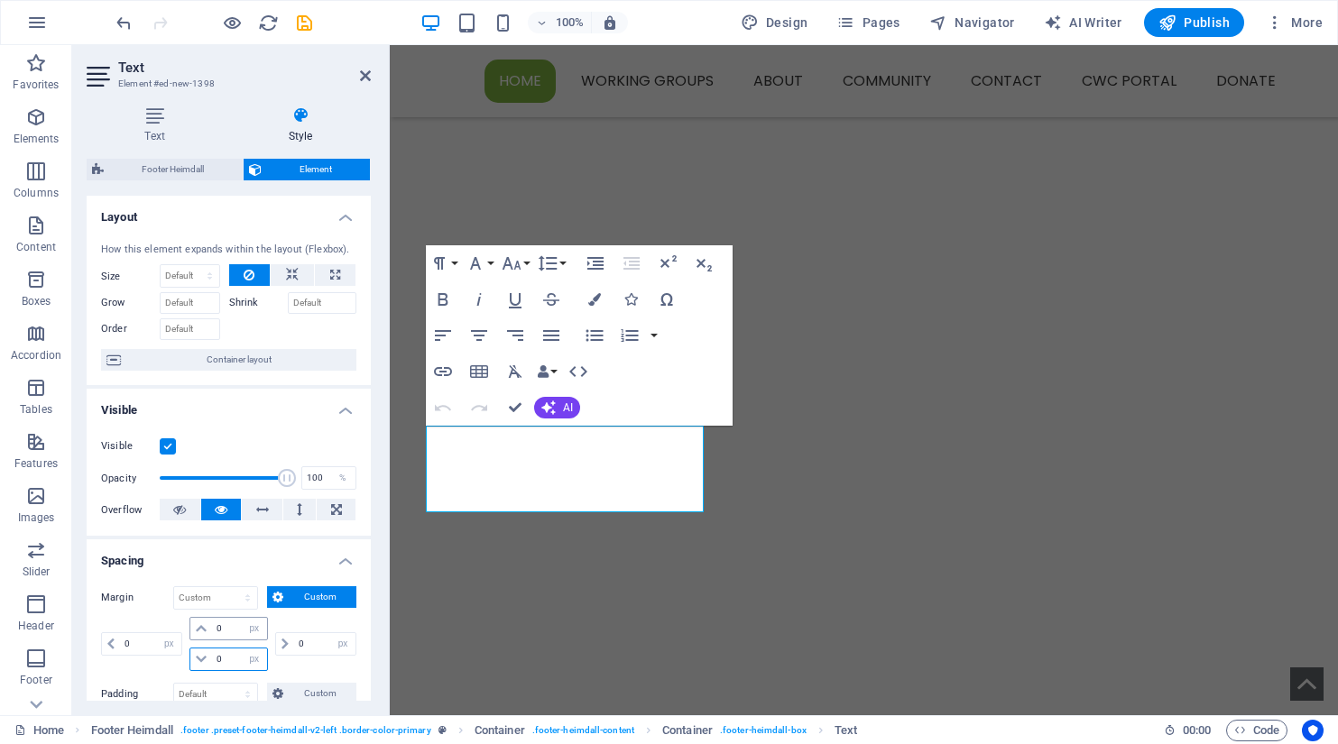
select select "px"
type input "0"
click at [217, 631] on input "0" at bounding box center [239, 629] width 54 height 22
type input "10"
select select "DISABLED_OPTION_VALUE"
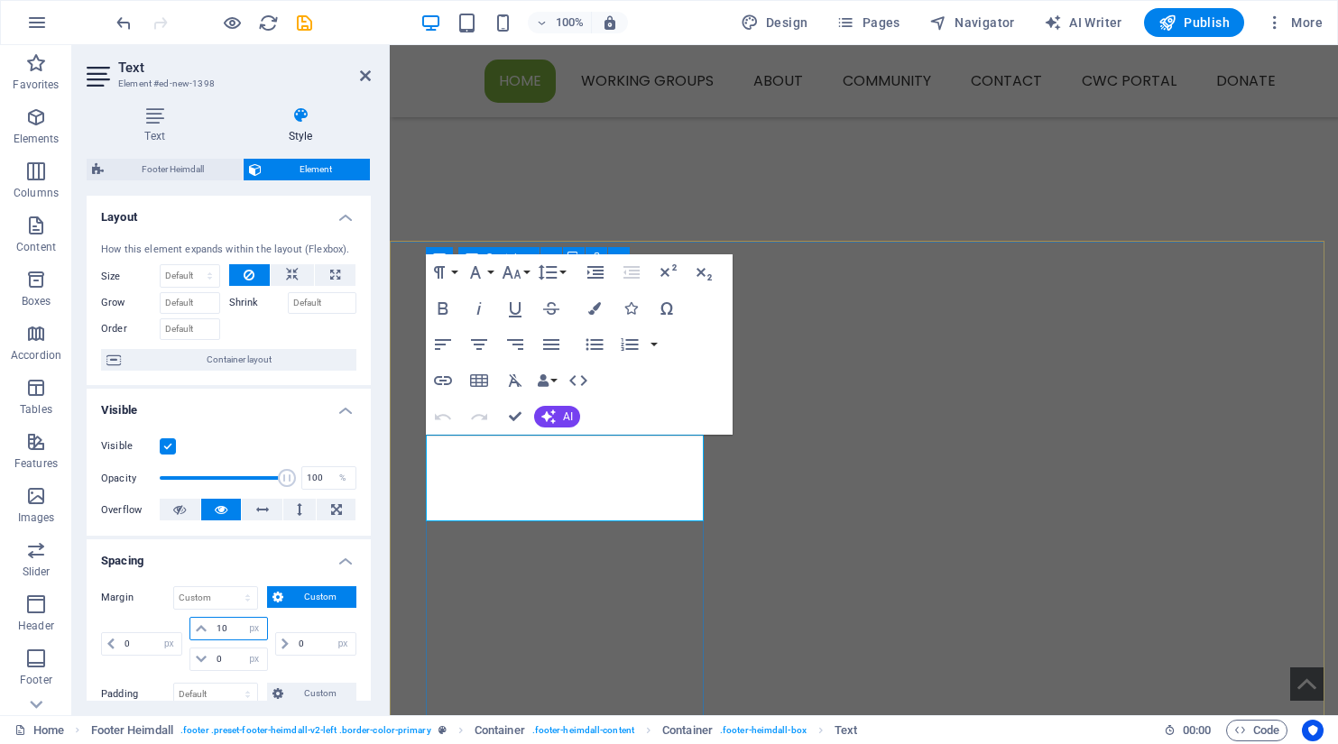
type input "10"
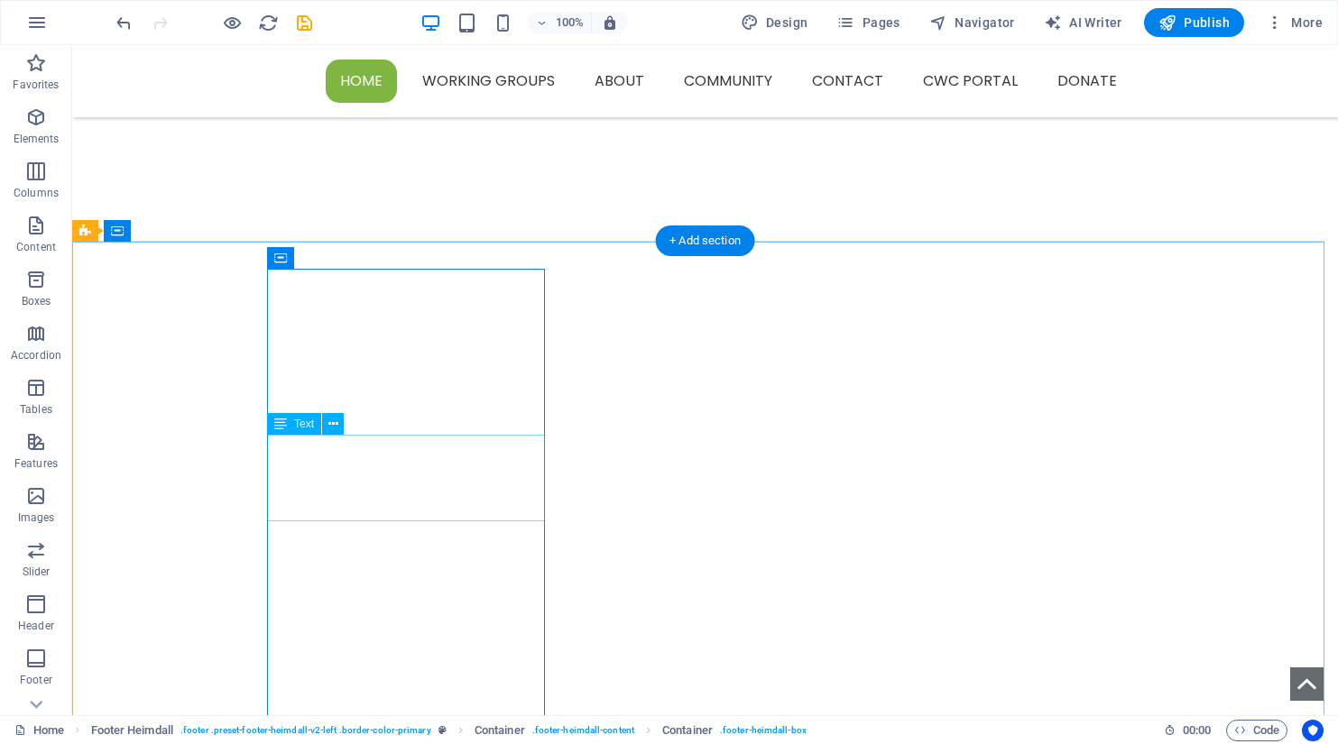
select select "px"
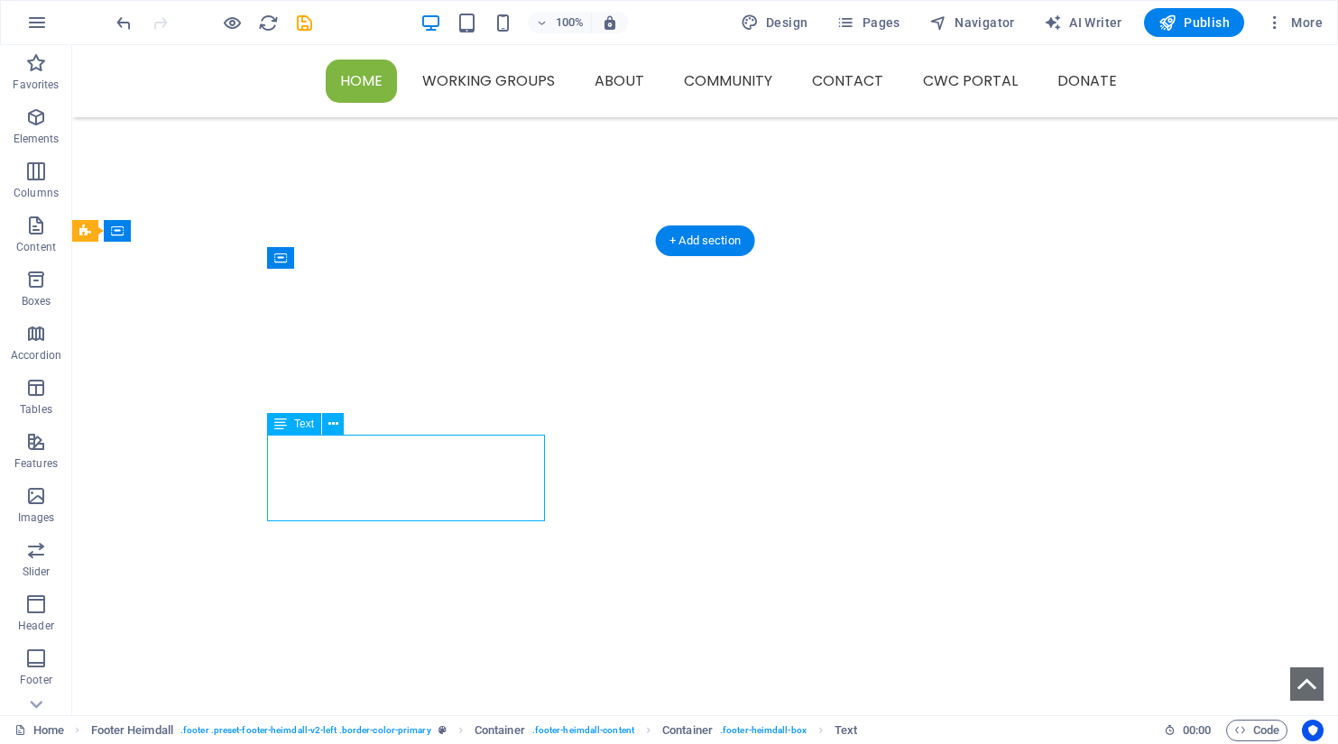
select select "px"
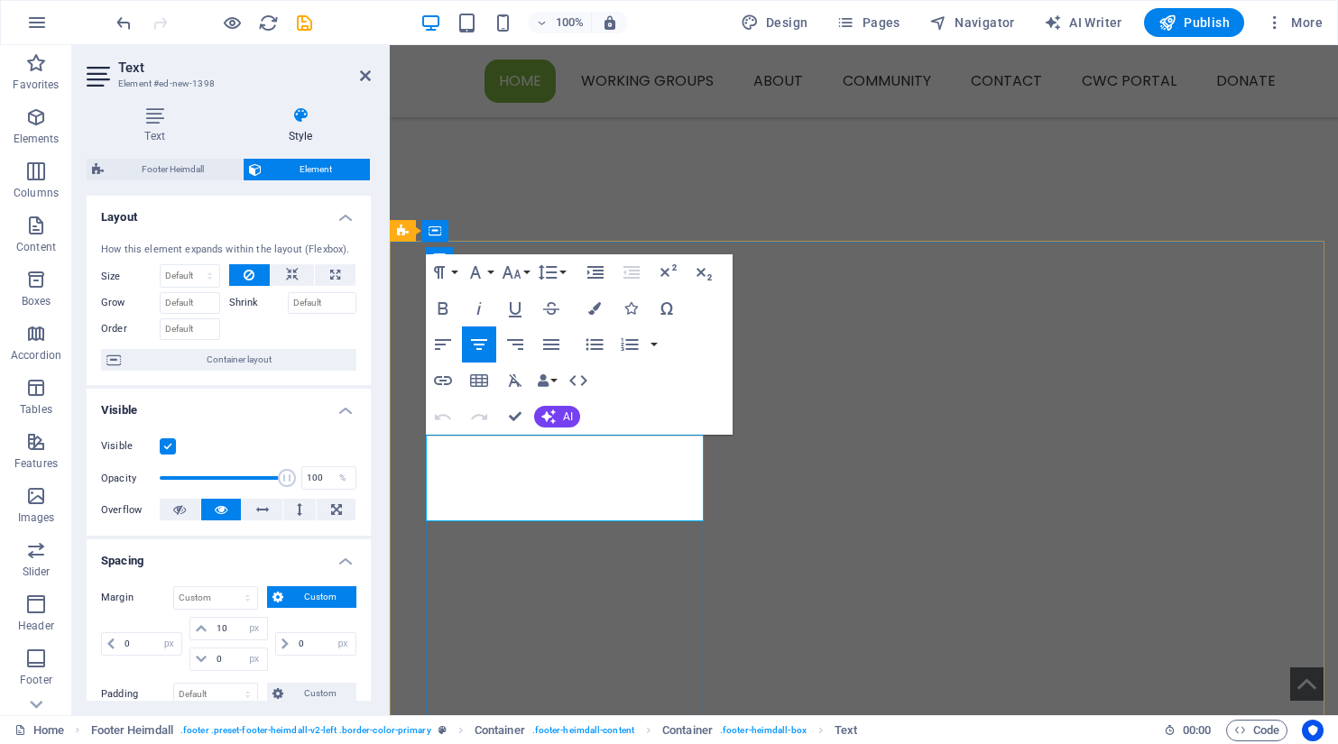
drag, startPoint x: 449, startPoint y: 448, endPoint x: 650, endPoint y: 512, distance: 210.6
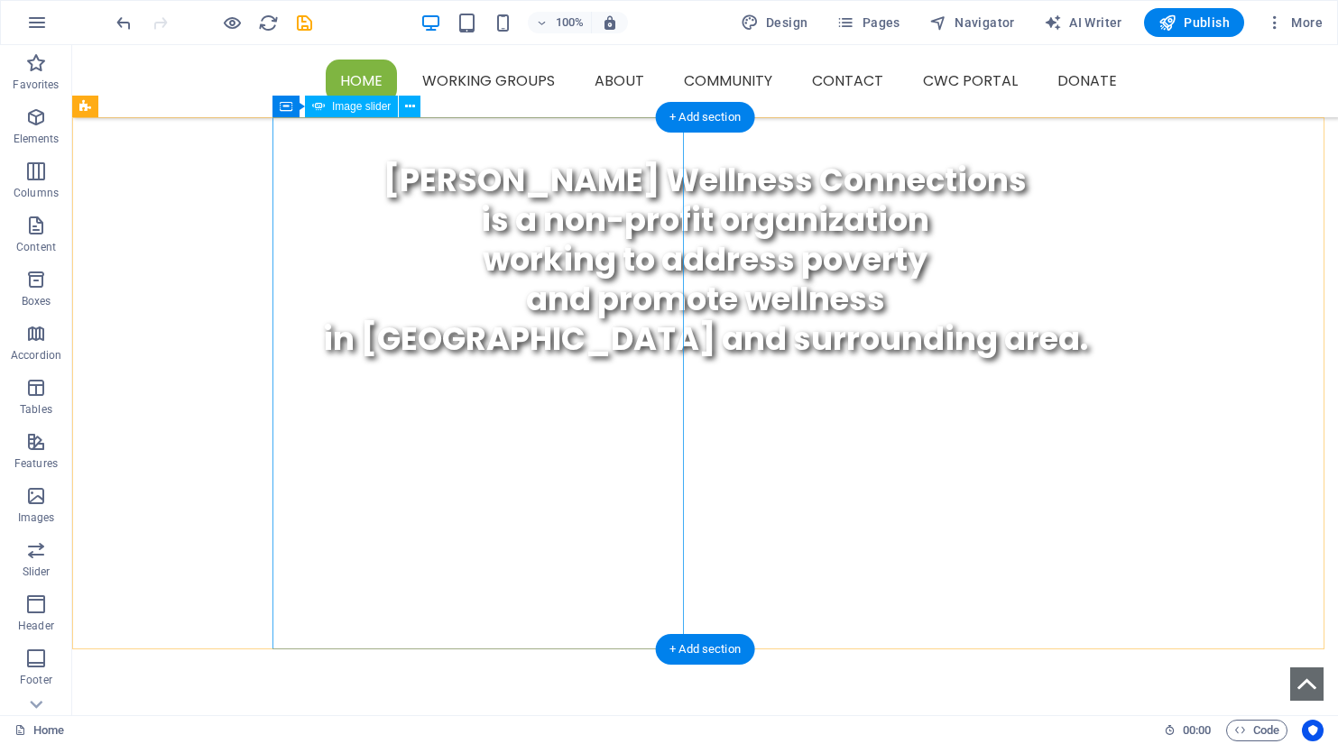
scroll to position [1122, 0]
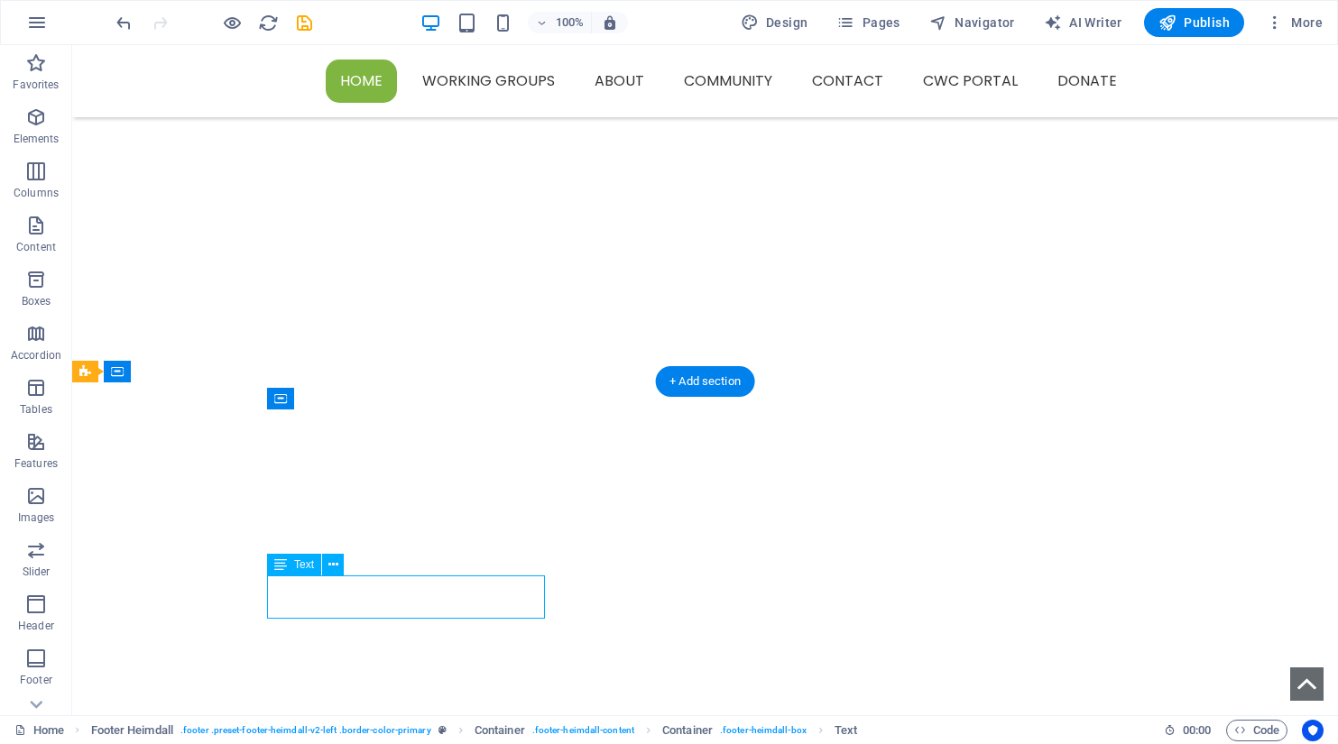
select select "px"
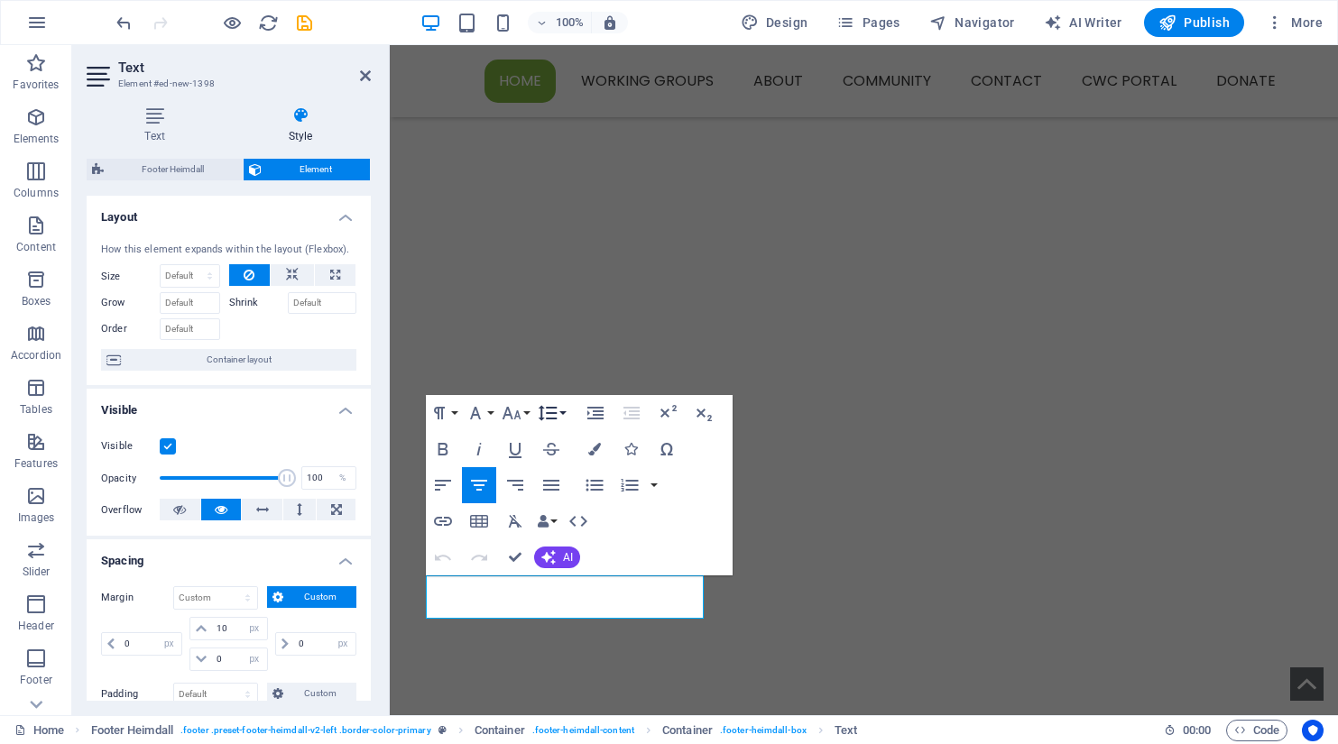
click at [560, 414] on button "Line Height" at bounding box center [551, 413] width 34 height 36
click at [552, 472] on link "Single" at bounding box center [574, 475] width 80 height 27
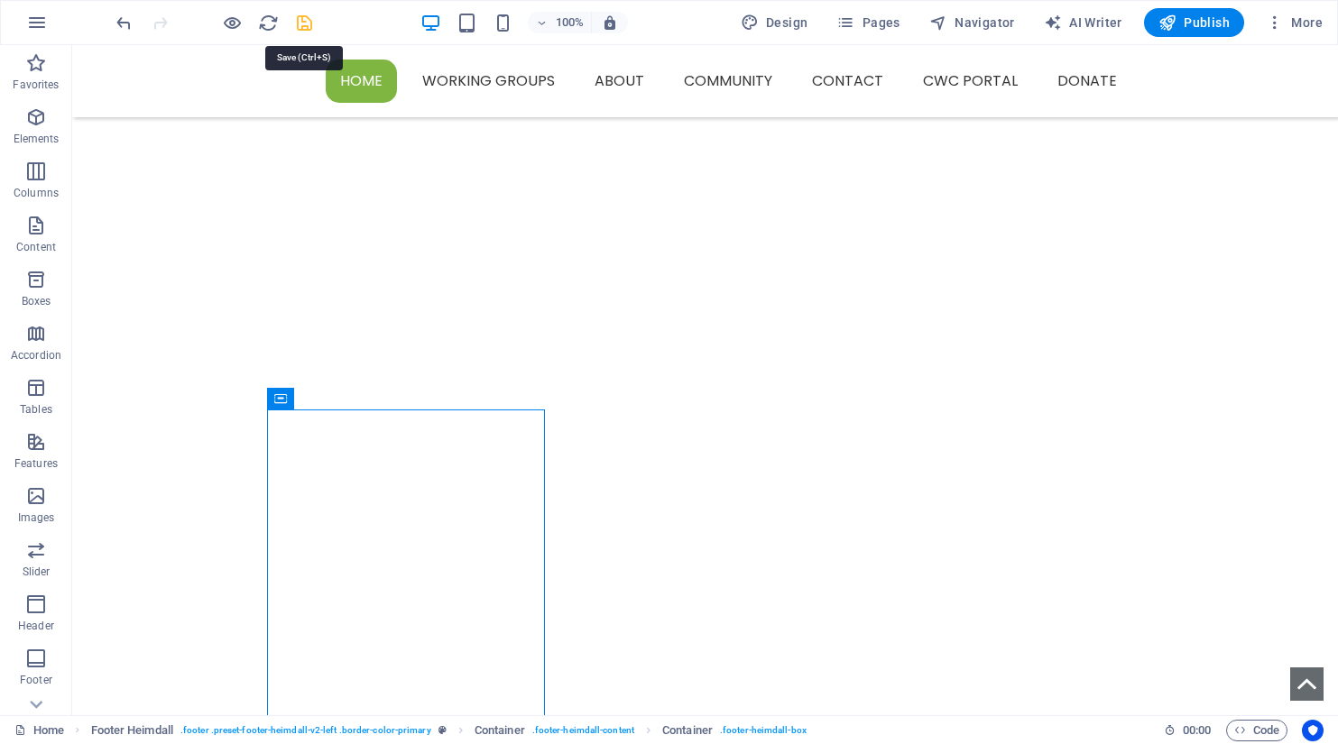
click at [300, 23] on icon "save" at bounding box center [304, 23] width 21 height 21
select select "rem"
select select "px"
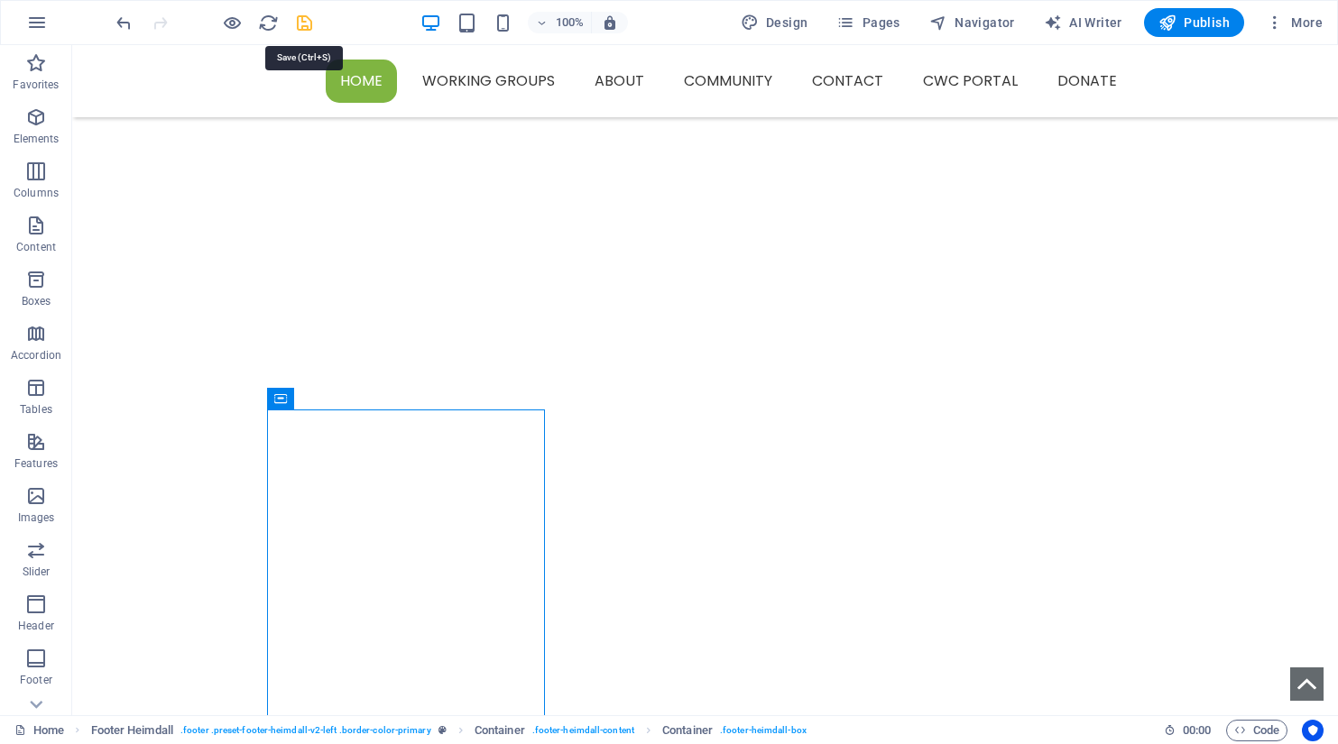
select select "%"
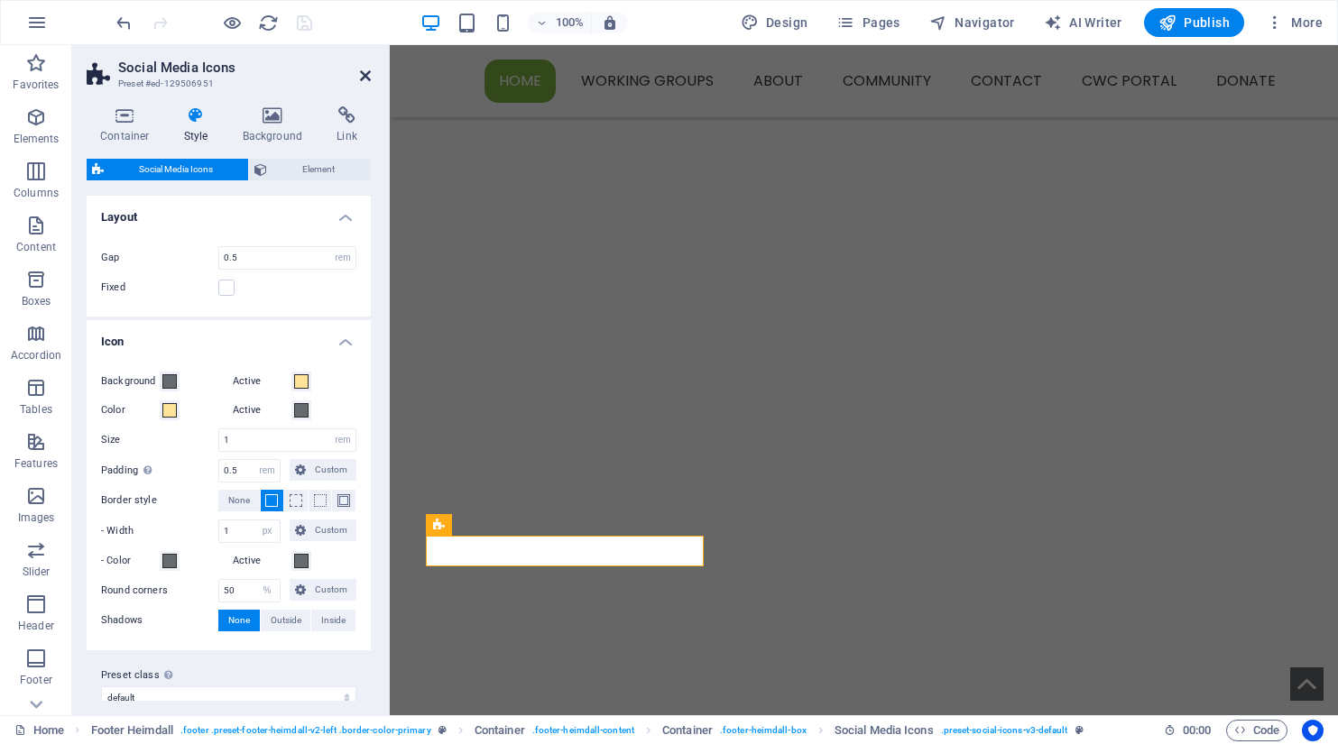
click at [366, 73] on icon at bounding box center [365, 76] width 11 height 14
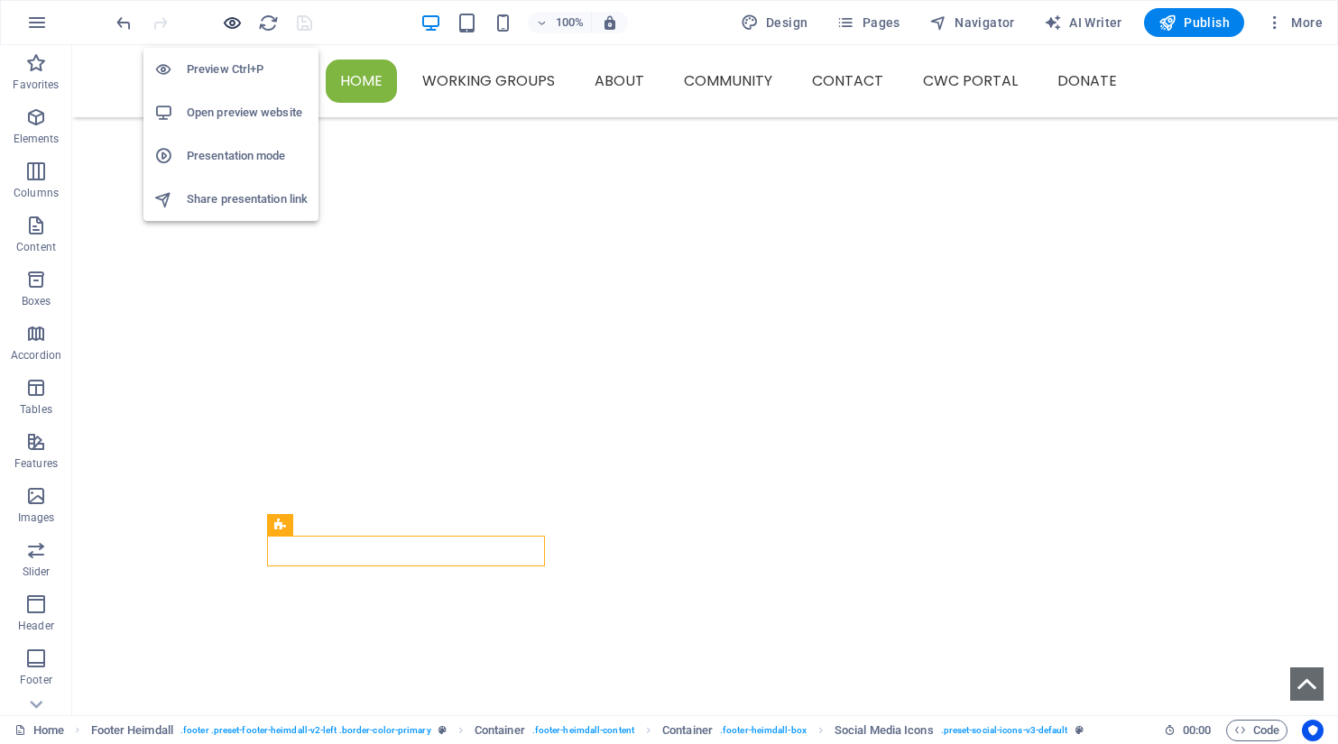
click at [226, 21] on icon "button" at bounding box center [232, 23] width 21 height 21
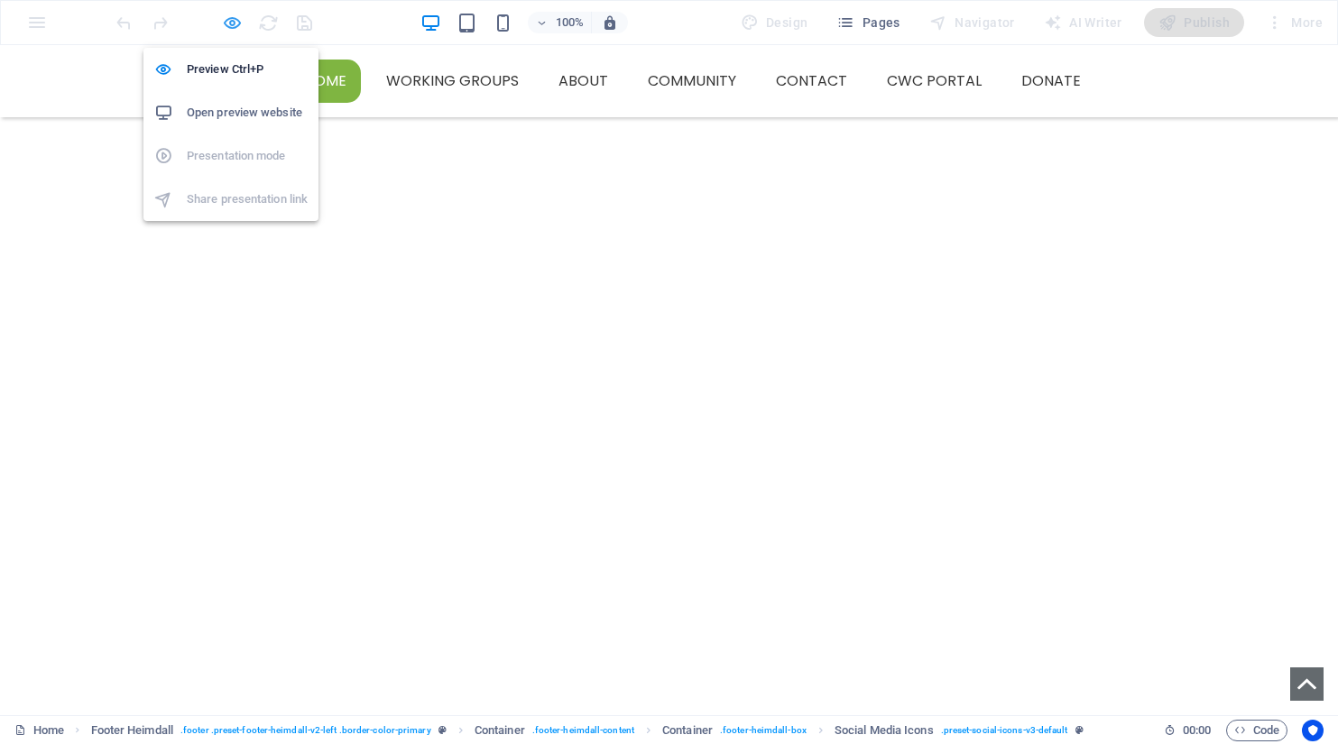
scroll to position [1059, 0]
click at [232, 27] on icon "button" at bounding box center [232, 23] width 21 height 21
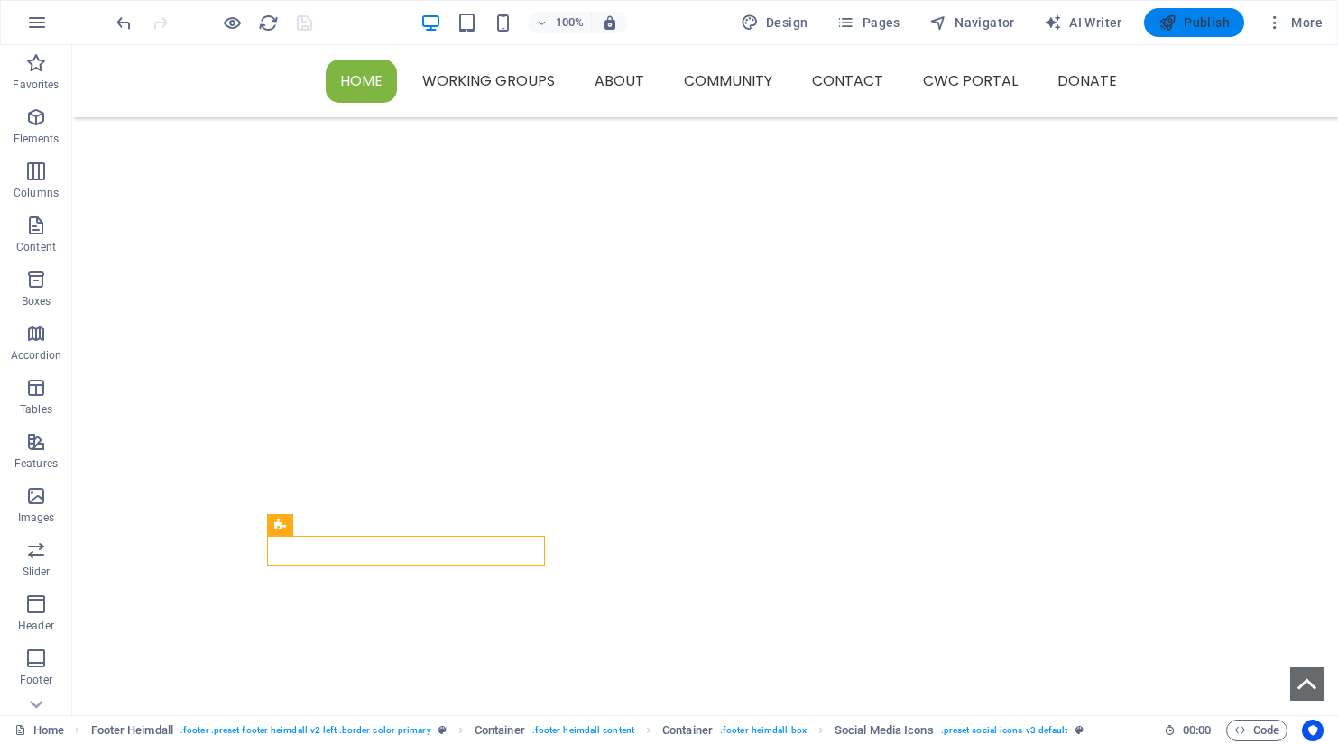
click at [1211, 27] on span "Publish" at bounding box center [1194, 23] width 71 height 18
